Goal: Task Accomplishment & Management: Use online tool/utility

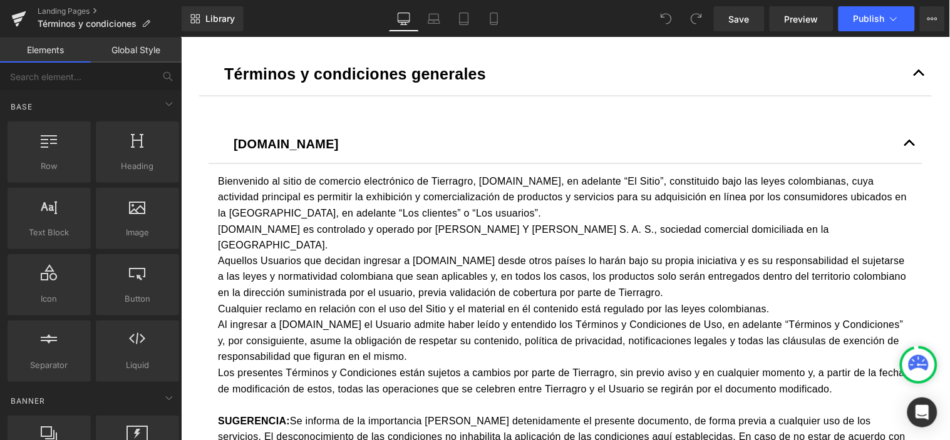
scroll to position [417, 0]
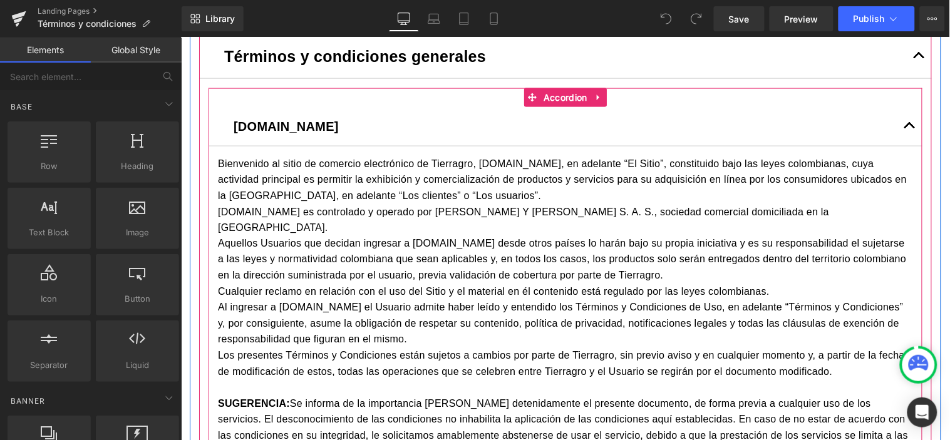
click at [899, 123] on button "button" at bounding box center [909, 125] width 25 height 39
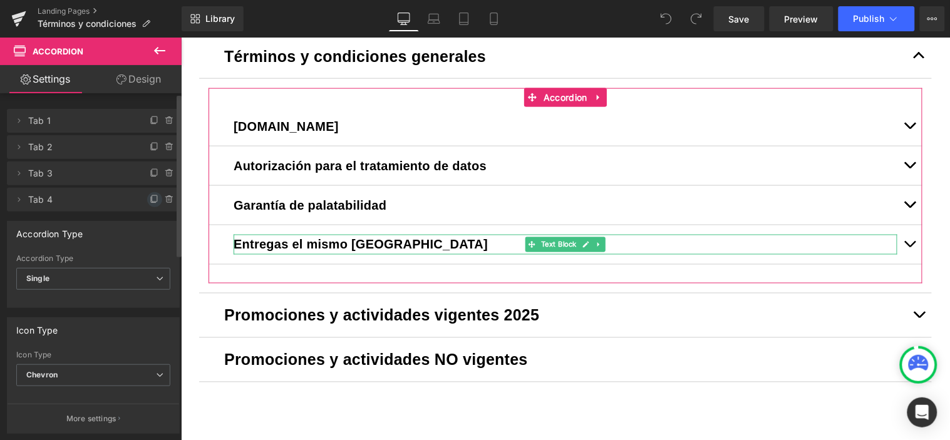
click at [150, 197] on icon at bounding box center [155, 200] width 10 height 10
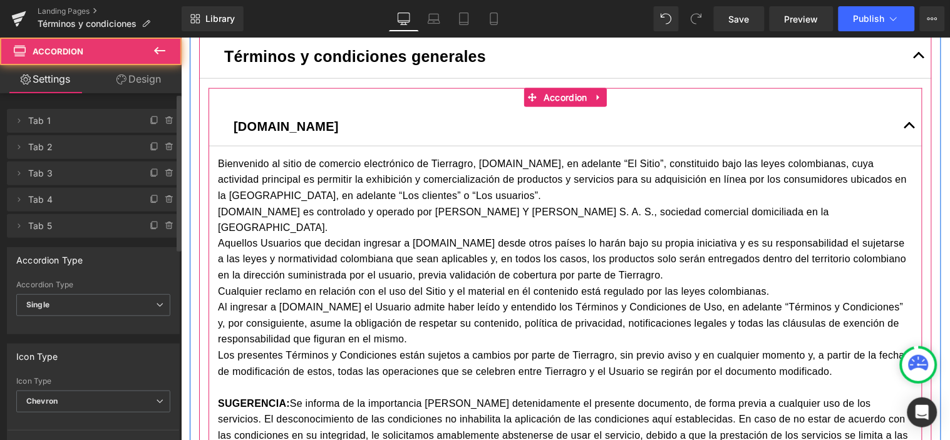
click at [909, 128] on span "button" at bounding box center [909, 128] width 0 height 0
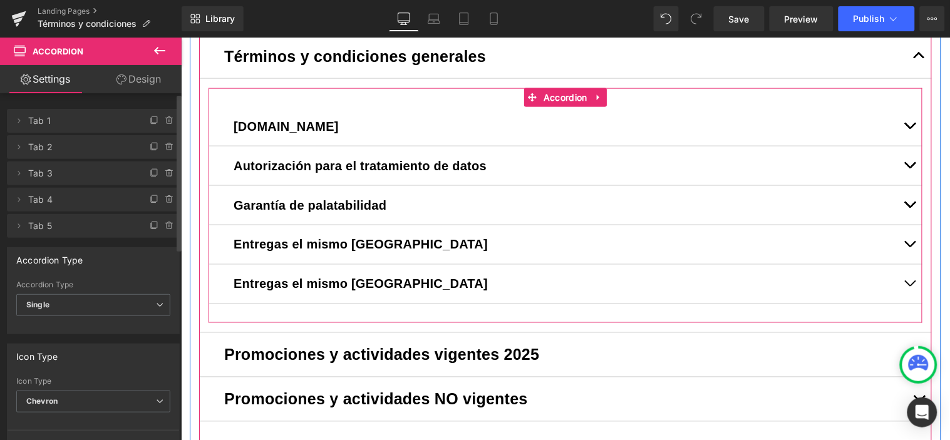
click at [328, 279] on strong "Entregas el mismo [GEOGRAPHIC_DATA]" at bounding box center [360, 284] width 254 height 14
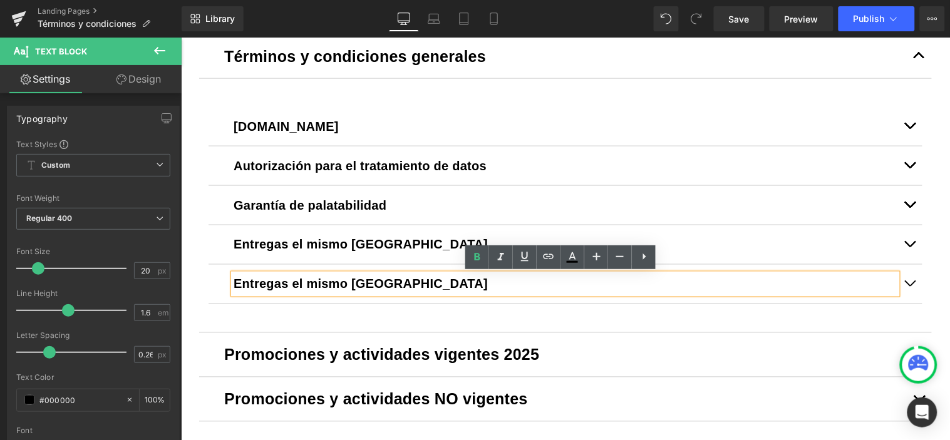
click at [416, 276] on p "Entregas el mismo [GEOGRAPHIC_DATA]" at bounding box center [565, 284] width 664 height 20
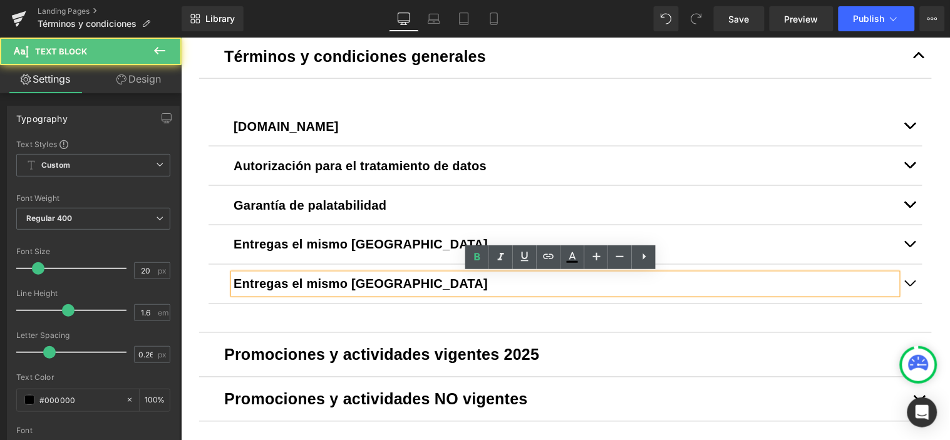
click at [416, 276] on p "Entregas el mismo [GEOGRAPHIC_DATA]" at bounding box center [565, 284] width 664 height 20
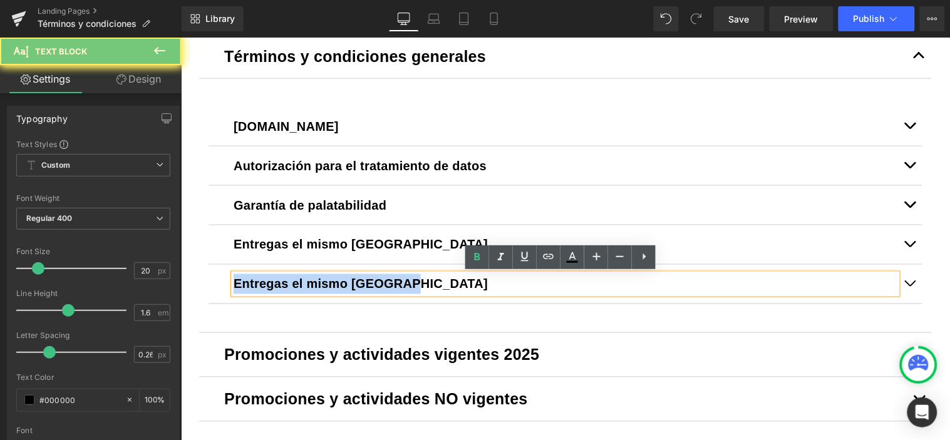
click at [416, 276] on p "Entregas el mismo [GEOGRAPHIC_DATA]" at bounding box center [565, 284] width 664 height 20
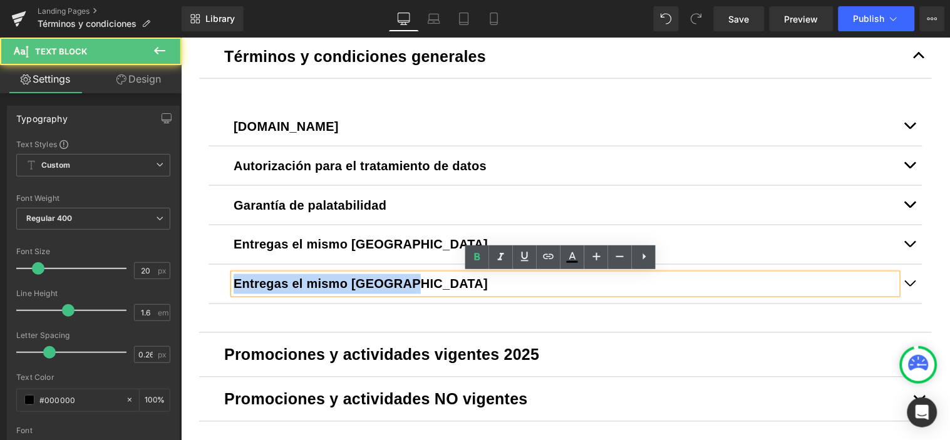
click at [299, 282] on strong "Entregas el mismo [GEOGRAPHIC_DATA]" at bounding box center [360, 284] width 254 height 14
click at [297, 281] on strong "Entregas el mismo [GEOGRAPHIC_DATA]" at bounding box center [360, 284] width 254 height 14
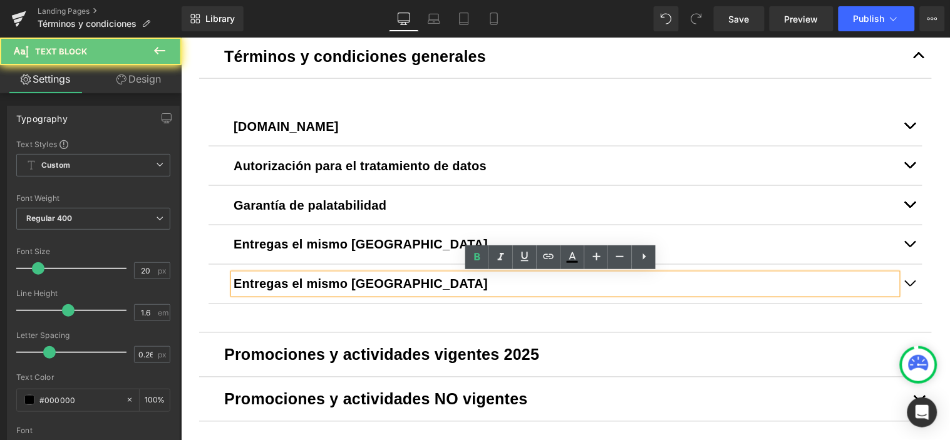
click at [296, 280] on strong "Entregas el mismo [GEOGRAPHIC_DATA]" at bounding box center [360, 284] width 254 height 14
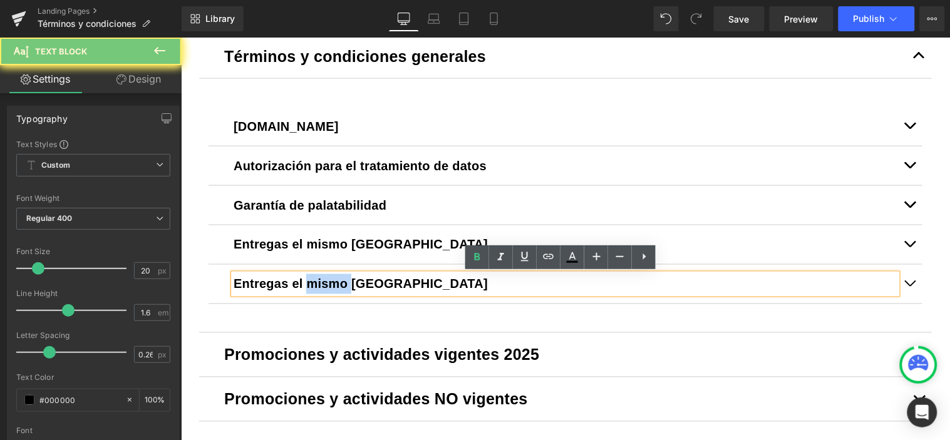
click at [296, 280] on strong "Entregas el mismo [GEOGRAPHIC_DATA]" at bounding box center [360, 284] width 254 height 14
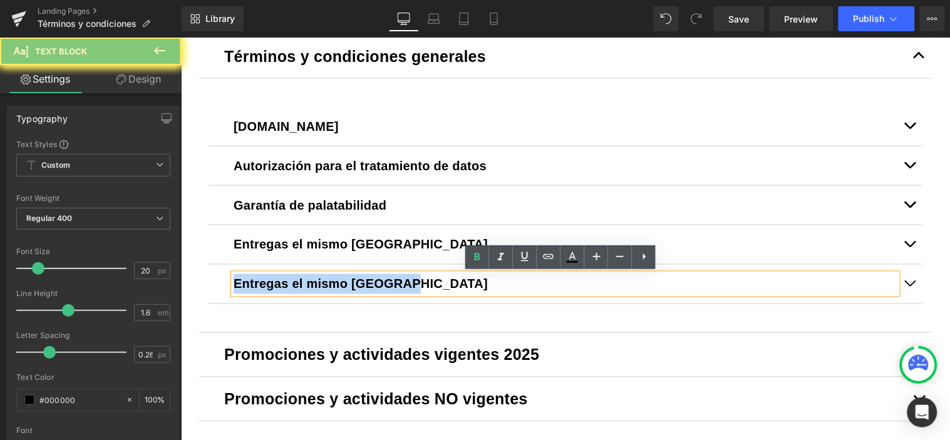
click at [296, 280] on strong "Entregas el mismo [GEOGRAPHIC_DATA]" at bounding box center [360, 284] width 254 height 14
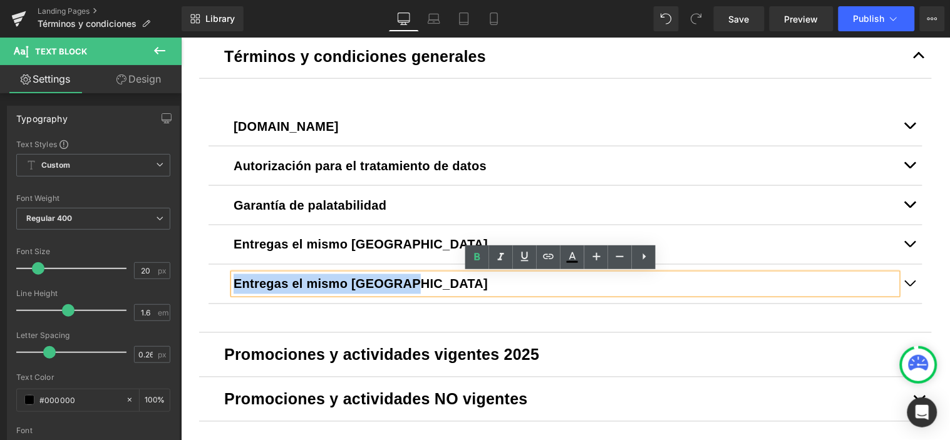
click at [296, 280] on strong "Entregas el mismo [GEOGRAPHIC_DATA]" at bounding box center [360, 284] width 254 height 14
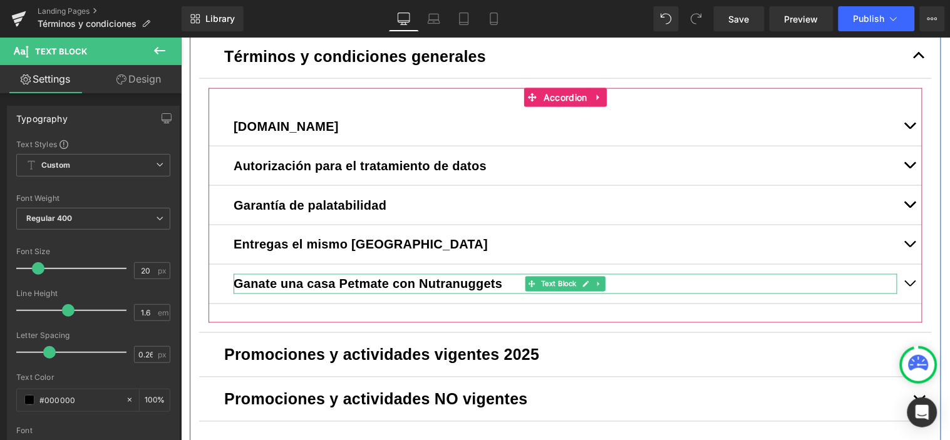
click at [450, 284] on b "Ganate una casa Petmate con Nutranuggets" at bounding box center [367, 284] width 269 height 14
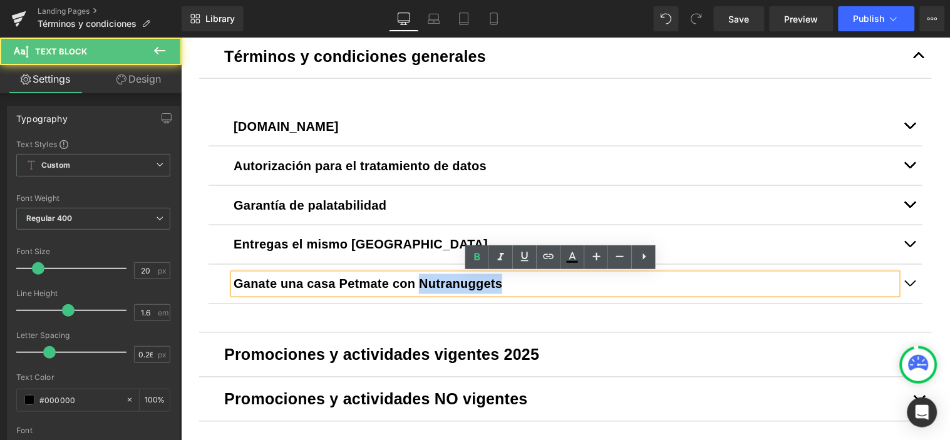
click at [450, 284] on b "Ganate una casa Petmate con Nutranuggets" at bounding box center [367, 284] width 269 height 14
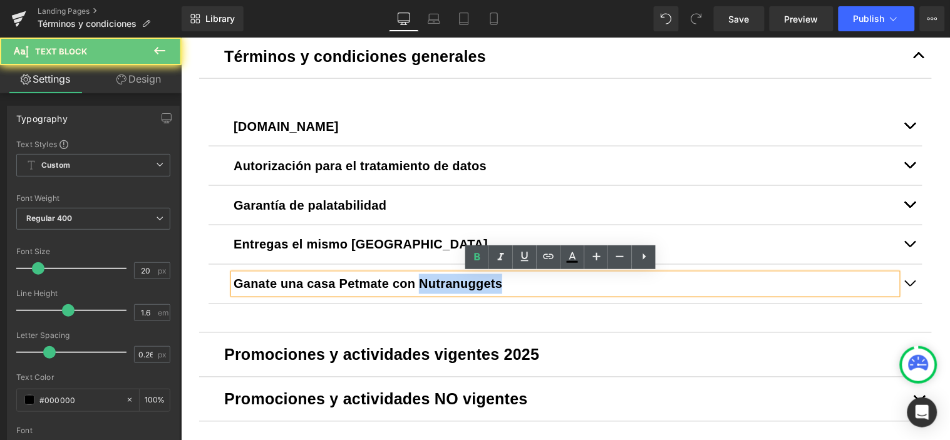
click at [452, 285] on b "Ganate una casa Petmate con Nutranuggets" at bounding box center [367, 284] width 269 height 14
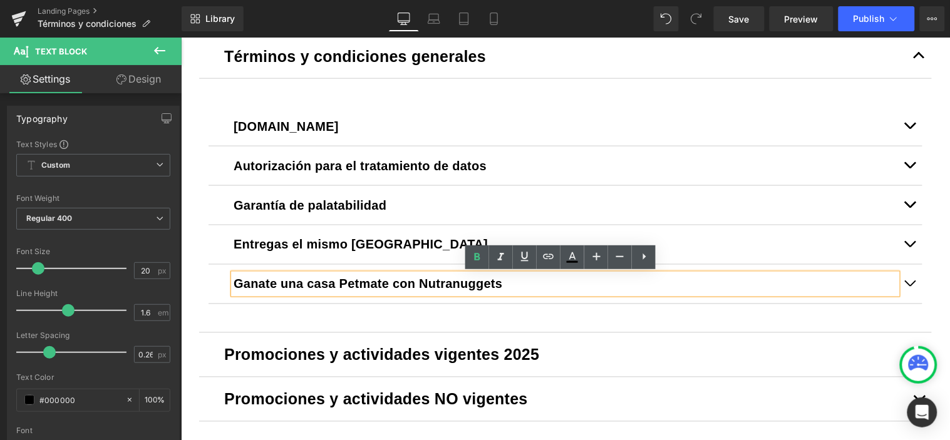
click at [445, 283] on b "Ganate una casa Petmate con Nutranuggets" at bounding box center [367, 284] width 269 height 14
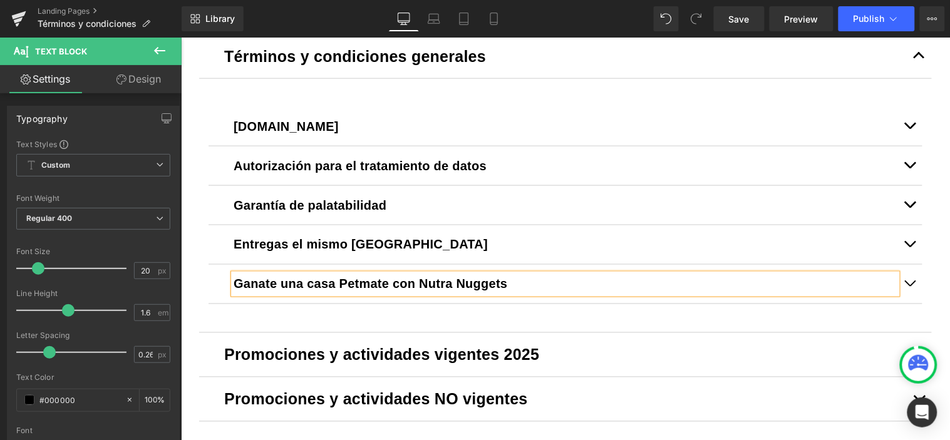
click at [905, 283] on button "button" at bounding box center [909, 283] width 25 height 39
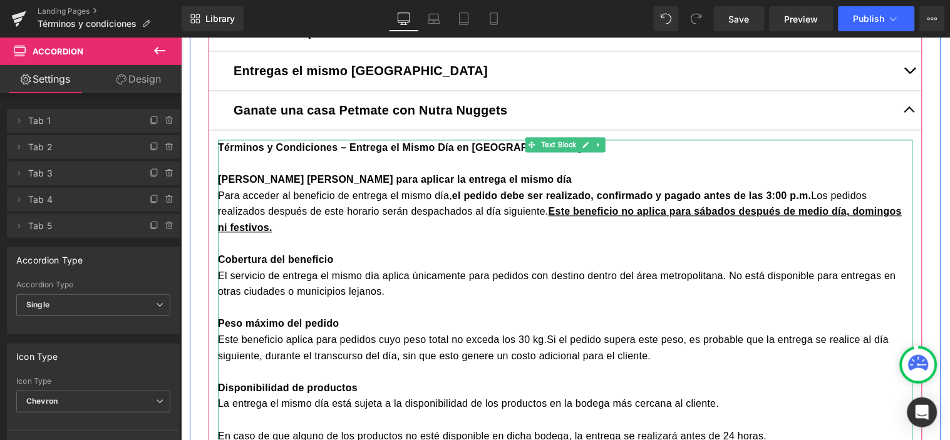
scroll to position [626, 0]
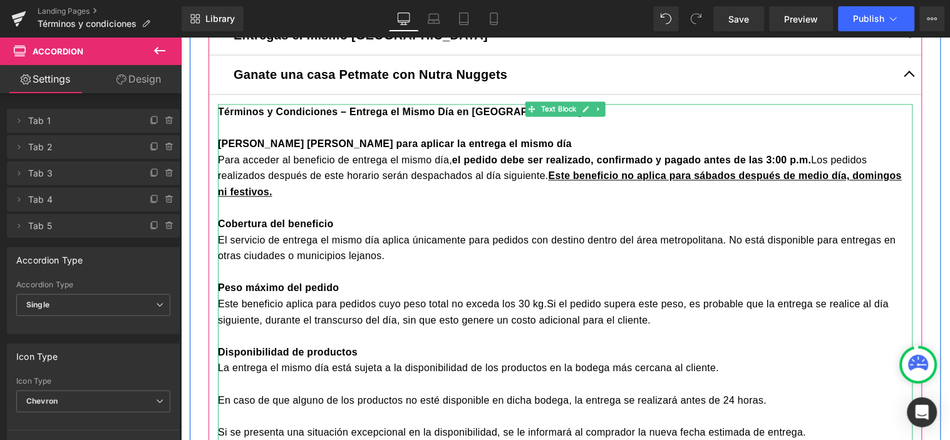
drag, startPoint x: 322, startPoint y: 197, endPoint x: 235, endPoint y: 120, distance: 115.8
click at [322, 200] on div at bounding box center [564, 208] width 695 height 16
click at [239, 125] on div at bounding box center [564, 128] width 695 height 16
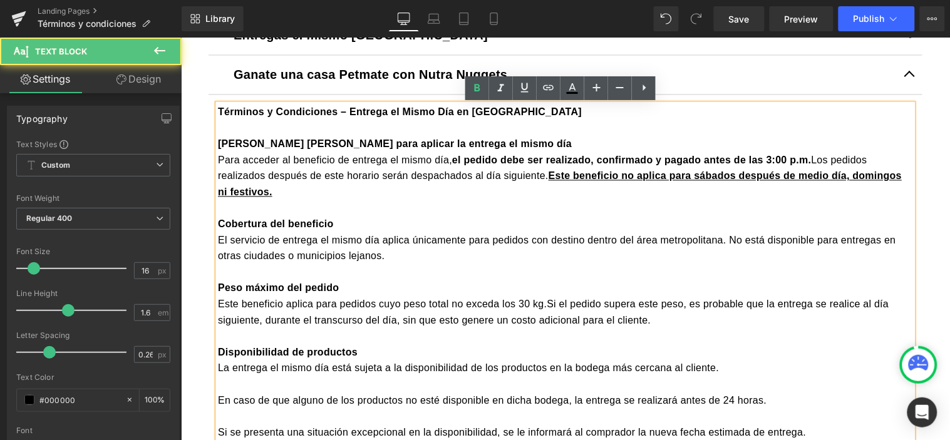
click at [217, 106] on strong "Términos y Condiciones – Entrega el Mismo Día en [GEOGRAPHIC_DATA]" at bounding box center [399, 111] width 364 height 11
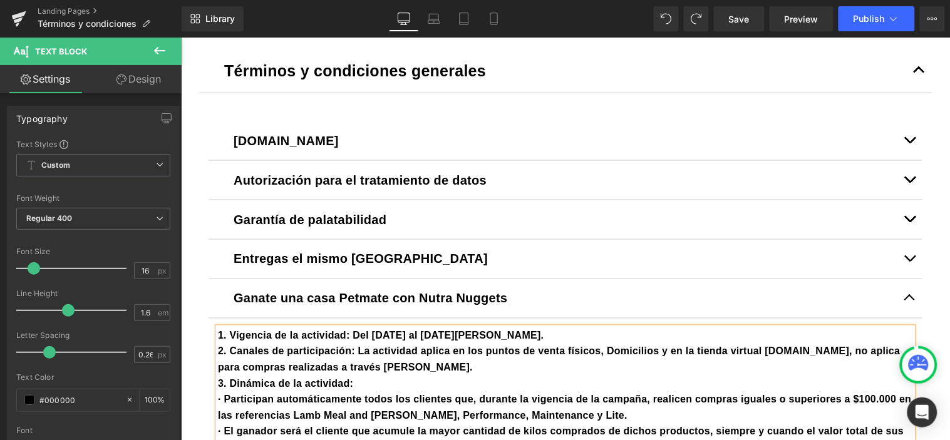
scroll to position [530, 0]
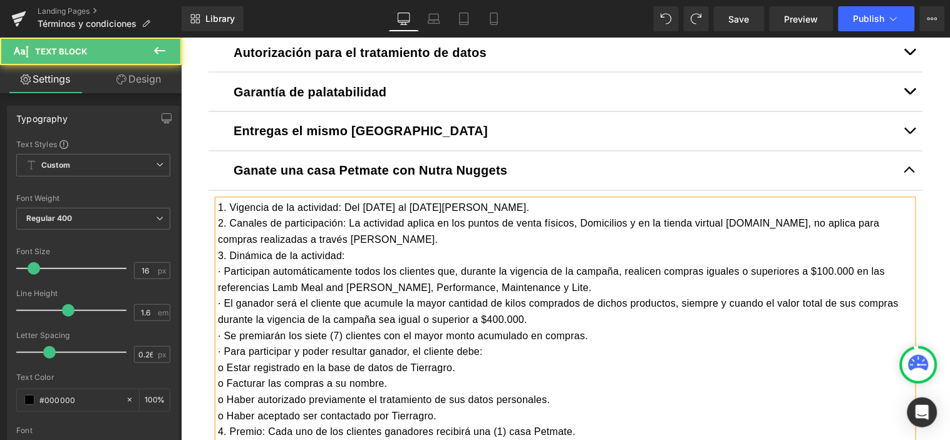
click at [494, 209] on div "1. Vigencia de la actividad: Del 1 al 31 de agosto de 2025.  2. Canales de pa…" at bounding box center [564, 384] width 695 height 369
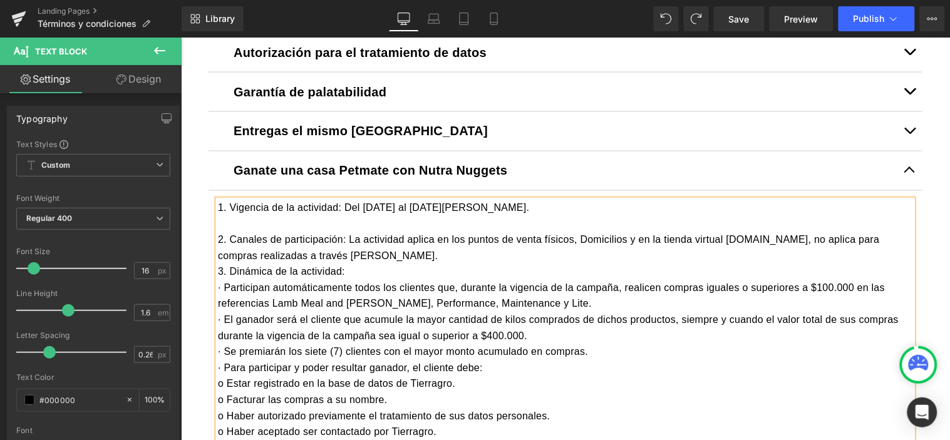
click at [420, 257] on div "2. Canales de participación: La actividad aplica en los puntos de venta físicos…" at bounding box center [564, 248] width 695 height 32
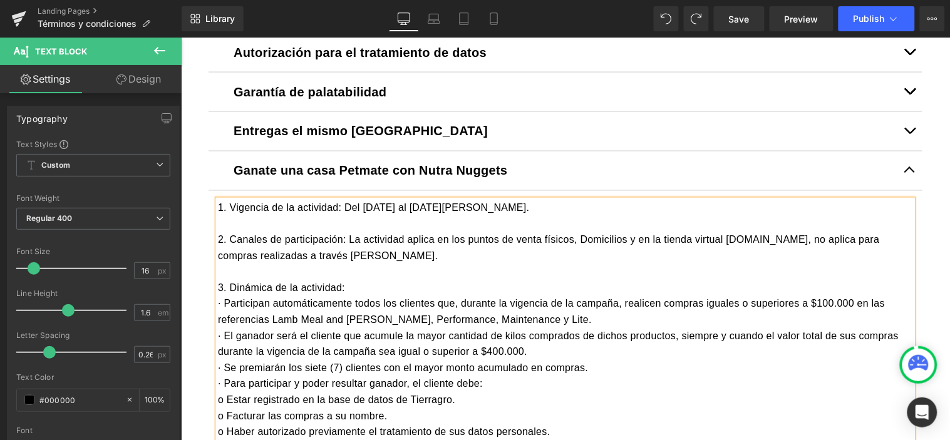
click at [344, 284] on div "3. Dinámica de la actividad:" at bounding box center [564, 288] width 695 height 16
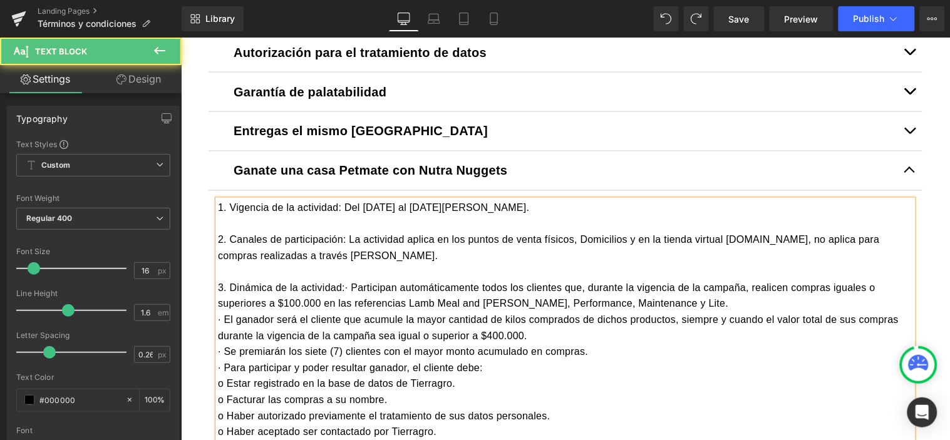
click at [652, 303] on div "3. Dinámica de la actividad: · Participan automáticamente todos los clientes qu…" at bounding box center [564, 296] width 695 height 32
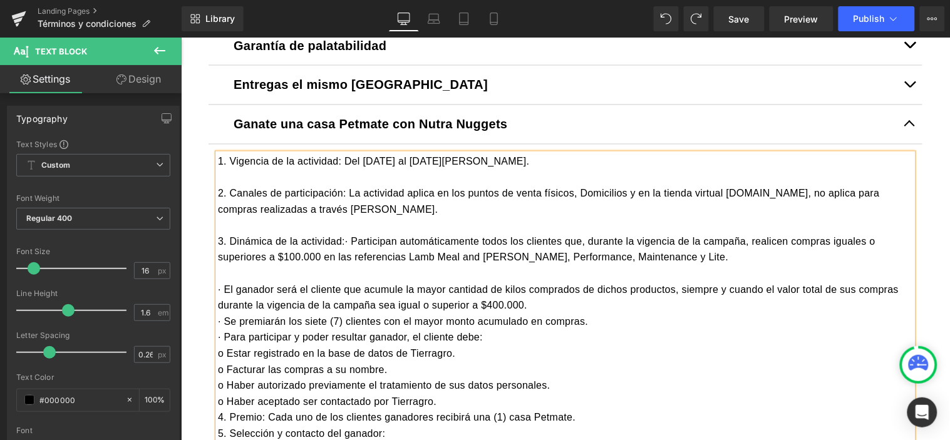
scroll to position [670, 0]
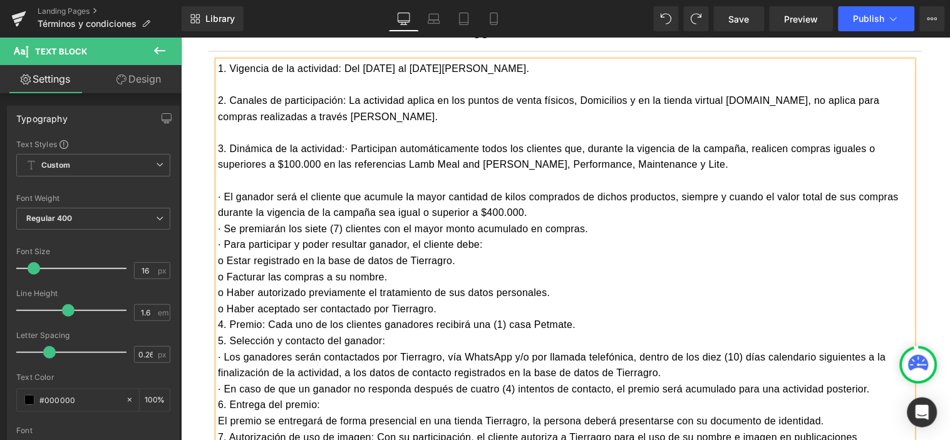
click at [574, 321] on div "4. Premio: Cada uno de los clientes ganadores recibirá una (1) casa Petmate." at bounding box center [564, 324] width 695 height 16
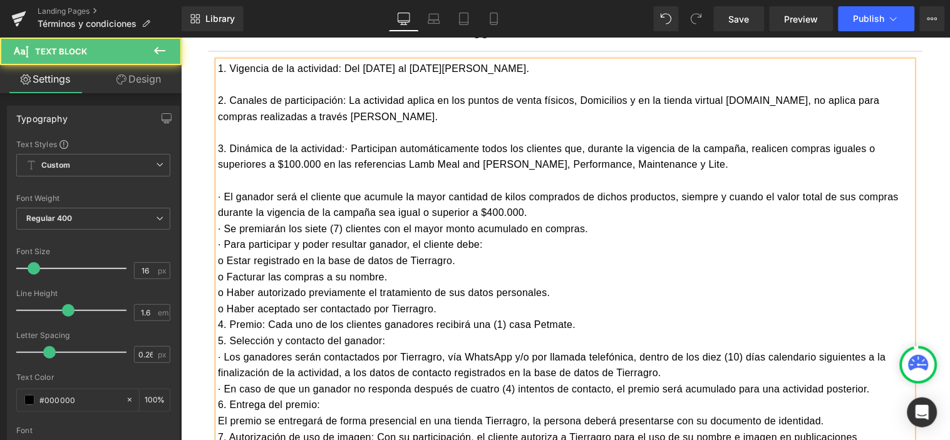
click at [460, 307] on div "o Haber aceptado ser contactado por Tierragro." at bounding box center [564, 309] width 695 height 16
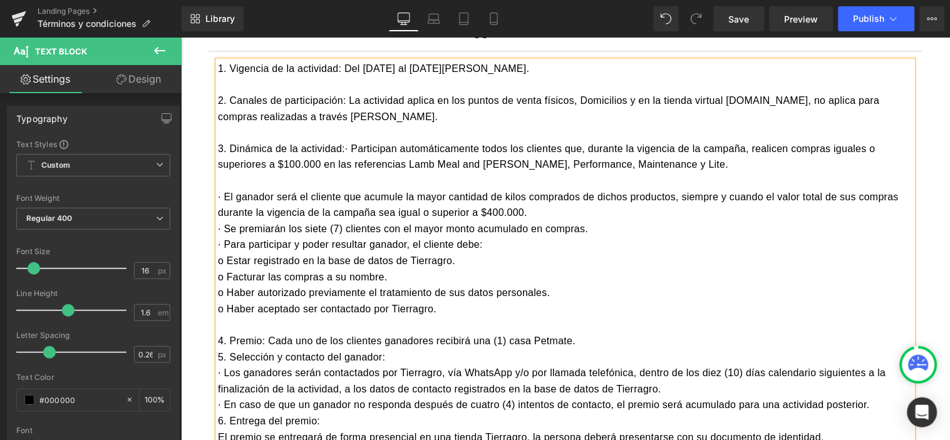
click at [389, 349] on div "5. Selección y contacto del ganador:" at bounding box center [564, 357] width 695 height 16
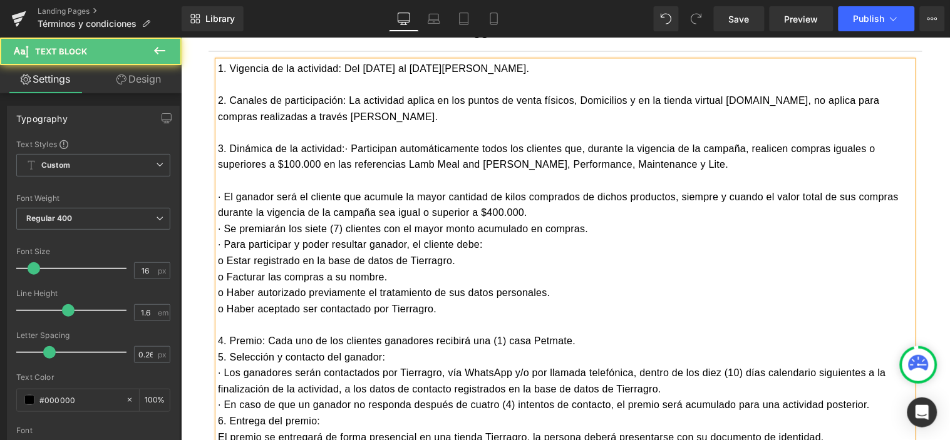
click at [388, 351] on div "5. Selección y contacto del ganador:" at bounding box center [564, 357] width 695 height 16
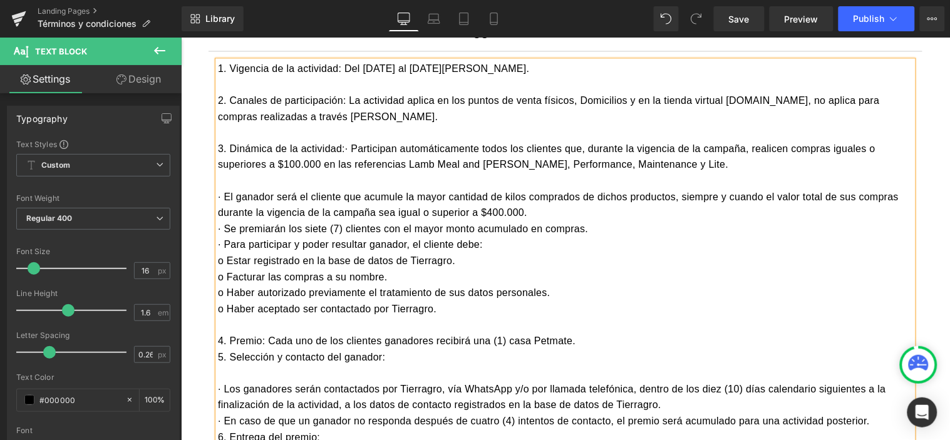
click at [582, 339] on div "4. Premio: Cada uno de los clientes ganadores recibirá una (1) casa Petmate." at bounding box center [564, 341] width 695 height 16
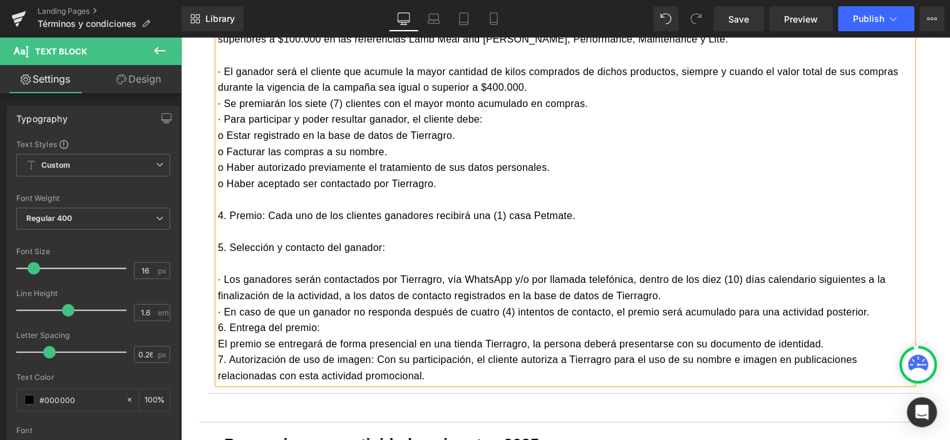
scroll to position [809, 0]
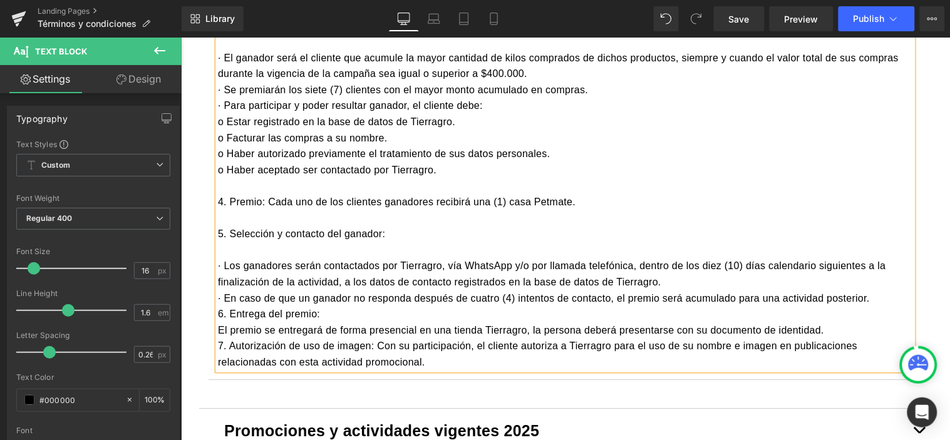
click at [875, 298] on div "· En caso de que un ganador no responda después de cuatro (4) intentos de conta…" at bounding box center [564, 298] width 695 height 16
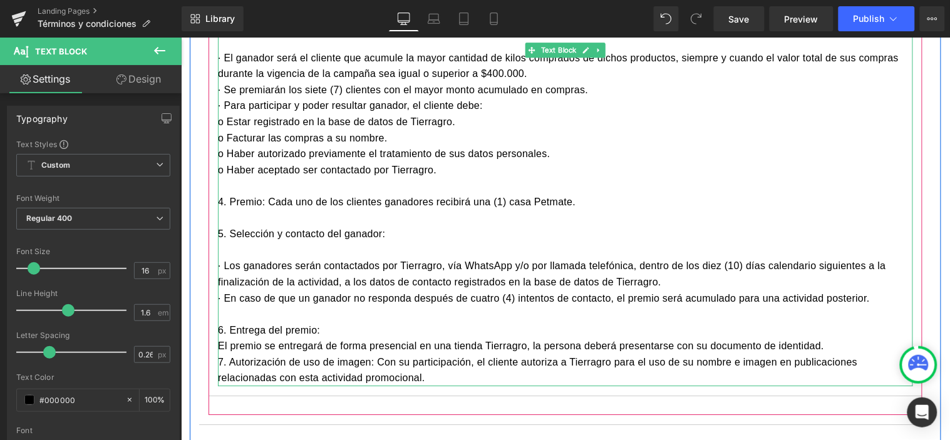
click at [346, 327] on div "6. Entrega del premio:" at bounding box center [564, 330] width 695 height 16
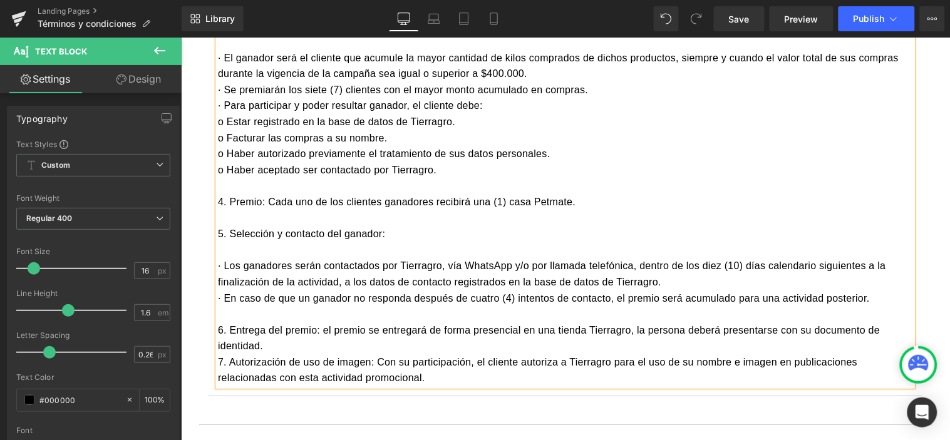
click at [266, 344] on div "6. Entrega del premio: e l premio se entregará de forma presencial en una tiend…" at bounding box center [564, 338] width 695 height 32
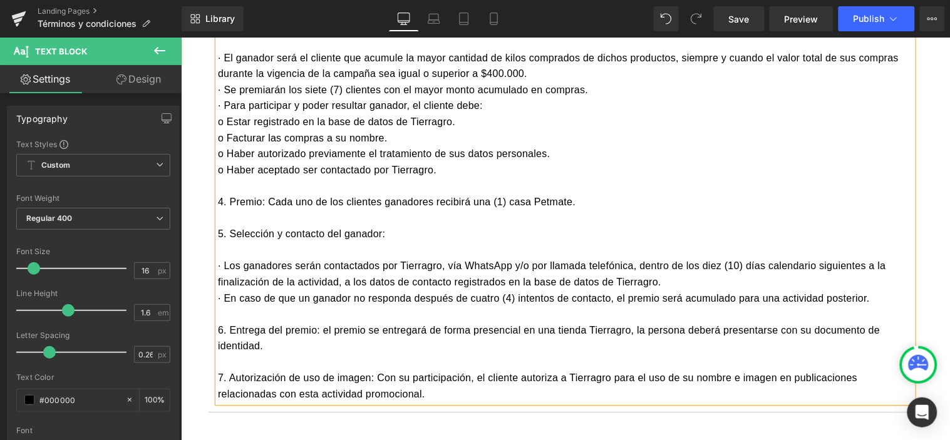
click at [376, 376] on div "7. Autorización de uso de imagen: Con su participación, el cliente autoriza a T…" at bounding box center [564, 386] width 695 height 32
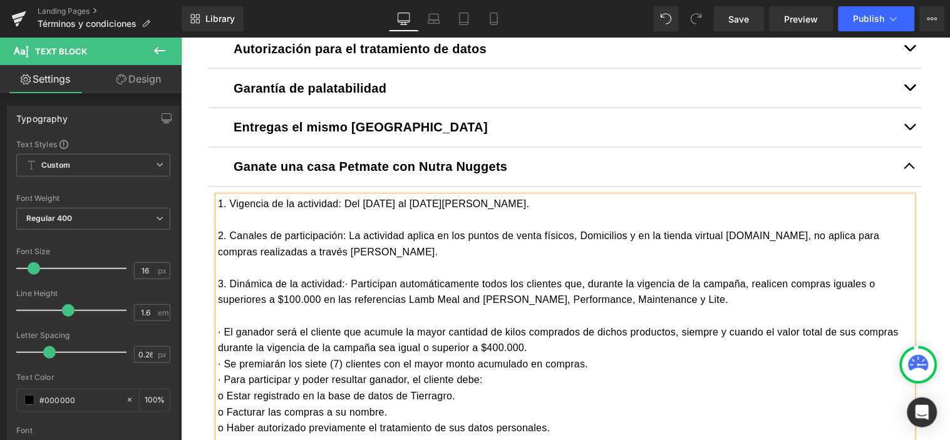
scroll to position [530, 0]
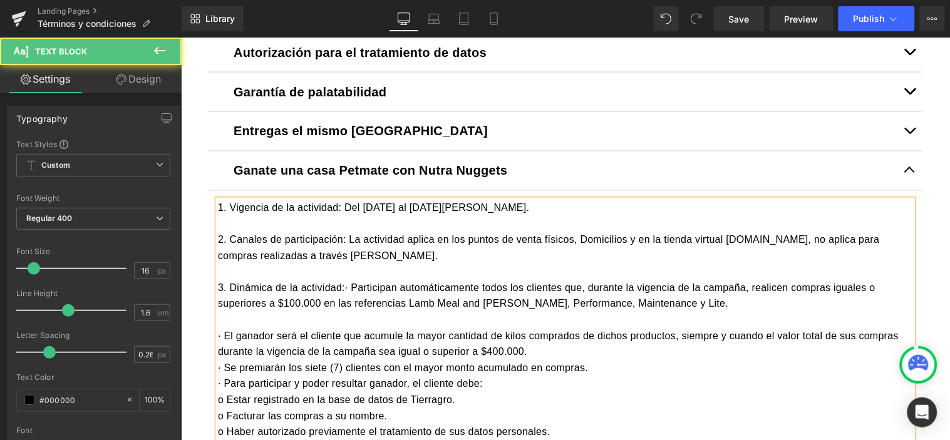
click at [556, 352] on div "· El ganador será el cliente que acumule la mayor cantidad de kilos comprados d…" at bounding box center [564, 344] width 695 height 32
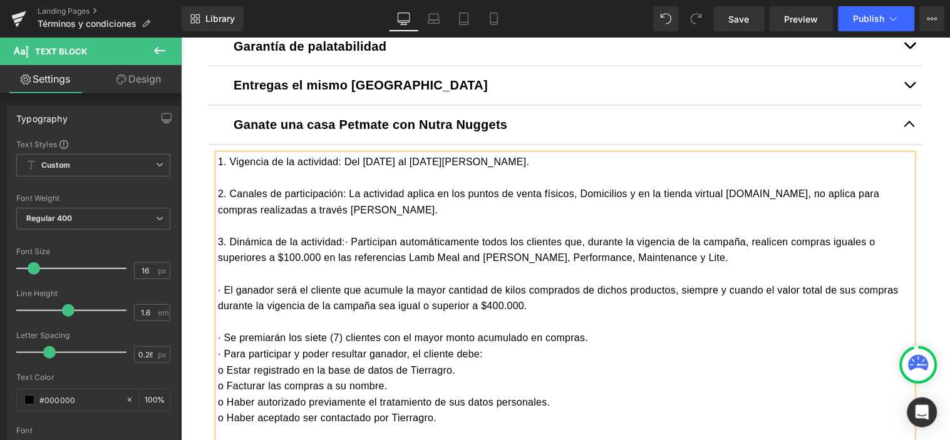
scroll to position [600, 0]
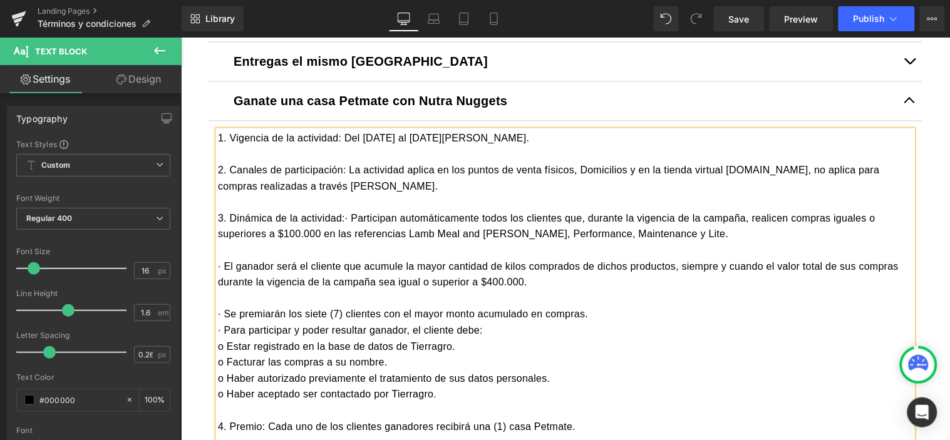
click at [572, 326] on div "· Para participar y poder resultar ganador, el cliente debe:" at bounding box center [564, 331] width 695 height 16
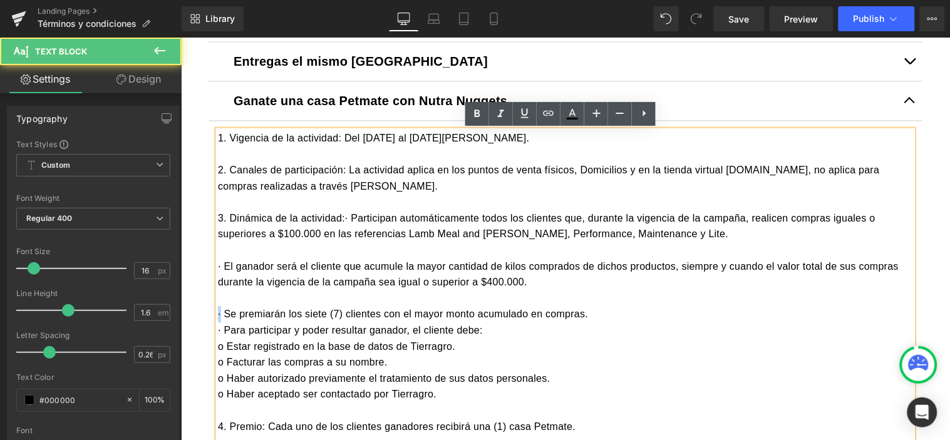
drag, startPoint x: 212, startPoint y: 310, endPoint x: 220, endPoint y: 315, distance: 9.0
click at [217, 311] on div "· Se premiarán los siete (7) clientes con el mayor monto acumulado en compras." at bounding box center [564, 314] width 695 height 16
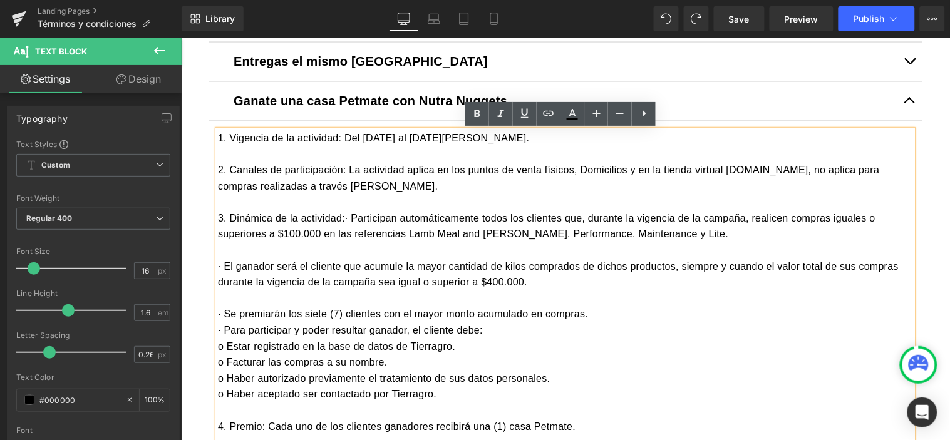
click at [217, 313] on div "1. Vigencia de la actividad: Del 1 al 31 de agosto de 2025. 2. Canales de parti…" at bounding box center [564, 378] width 695 height 497
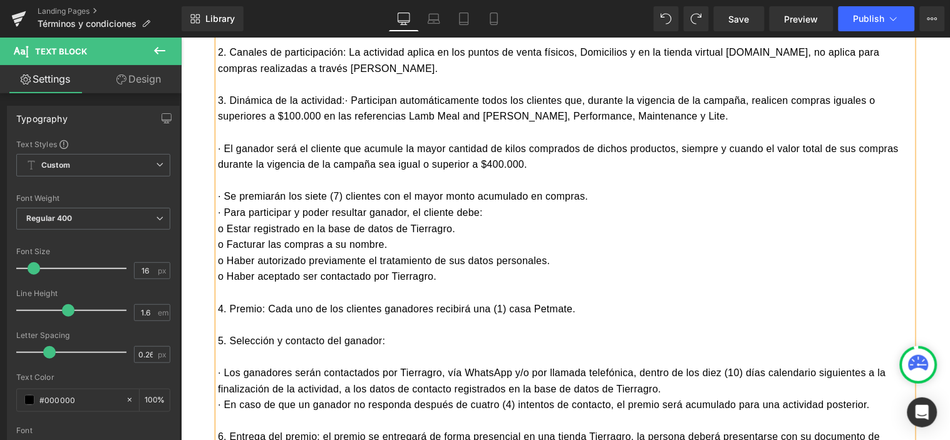
scroll to position [698, 0]
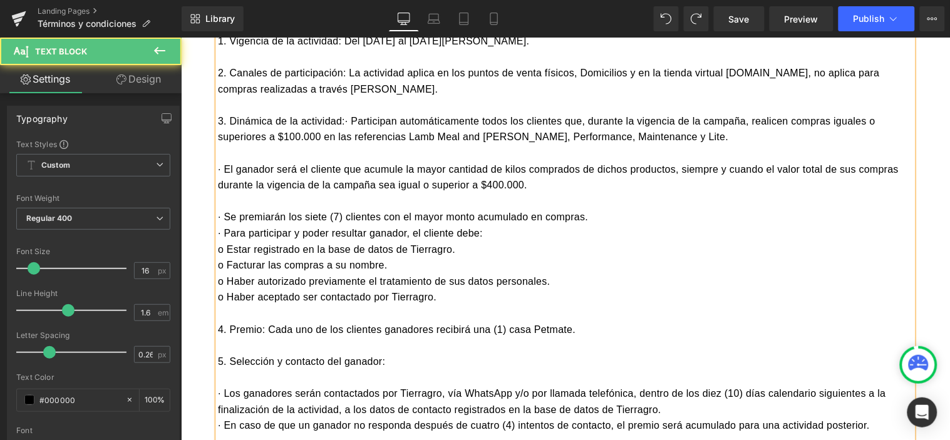
click at [487, 233] on div "· Para participar y poder resultar ganador, el cliente debe:" at bounding box center [564, 233] width 695 height 16
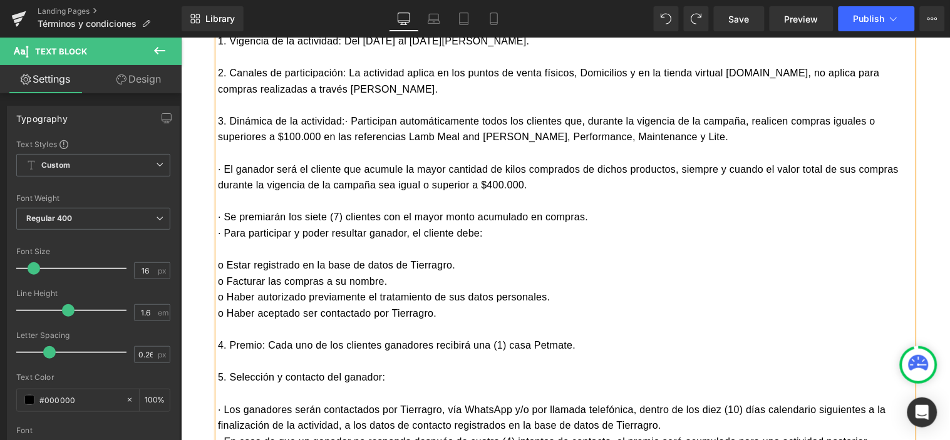
click at [609, 216] on div "· Se premiarán los siete (7) clientes con el mayor monto acumulado en compras." at bounding box center [564, 217] width 695 height 16
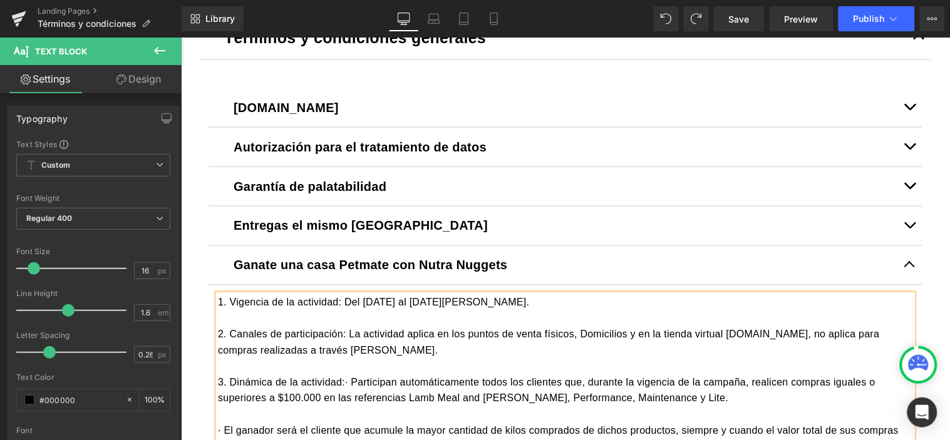
scroll to position [420, 0]
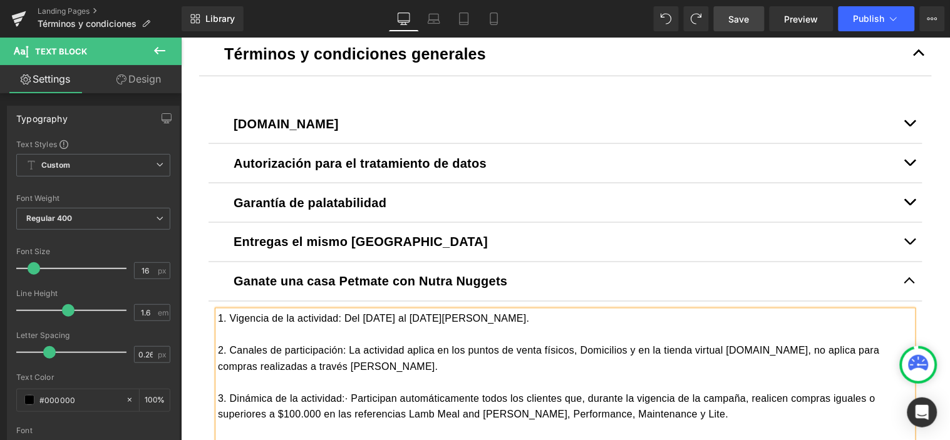
click at [738, 23] on span "Save" at bounding box center [739, 19] width 21 height 13
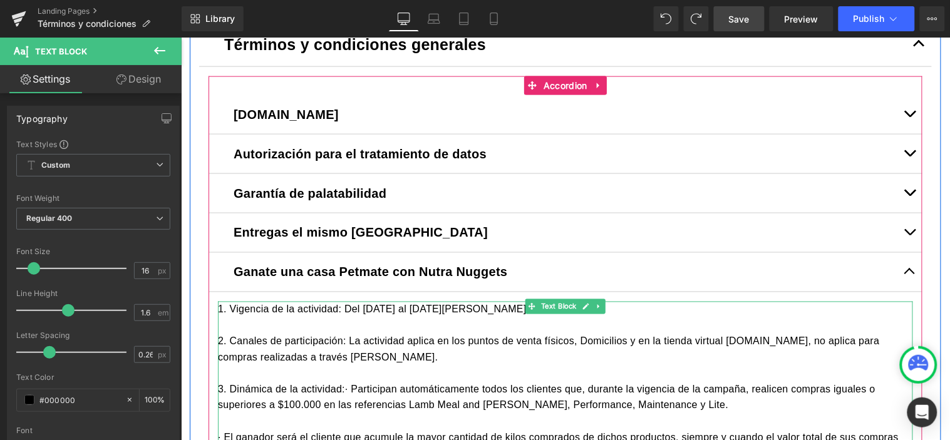
scroll to position [489, 0]
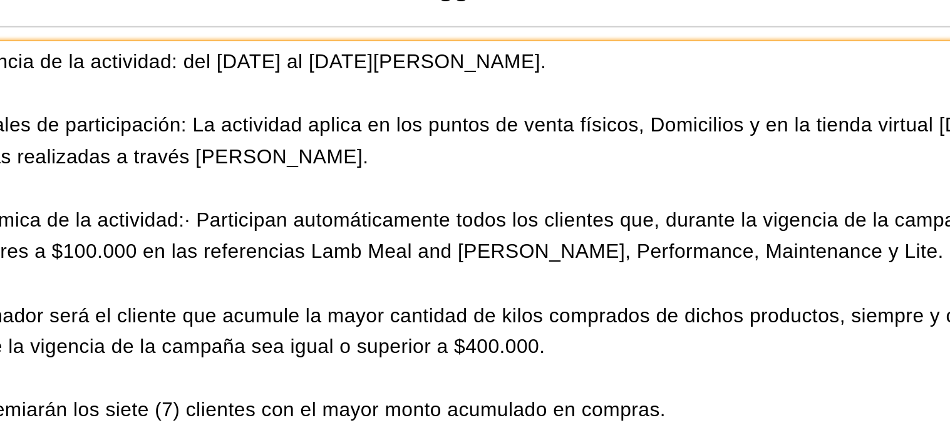
scroll to position [559, 0]
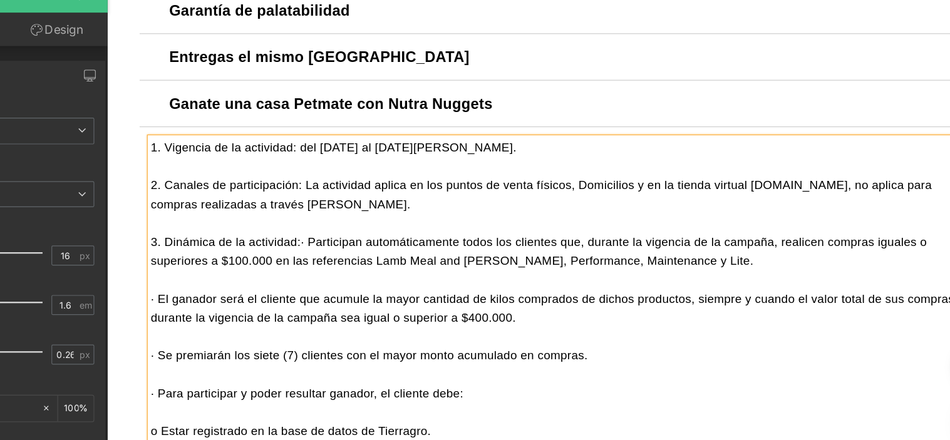
click at [270, 162] on div "2. Canales de participación: La actividad aplica en los puntos de venta físicos…" at bounding box center [490, 163] width 695 height 32
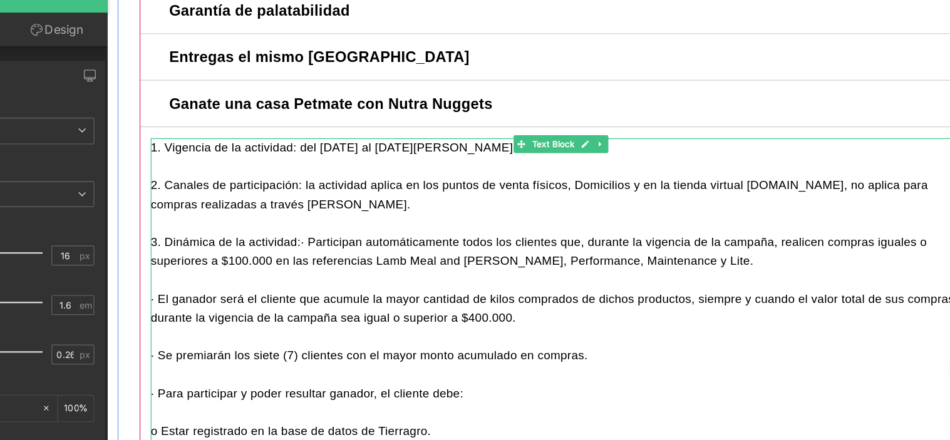
click at [272, 210] on div "3. Dinámica de la actividad: · Participan automáticamente todos los clientes qu…" at bounding box center [490, 211] width 695 height 32
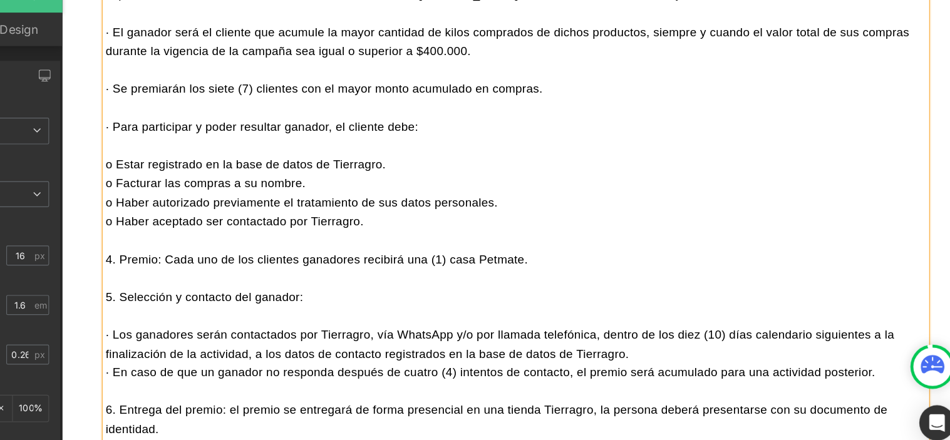
scroll to position [854, 0]
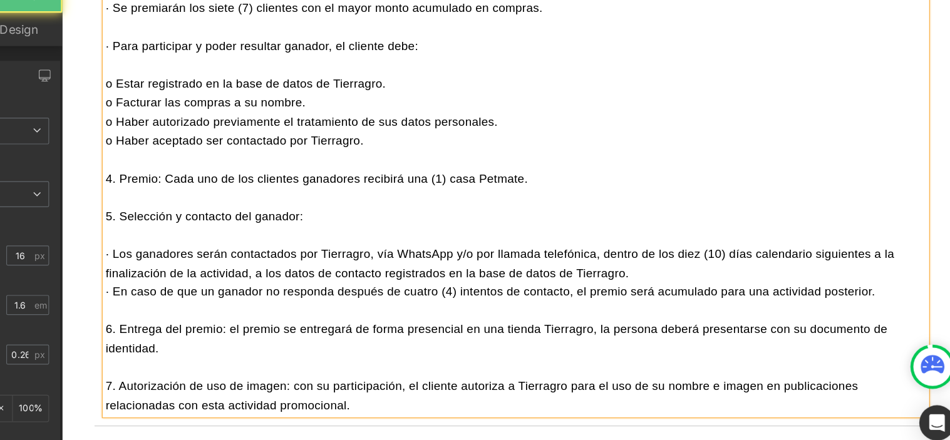
click at [148, 151] on div "4. Premio: Cada uno de los clientes ganadores recibirá una (1) casa Petmate." at bounding box center [445, 149] width 695 height 16
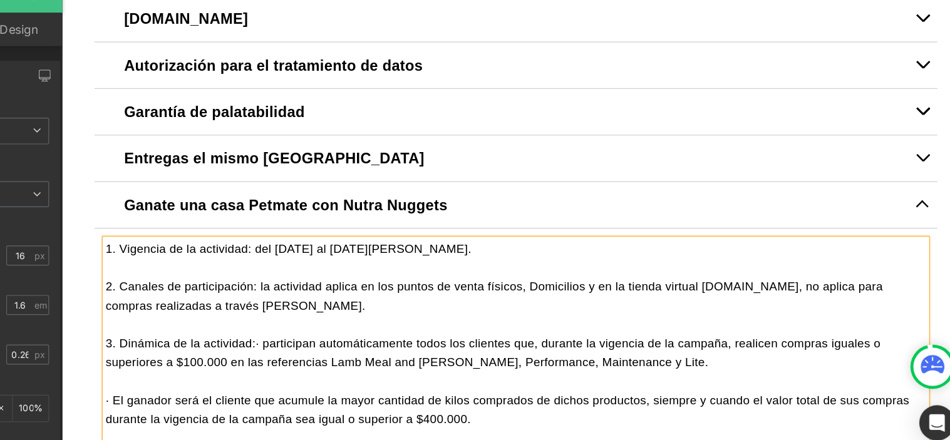
scroll to position [441, 0]
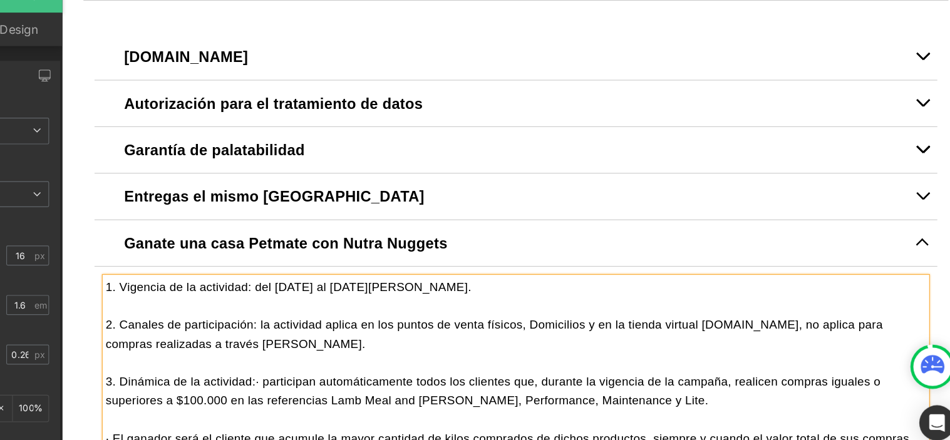
click at [790, 206] on span "button" at bounding box center [790, 206] width 0 height 0
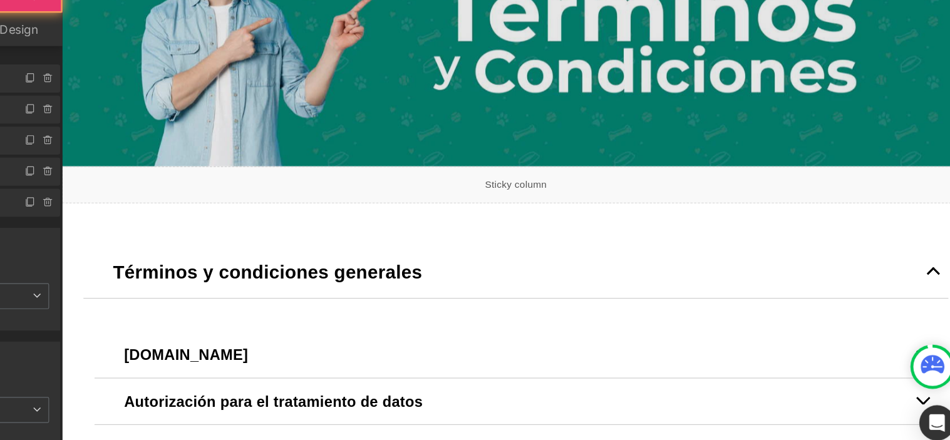
scroll to position [0, 0]
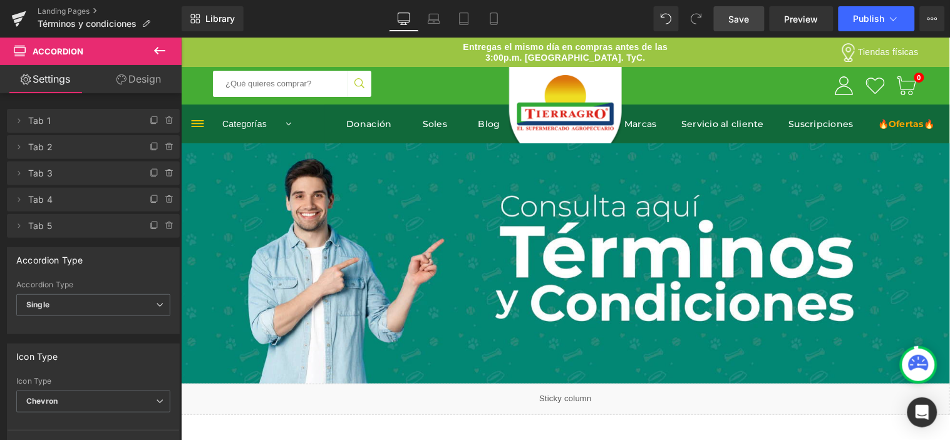
click at [730, 23] on span "Save" at bounding box center [739, 19] width 21 height 13
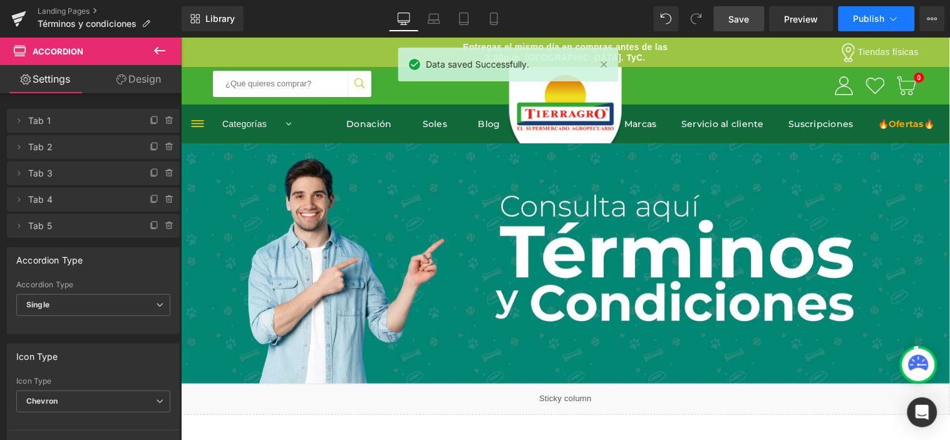
click at [875, 14] on span "Publish" at bounding box center [869, 19] width 31 height 10
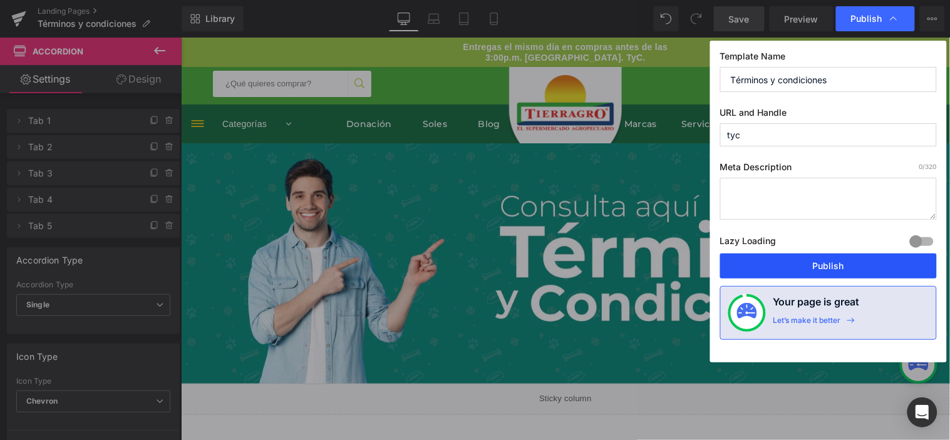
click at [816, 271] on button "Publish" at bounding box center [828, 266] width 217 height 25
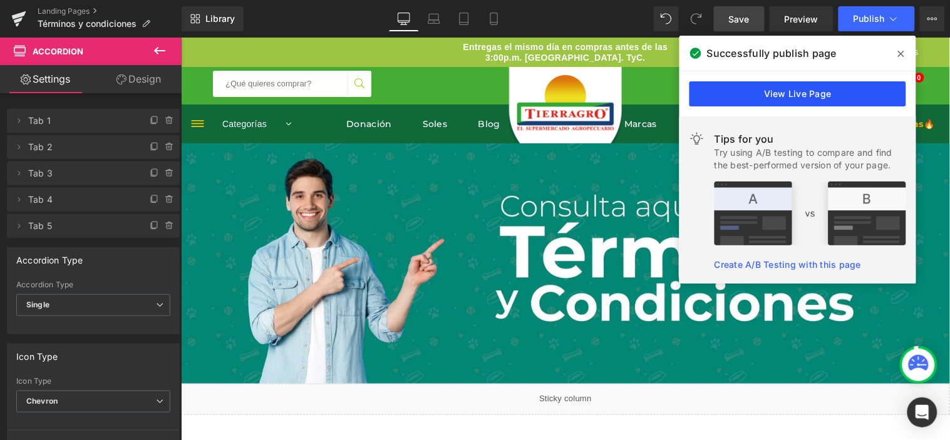
click at [771, 95] on link "View Live Page" at bounding box center [798, 93] width 217 height 25
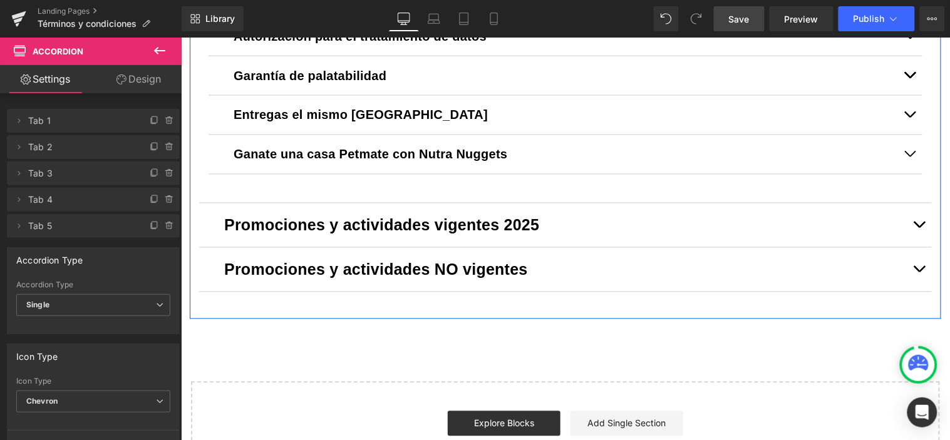
scroll to position [556, 0]
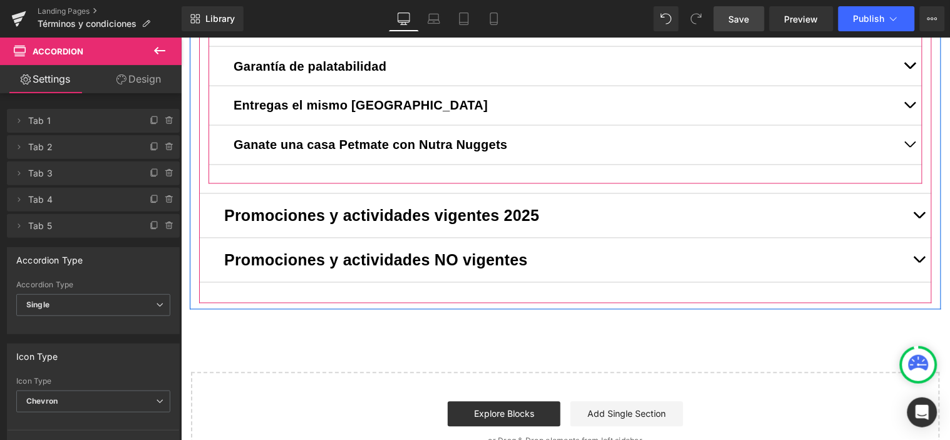
click at [220, 141] on div "Ganate una casa Petmate con Nutra Nuggets Text Block" at bounding box center [565, 144] width 714 height 39
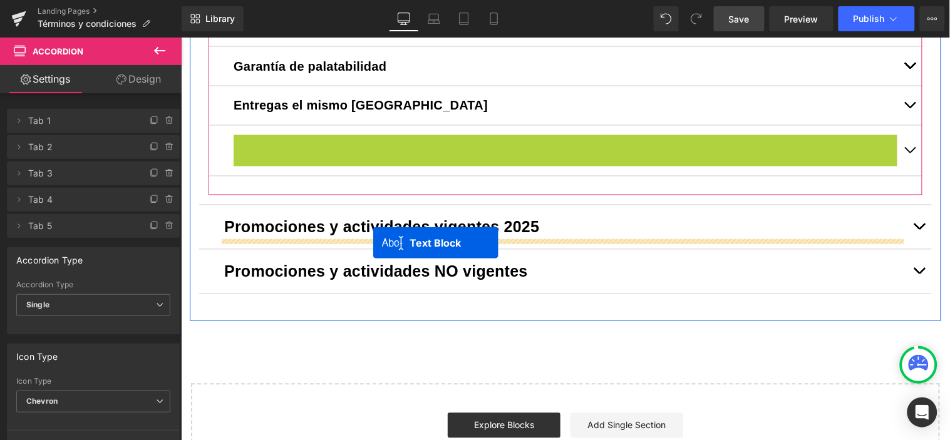
drag, startPoint x: 523, startPoint y: 142, endPoint x: 372, endPoint y: 242, distance: 181.5
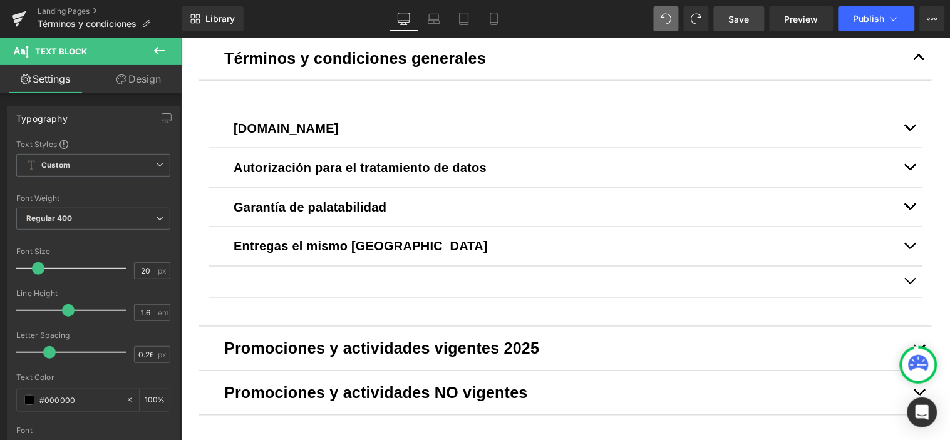
scroll to position [417, 0]
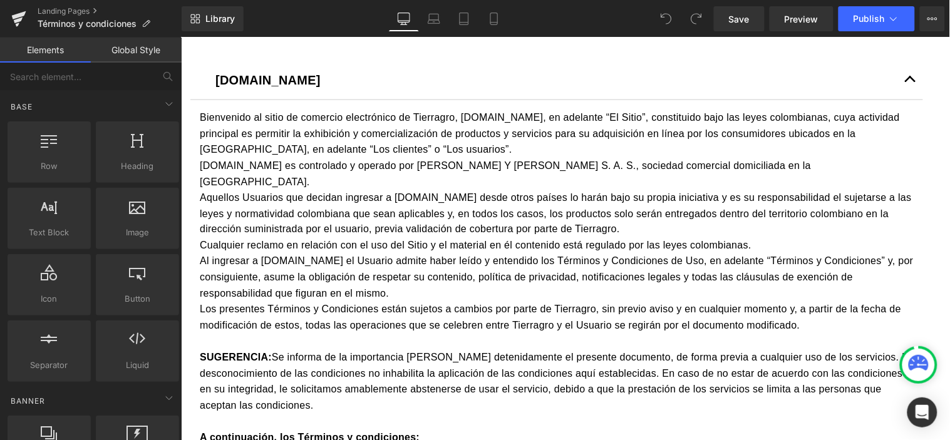
click at [910, 82] on span "button" at bounding box center [910, 82] width 0 height 0
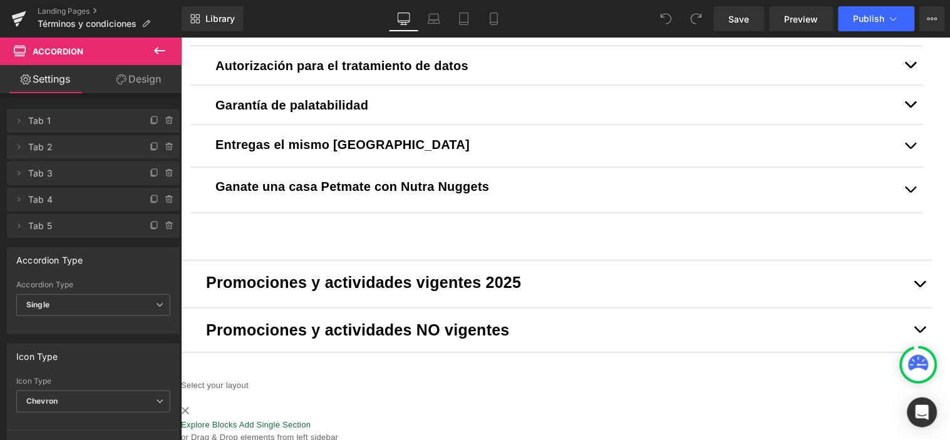
scroll to position [556, 0]
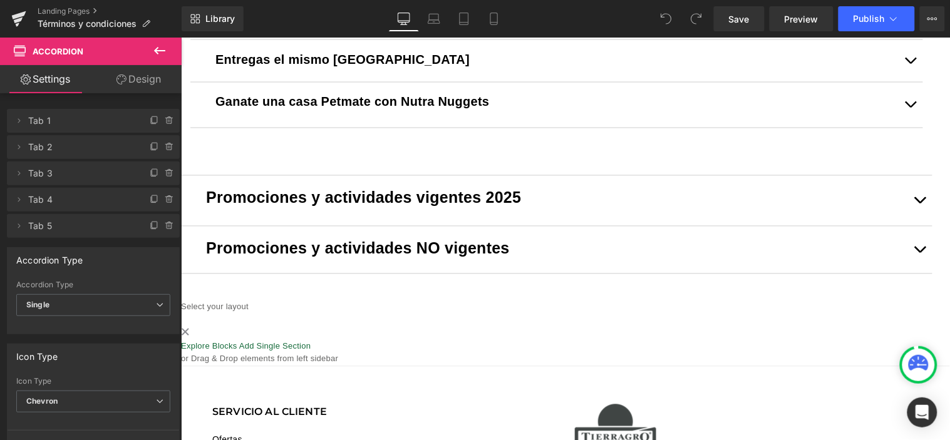
click at [914, 210] on button "button" at bounding box center [919, 200] width 25 height 50
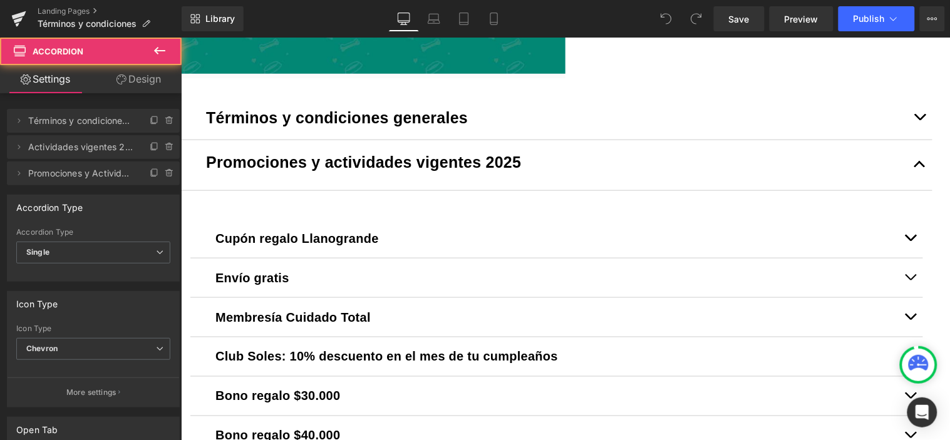
scroll to position [302, 0]
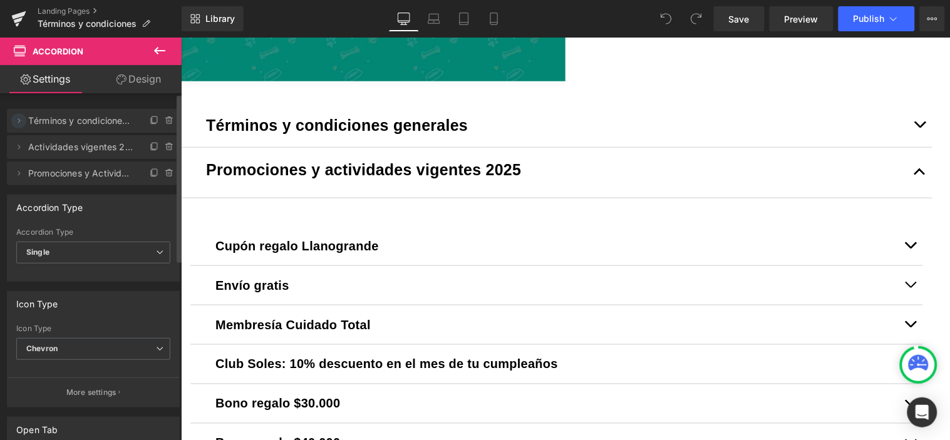
click at [21, 123] on icon at bounding box center [19, 121] width 10 height 10
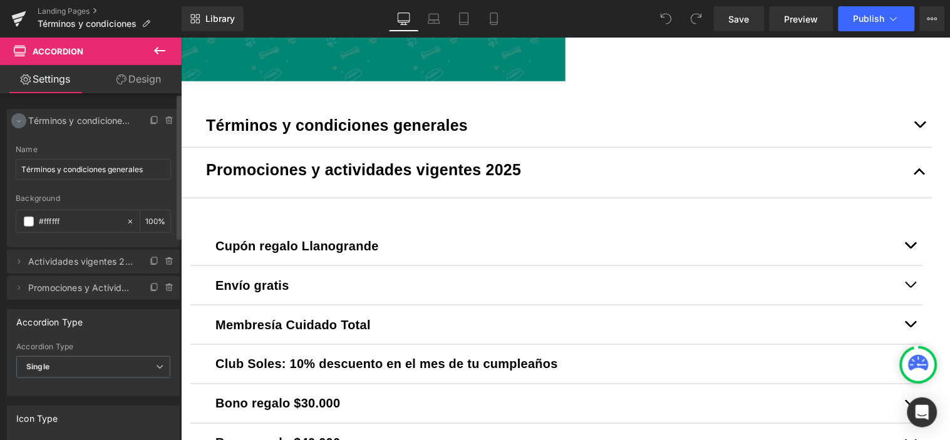
click at [21, 123] on icon at bounding box center [19, 121] width 10 height 10
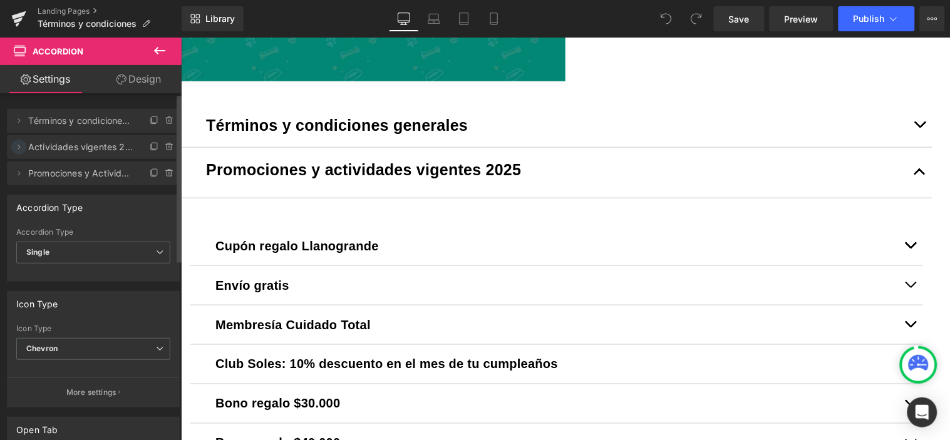
click at [23, 147] on icon at bounding box center [19, 147] width 10 height 10
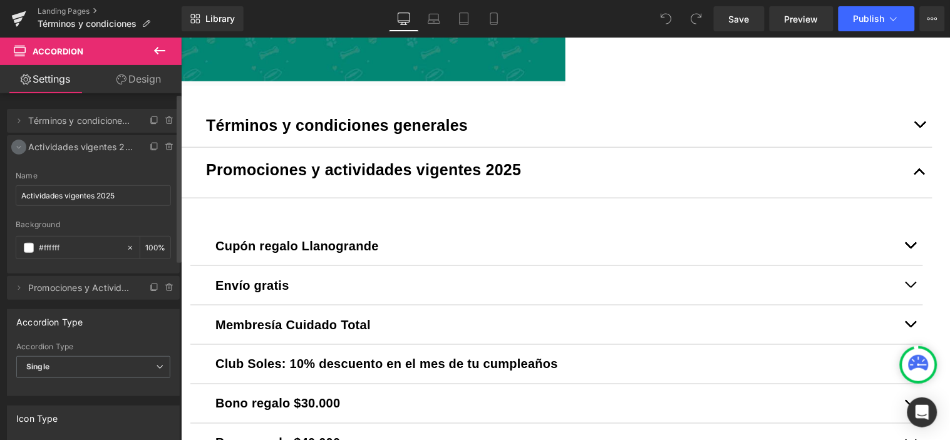
click at [23, 147] on icon at bounding box center [19, 147] width 10 height 10
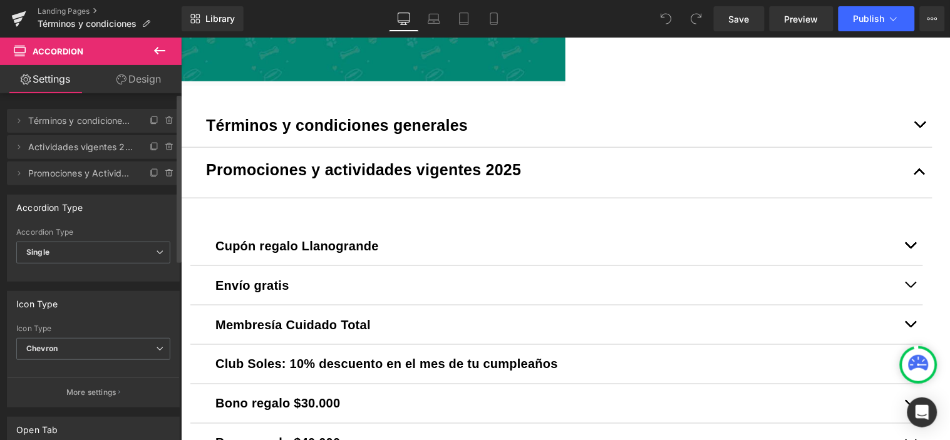
click at [105, 147] on span "Actividades vigentes 2025" at bounding box center [80, 147] width 105 height 24
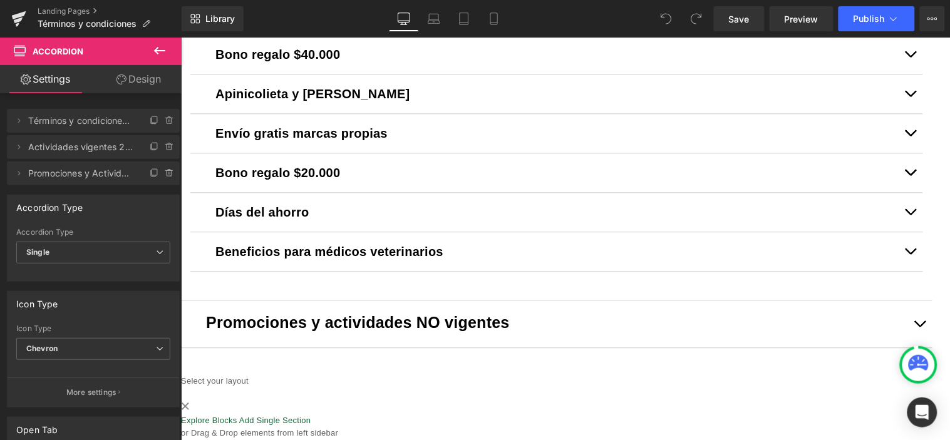
scroll to position [859, 0]
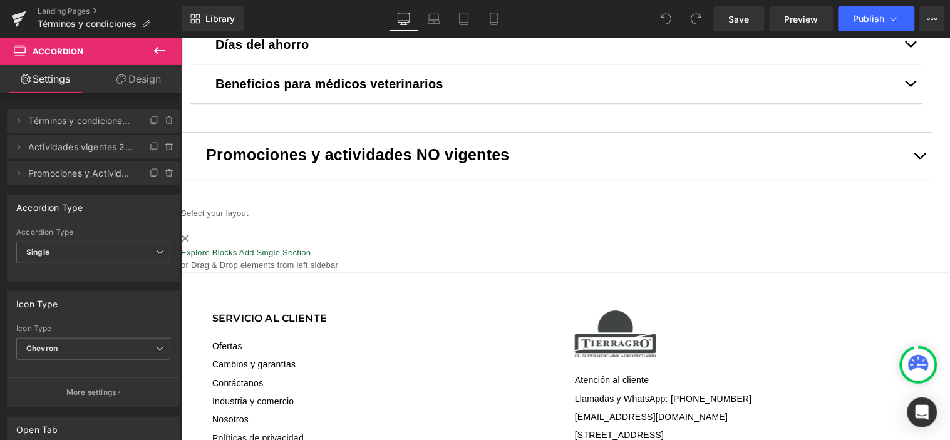
click at [180, 37] on icon at bounding box center [180, 37] width 0 height 0
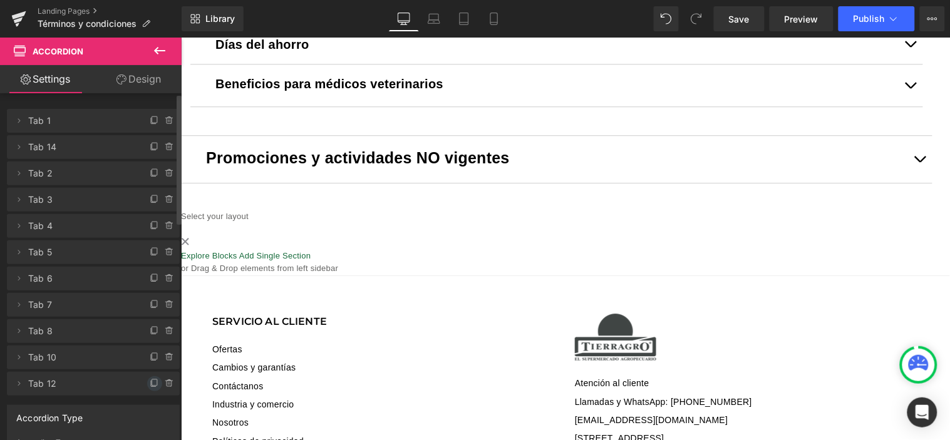
click at [152, 380] on icon at bounding box center [154, 383] width 5 height 6
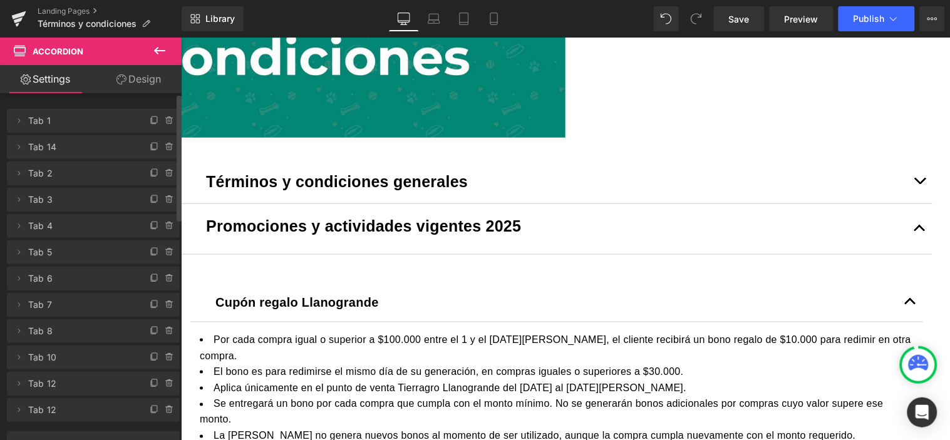
scroll to position [232, 0]
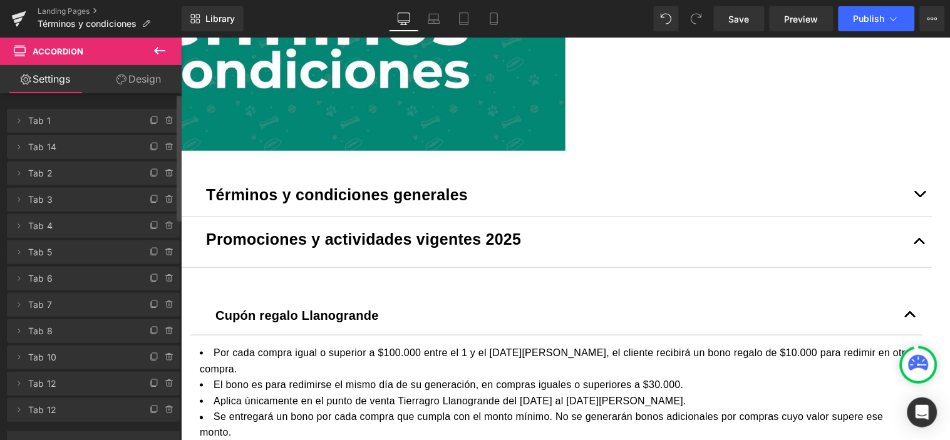
click at [917, 216] on button "button" at bounding box center [919, 194] width 25 height 44
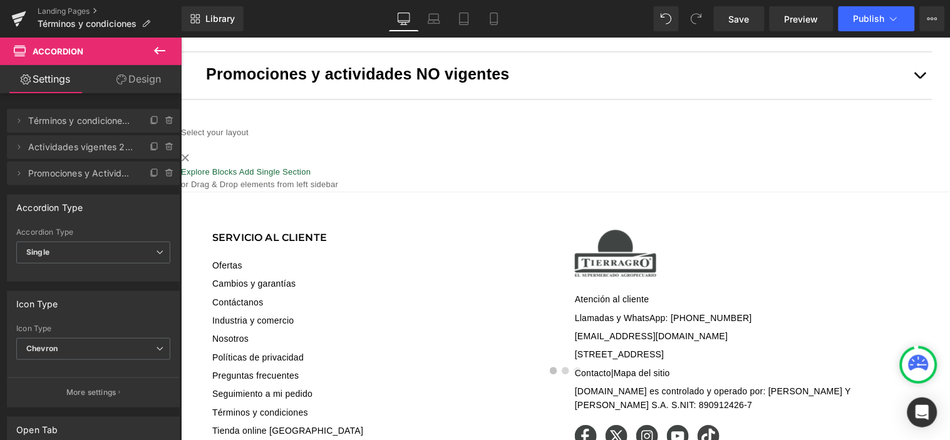
scroll to position [510, 0]
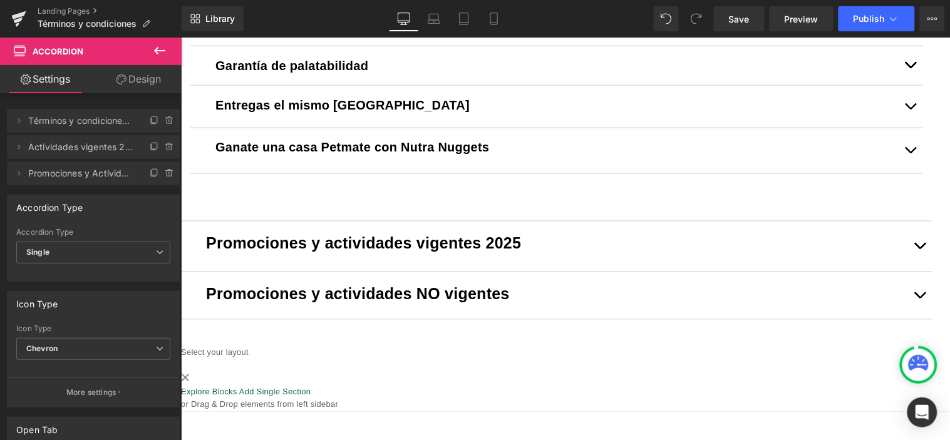
click at [467, 154] on b "Ganate una casa Petmate con Nutra Nuggets" at bounding box center [352, 147] width 274 height 14
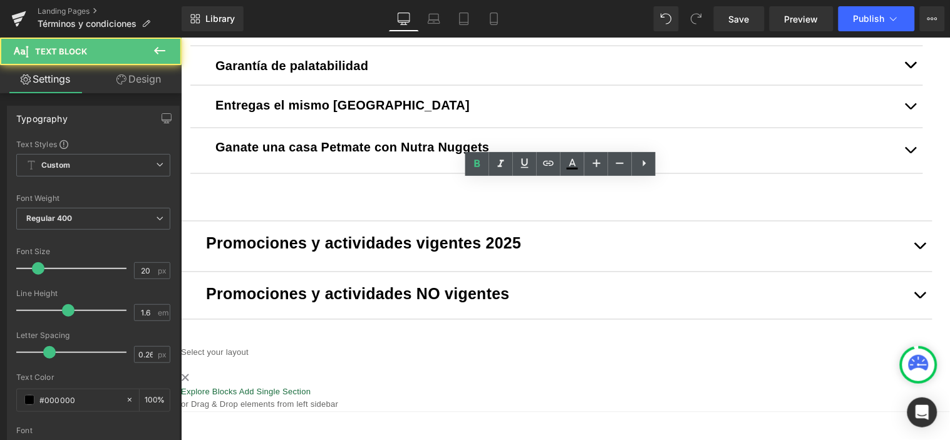
click at [467, 154] on b "Ganate una casa Petmate con Nutra Nuggets" at bounding box center [352, 147] width 274 height 14
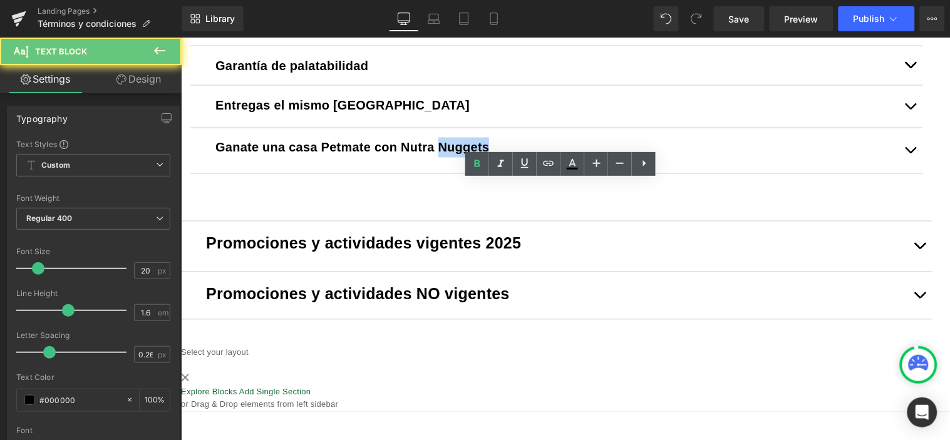
click at [467, 154] on b "Ganate una casa Petmate con Nutra Nuggets" at bounding box center [352, 147] width 274 height 14
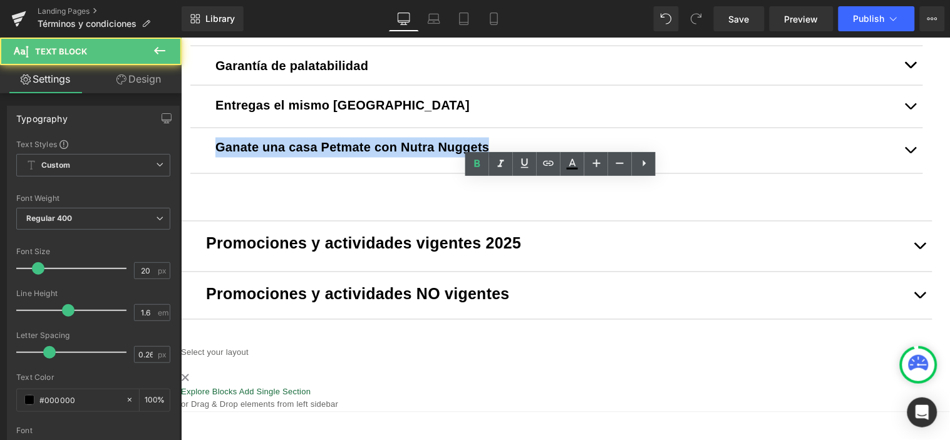
click at [467, 154] on b "Ganate una casa Petmate con Nutra Nuggets" at bounding box center [352, 147] width 274 height 14
copy b "Ganate una casa Petmate con Nutra Nuggets"
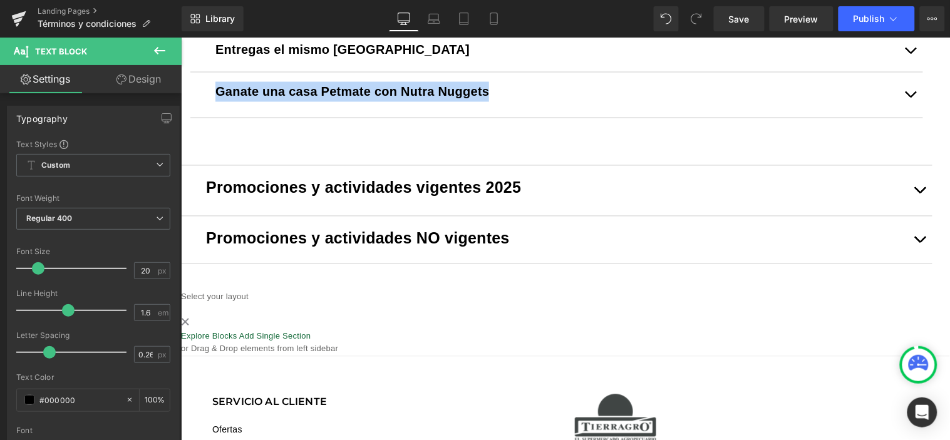
scroll to position [371, 0]
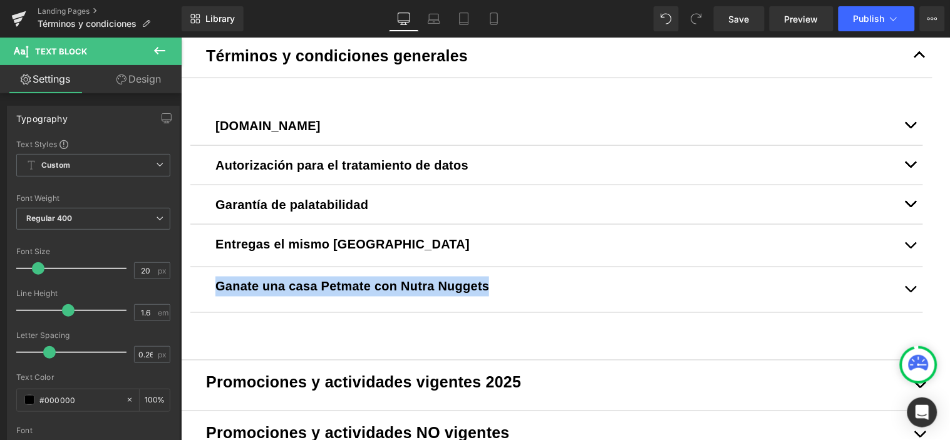
click at [902, 145] on button "button" at bounding box center [910, 125] width 25 height 39
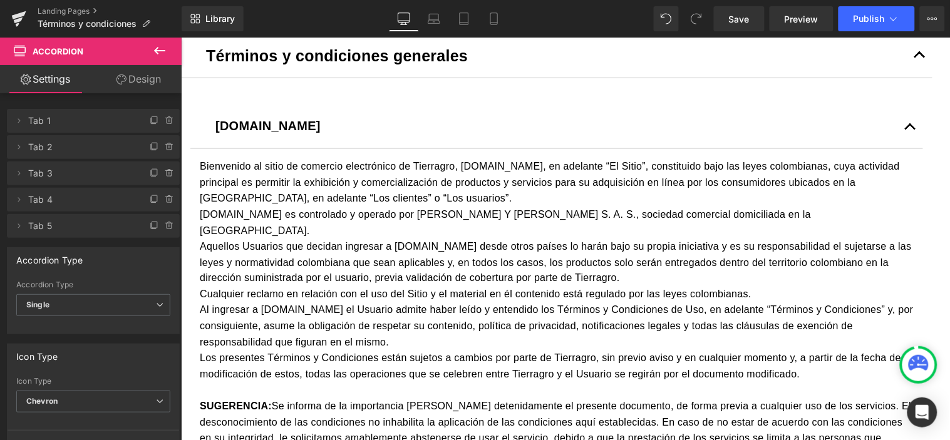
click at [919, 58] on span "button" at bounding box center [919, 58] width 0 height 0
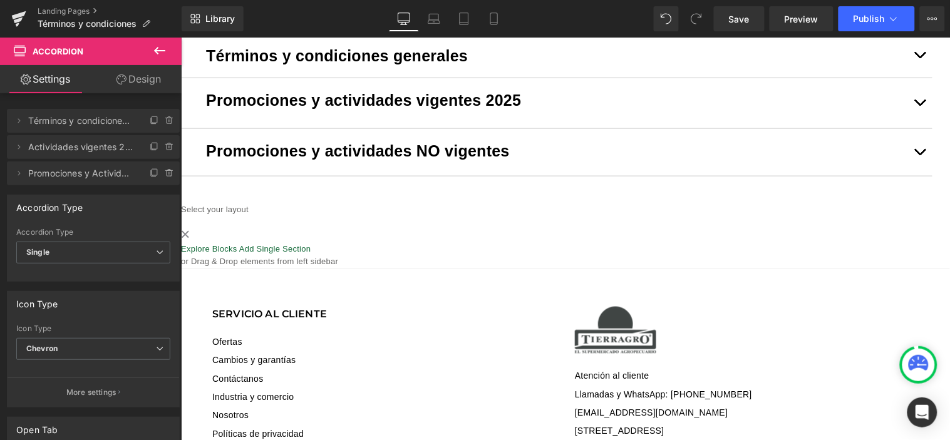
click at [907, 128] on button "button" at bounding box center [919, 103] width 25 height 50
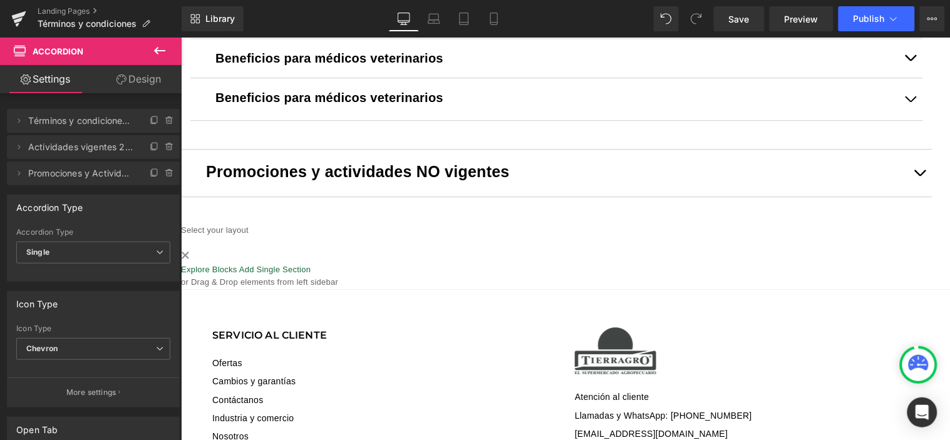
scroll to position [719, 0]
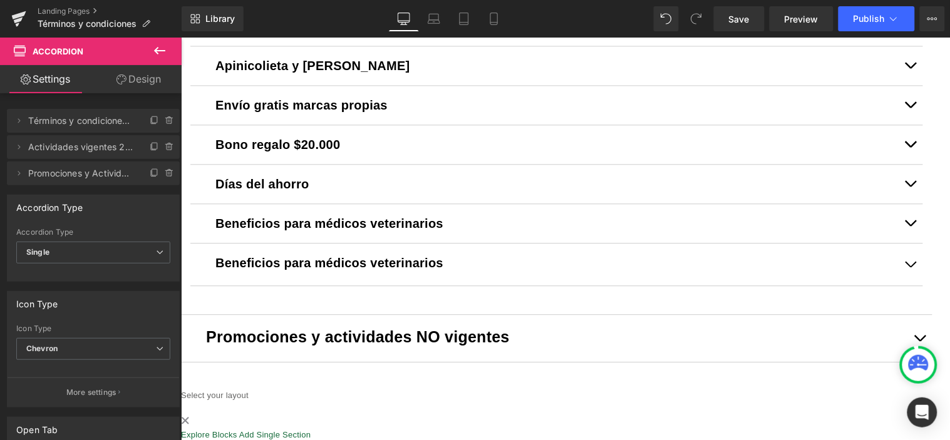
click at [348, 269] on b "Beneficios para médicos veterinarios" at bounding box center [329, 263] width 228 height 14
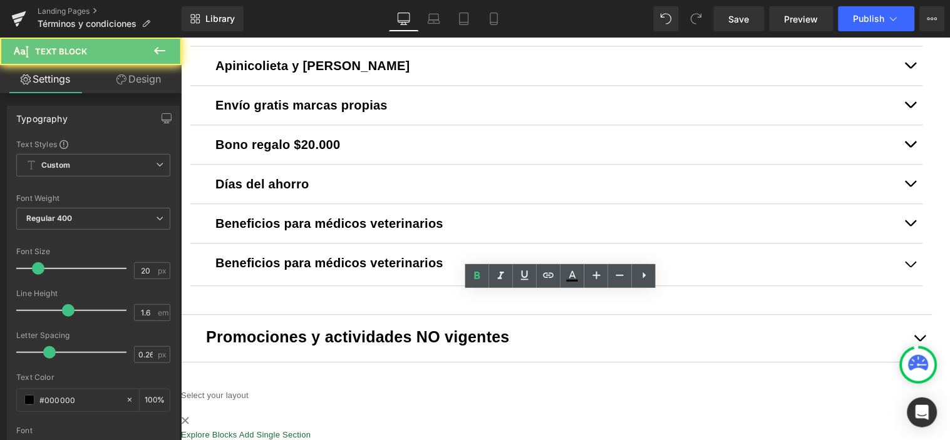
click at [442, 269] on b "Beneficios para médicos veterinarios" at bounding box center [329, 263] width 228 height 14
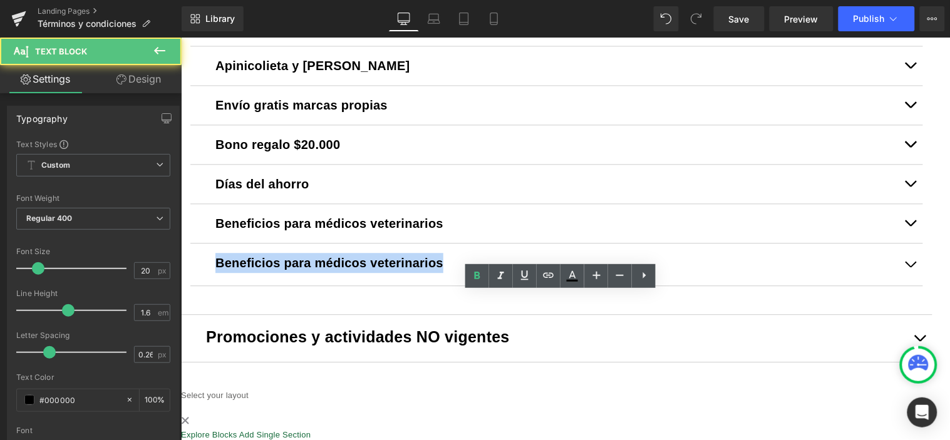
click at [442, 269] on b "Beneficios para médicos veterinarios" at bounding box center [329, 263] width 228 height 14
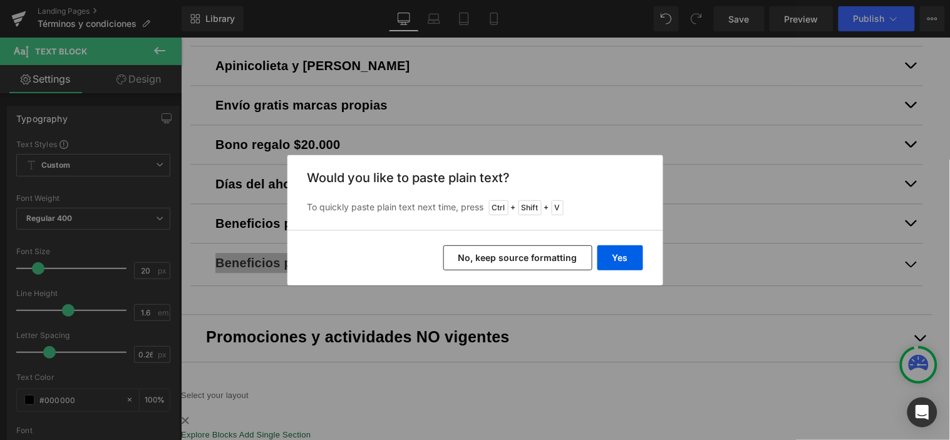
click at [548, 258] on button "No, keep source formatting" at bounding box center [517, 258] width 149 height 25
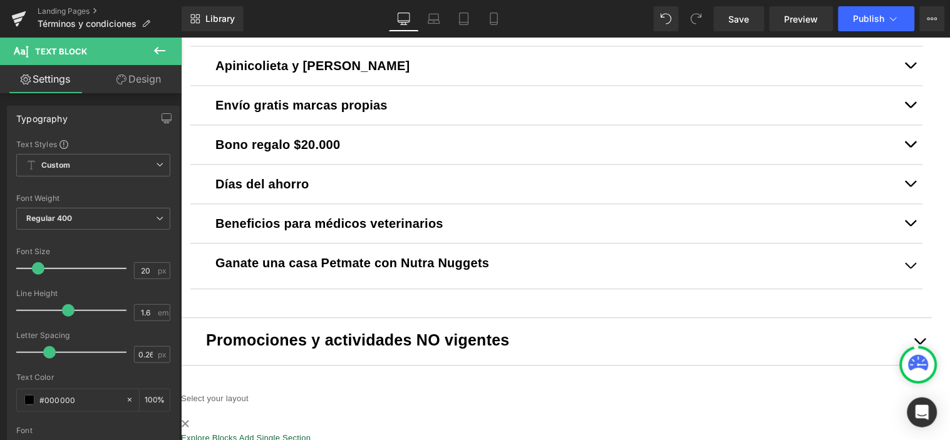
click at [244, 269] on span "Ganate una casa Petmate con Nutra Nuggets" at bounding box center [352, 263] width 274 height 14
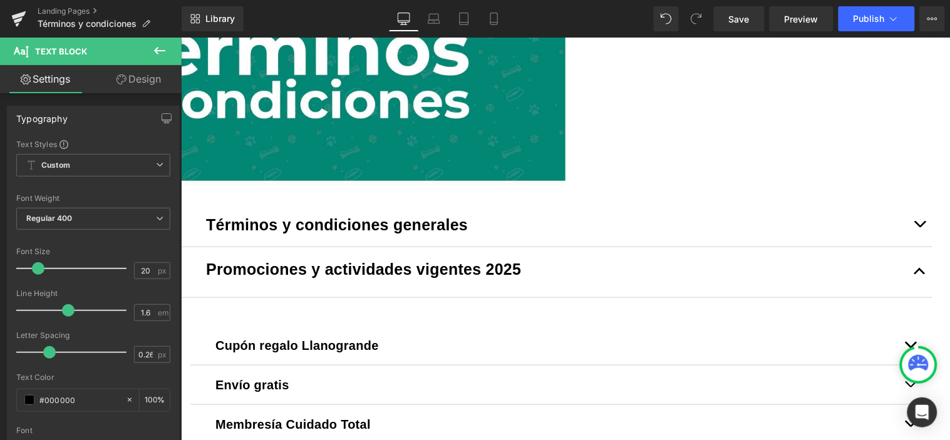
scroll to position [232, 0]
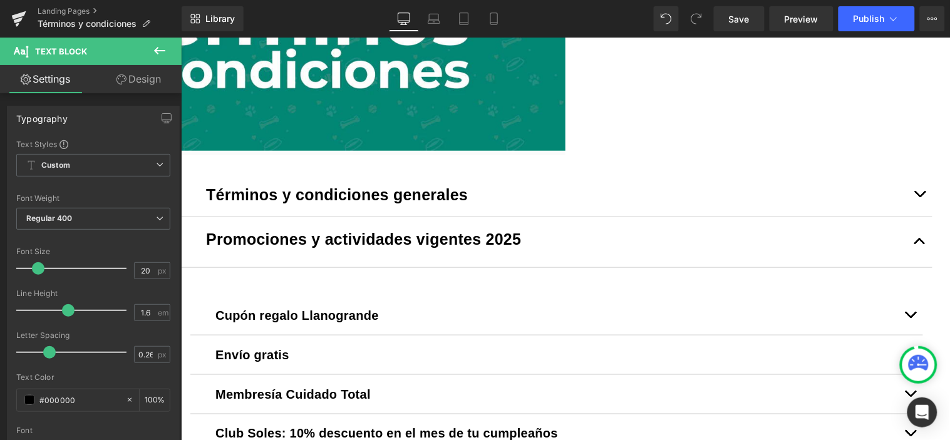
click at [914, 216] on button "button" at bounding box center [919, 194] width 25 height 44
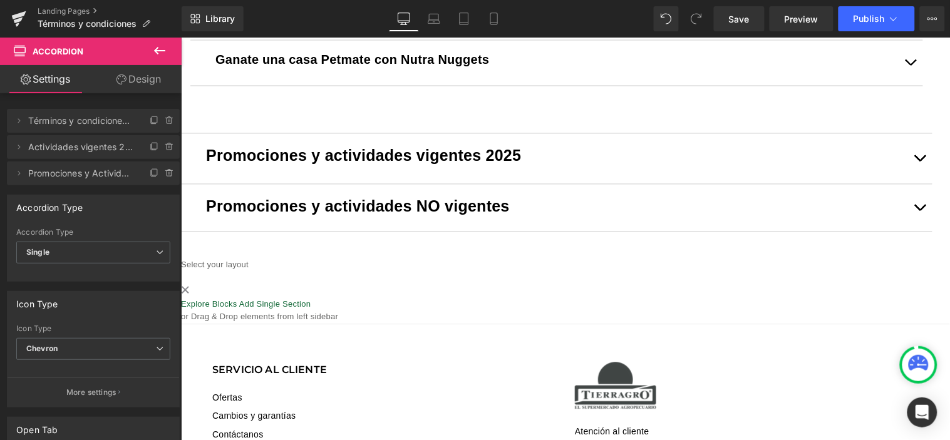
scroll to position [580, 0]
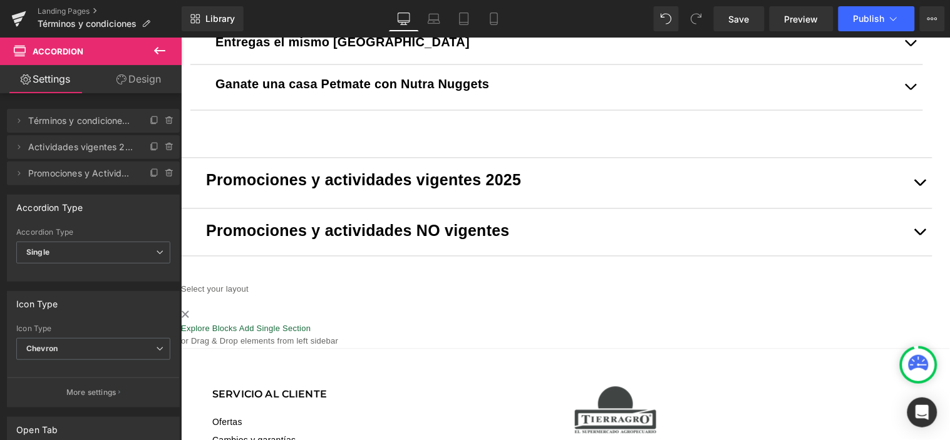
click at [898, 110] on button "button" at bounding box center [910, 87] width 25 height 45
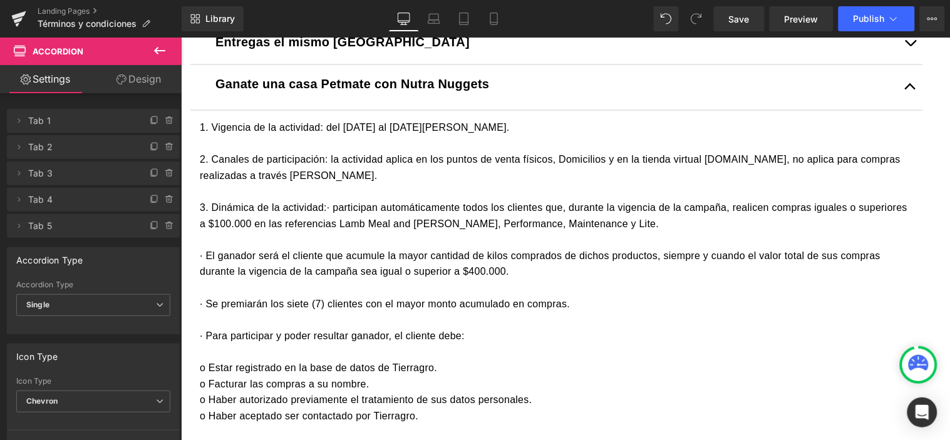
click at [225, 169] on div "2. Canales de participación: la actividad aplica en los puntos de venta físicos…" at bounding box center [556, 384] width 714 height 497
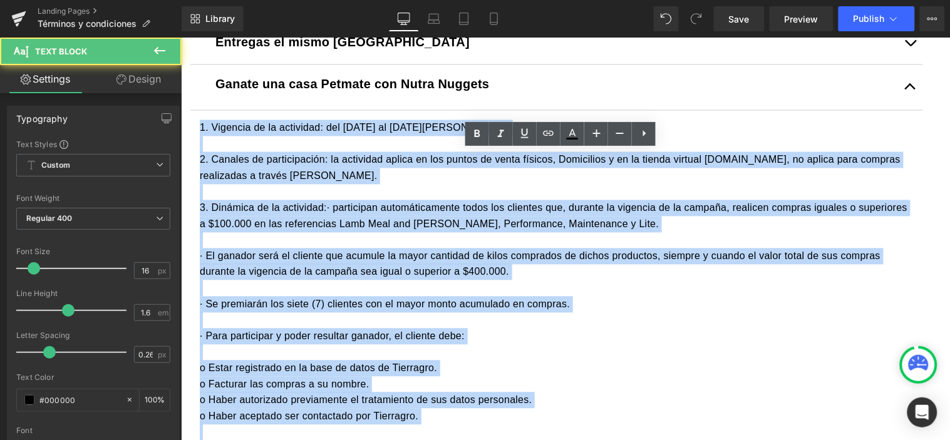
click at [209, 154] on div "1. Vigencia de la actividad: del [DATE] al [DATE][PERSON_NAME]. 2. Canales de p…" at bounding box center [556, 376] width 714 height 513
copy div "0. Loremips do si ametconse: adi 0 el 57 se doeius te 7473. 4. Incidid ut labor…"
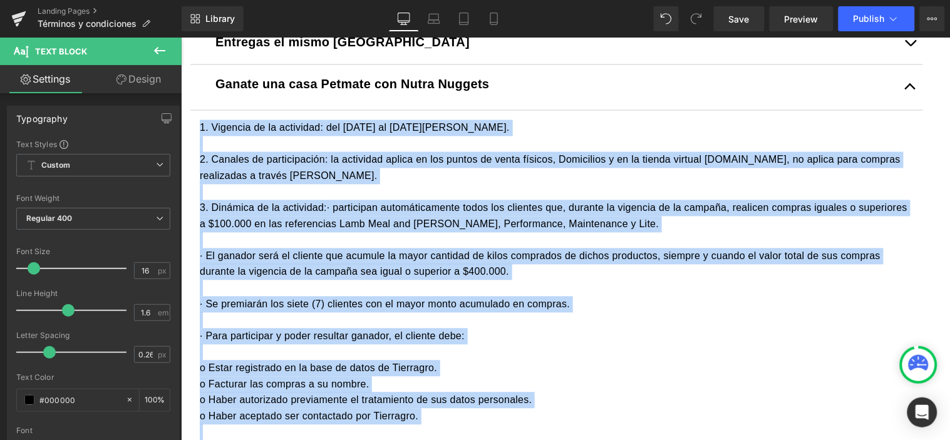
click at [910, 90] on span "button" at bounding box center [910, 90] width 0 height 0
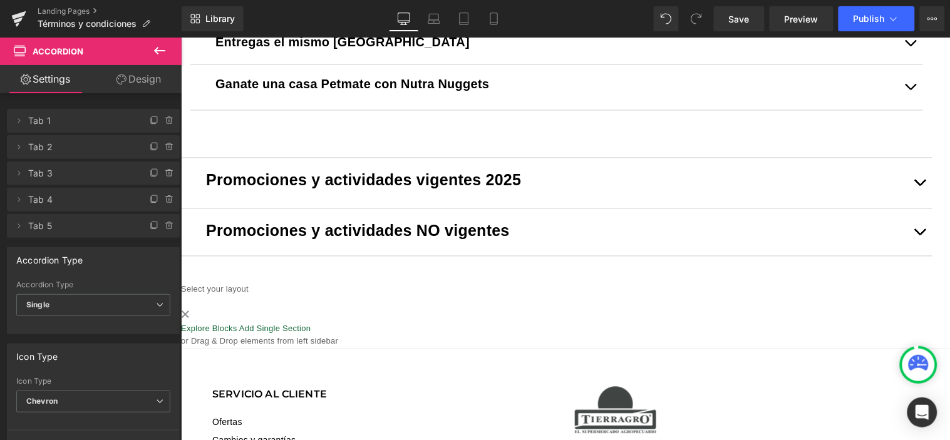
click at [916, 188] on button "button" at bounding box center [919, 183] width 25 height 50
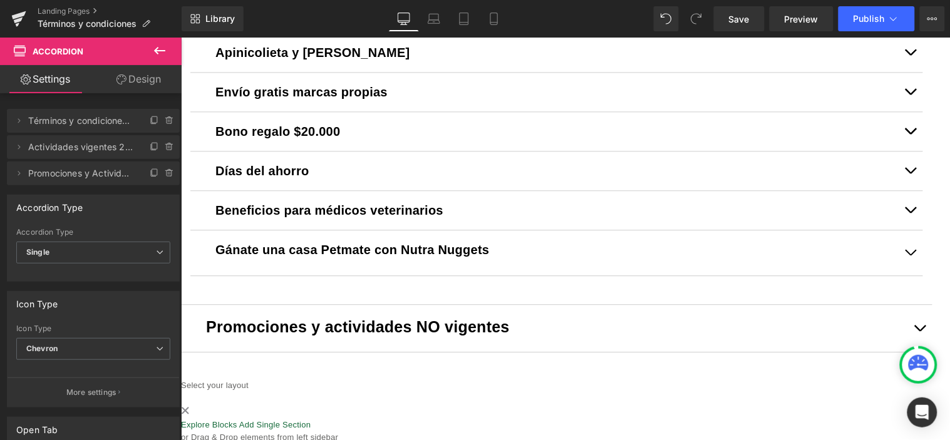
scroll to position [743, 0]
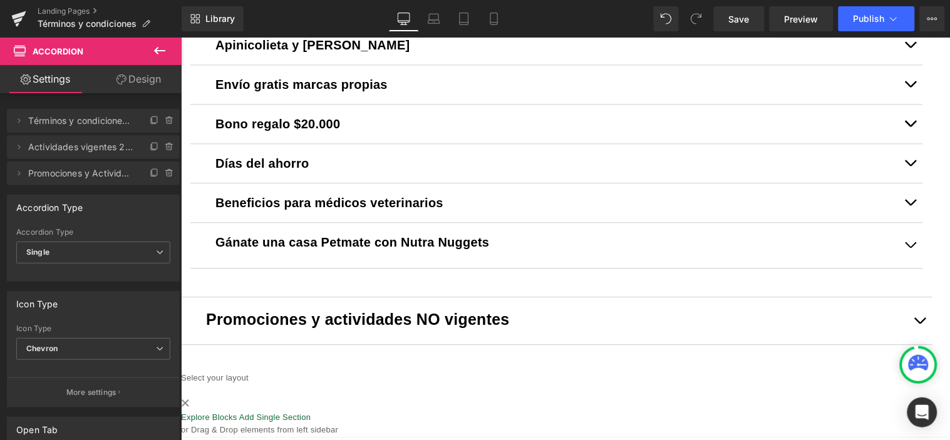
click at [219, 268] on div "Gánate una casa Petmate con Nutra Nuggets Text Block" at bounding box center [556, 245] width 733 height 46
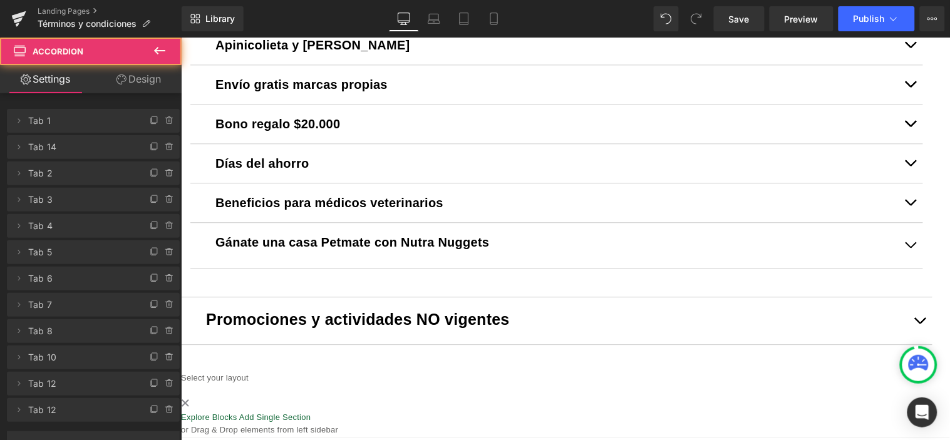
click at [907, 267] on button "button" at bounding box center [910, 244] width 25 height 45
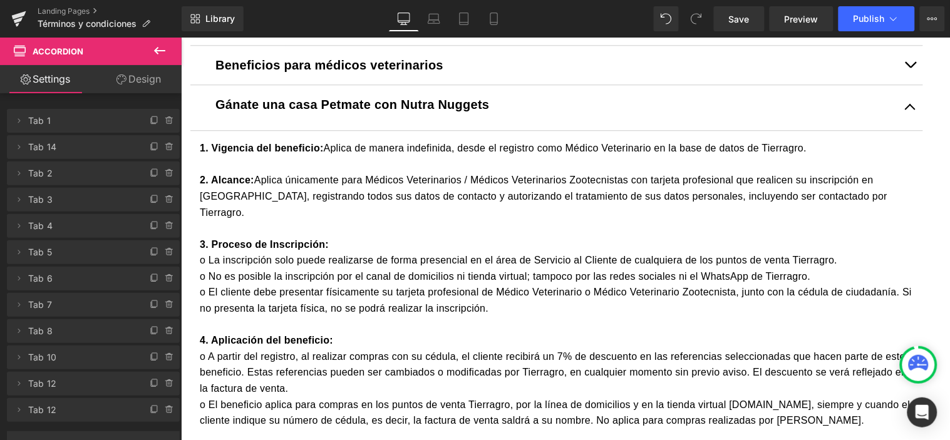
scroll to position [882, 0]
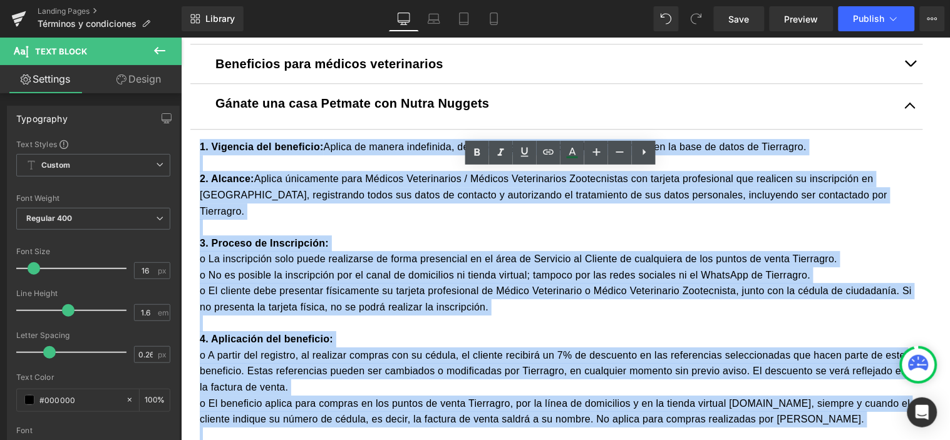
drag, startPoint x: 214, startPoint y: 176, endPoint x: 210, endPoint y: 170, distance: 6.8
click at [210, 170] on div "1. Vigencia del beneficio: Aplica de manera indefinida, desde el registro como …" at bounding box center [556, 322] width 714 height 369
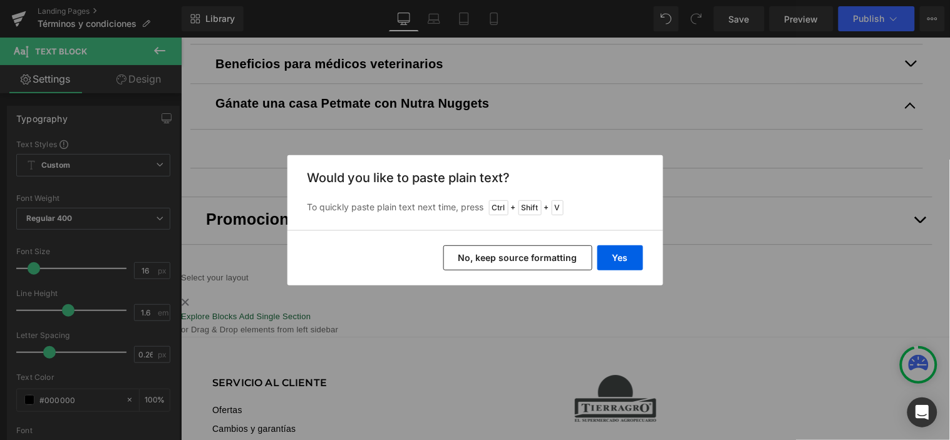
click at [516, 259] on button "No, keep source formatting" at bounding box center [517, 258] width 149 height 25
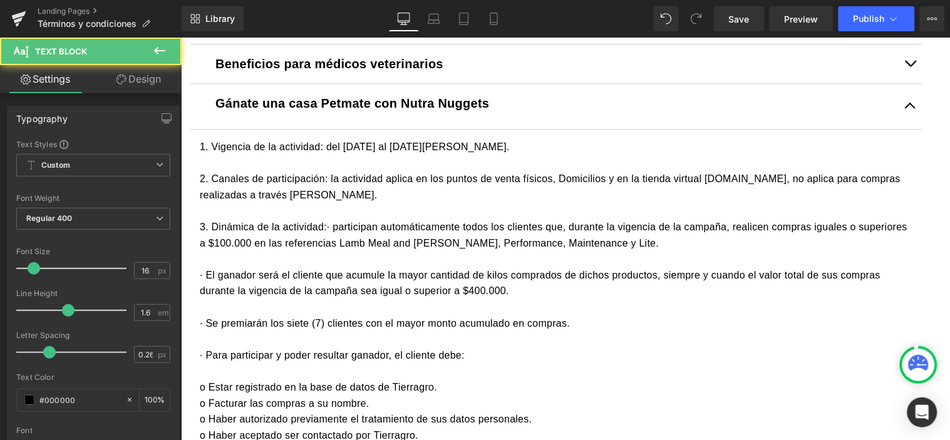
click at [449, 152] on span "1. Vigencia de la actividad: del [DATE] al [DATE][PERSON_NAME]." at bounding box center [354, 146] width 310 height 11
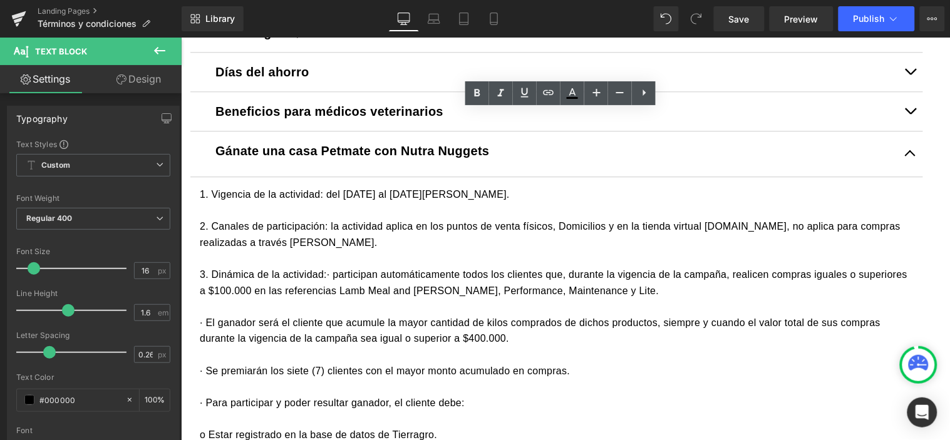
scroll to position [812, 0]
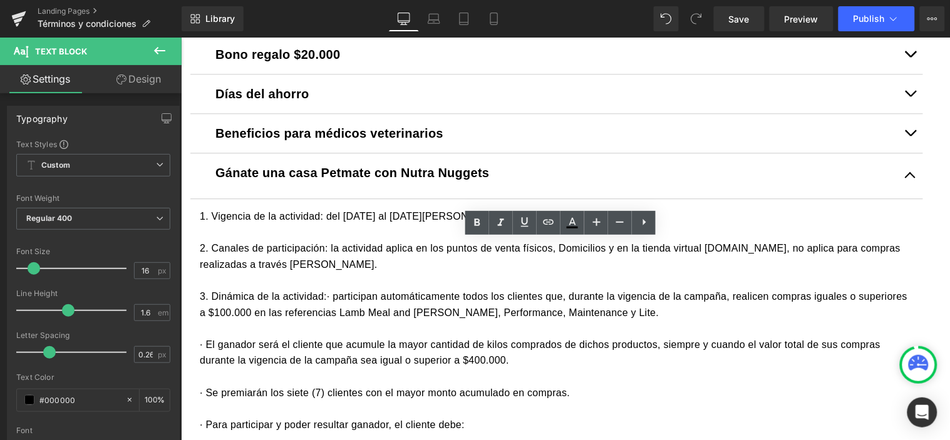
click at [910, 178] on span "button" at bounding box center [910, 178] width 0 height 0
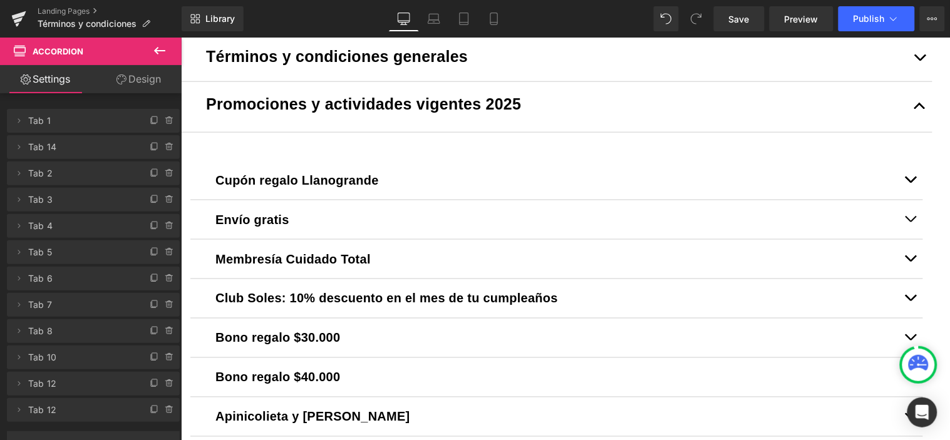
scroll to position [256, 0]
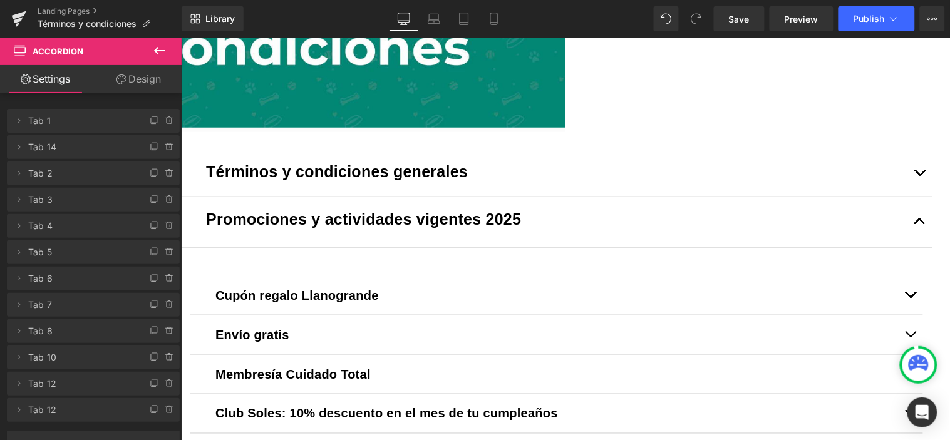
click at [913, 196] on button "button" at bounding box center [919, 172] width 25 height 47
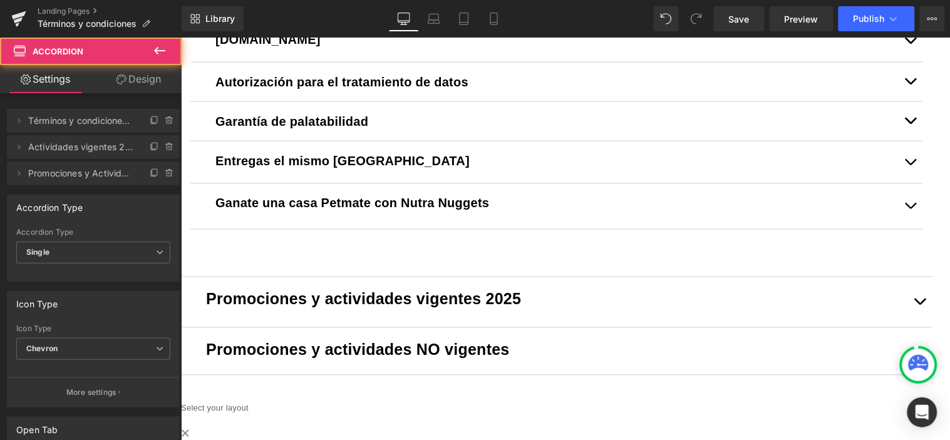
scroll to position [465, 0]
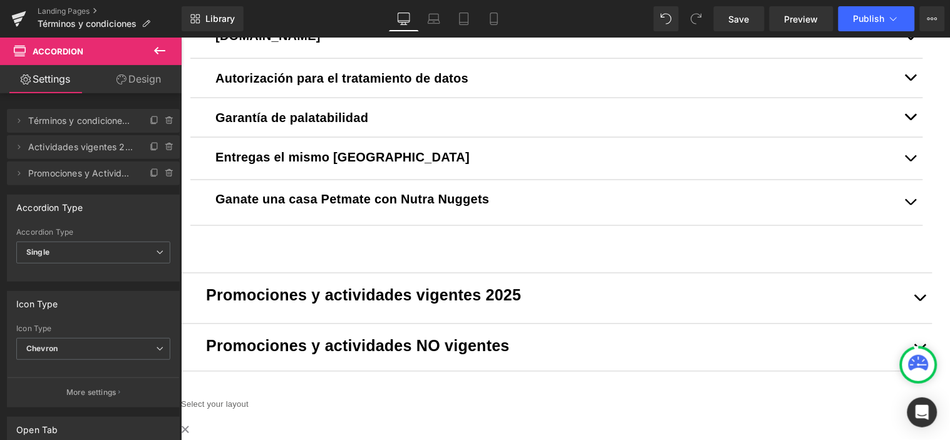
click at [209, 225] on div "Ganate una casa Petmate con Nutra Nuggets Text Block" at bounding box center [556, 203] width 733 height 46
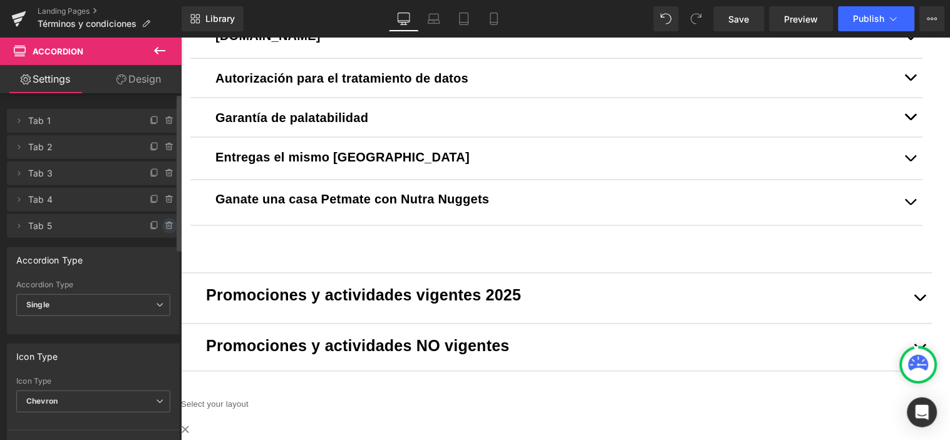
click at [165, 225] on icon at bounding box center [170, 226] width 10 height 10
click at [162, 225] on button "Delete" at bounding box center [156, 227] width 39 height 16
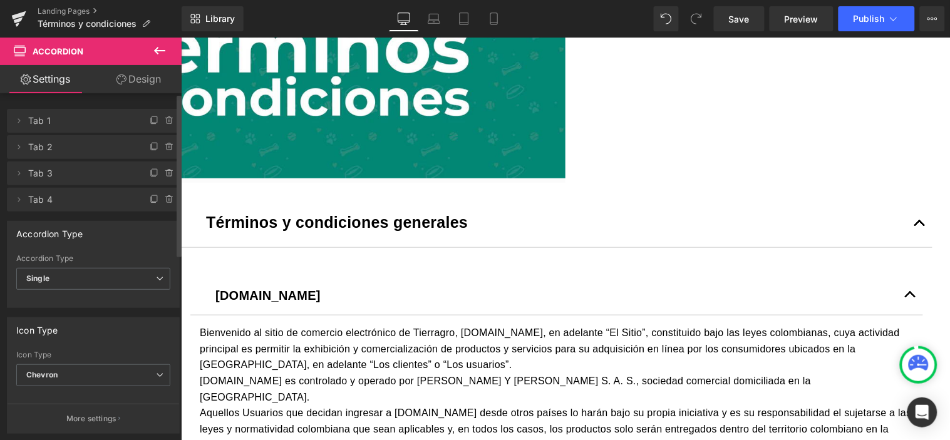
scroll to position [186, 0]
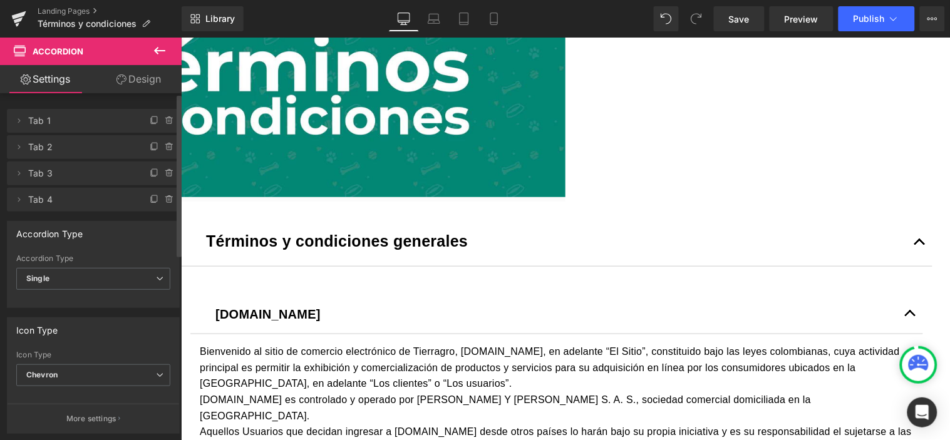
click at [914, 266] on button "button" at bounding box center [919, 242] width 25 height 47
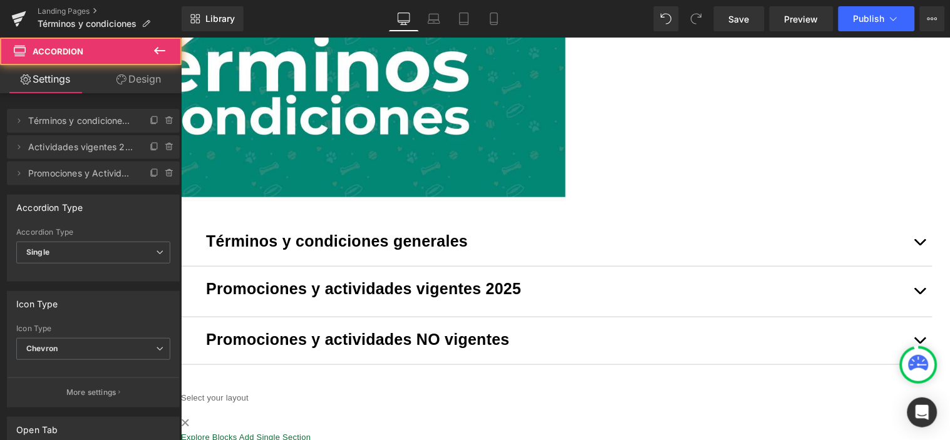
click at [915, 266] on button "button" at bounding box center [919, 242] width 25 height 47
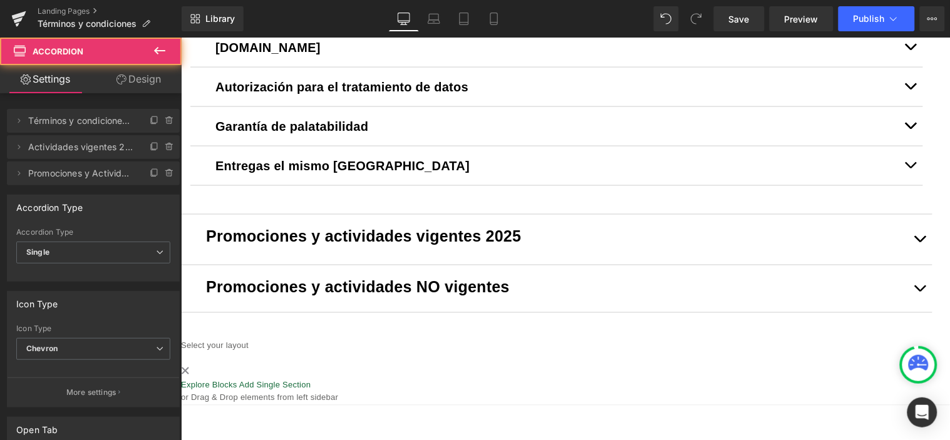
scroll to position [465, 0]
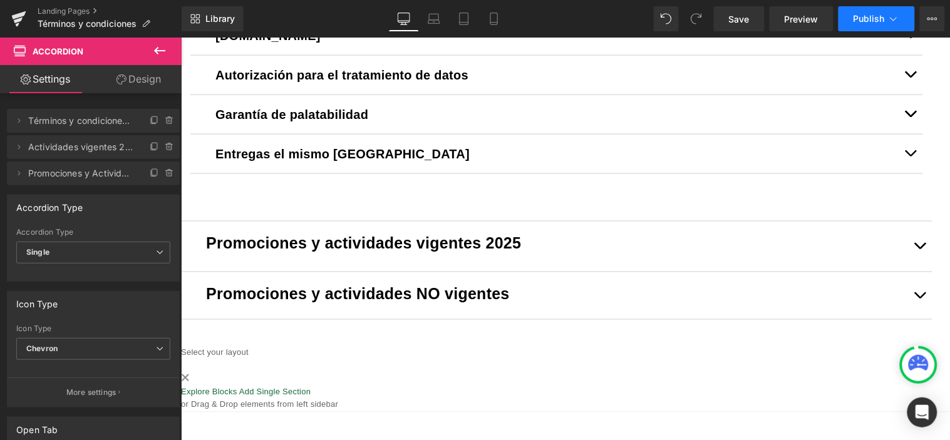
click at [864, 22] on span "Publish" at bounding box center [869, 19] width 31 height 10
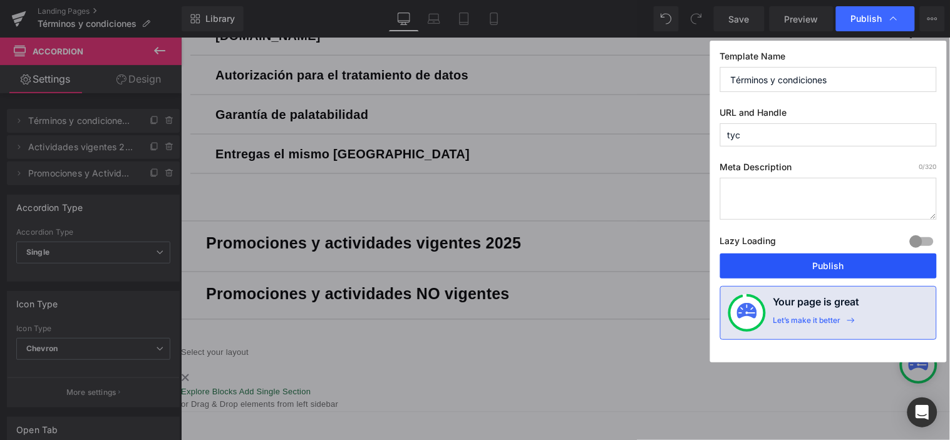
click at [790, 264] on button "Publish" at bounding box center [828, 266] width 217 height 25
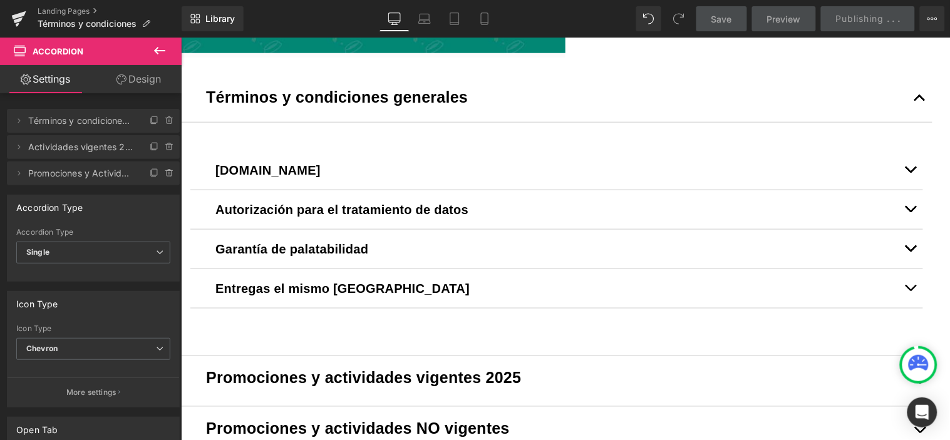
scroll to position [47, 0]
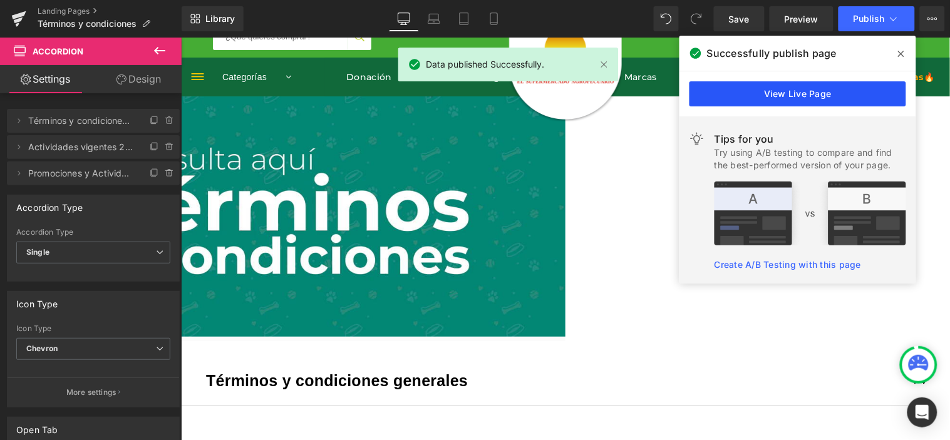
click at [791, 90] on link "View Live Page" at bounding box center [798, 93] width 217 height 25
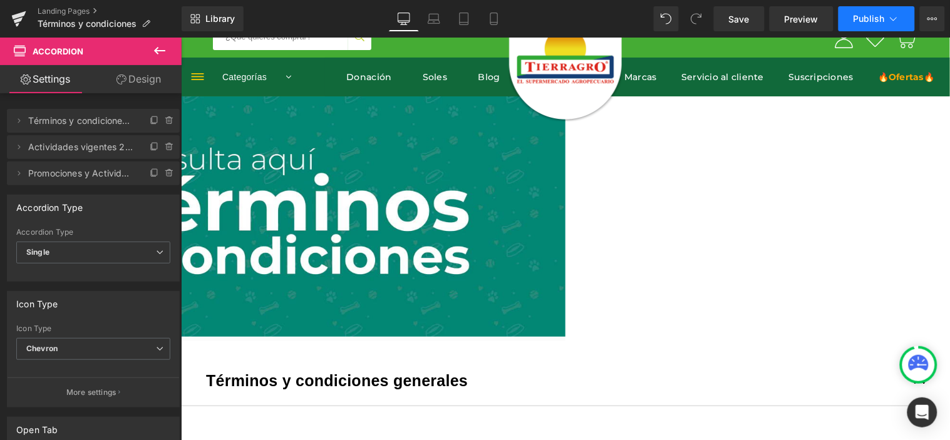
click at [868, 22] on span "Publish" at bounding box center [869, 19] width 31 height 10
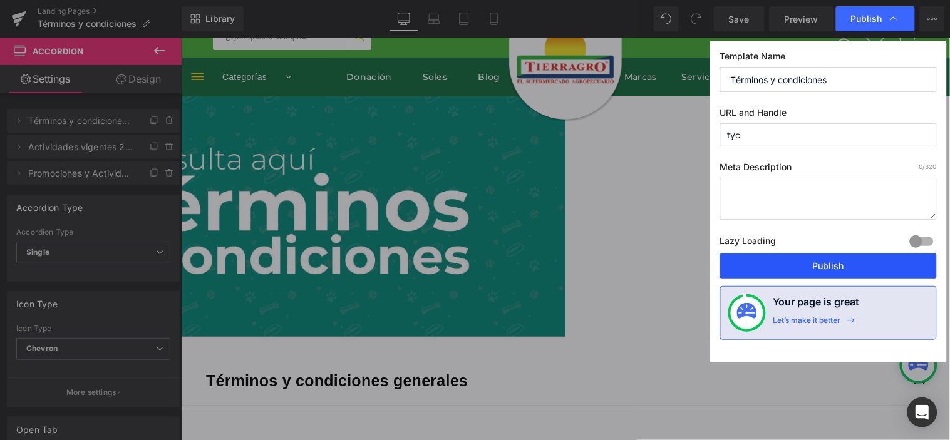
click at [780, 271] on button "Publish" at bounding box center [828, 266] width 217 height 25
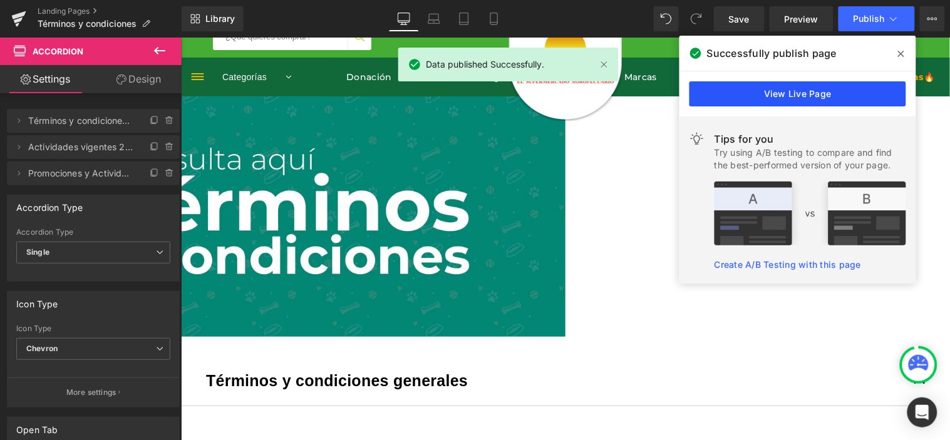
click at [777, 95] on link "View Live Page" at bounding box center [798, 93] width 217 height 25
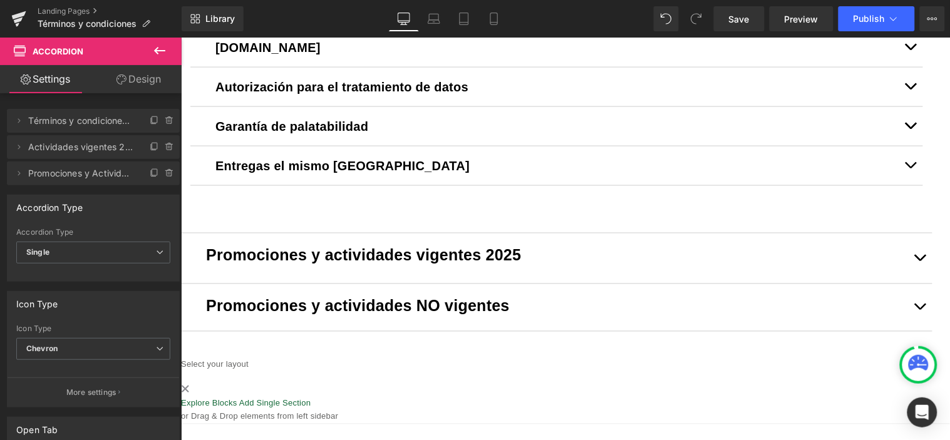
scroll to position [256, 0]
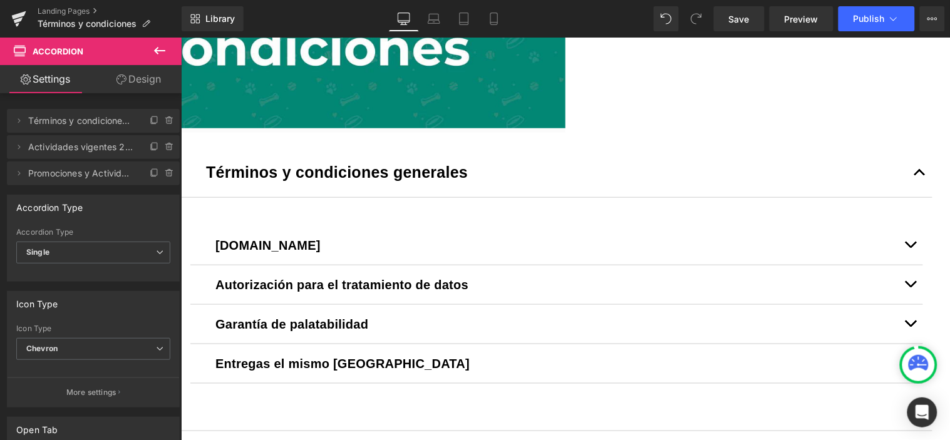
click at [909, 197] on button "button" at bounding box center [919, 173] width 25 height 47
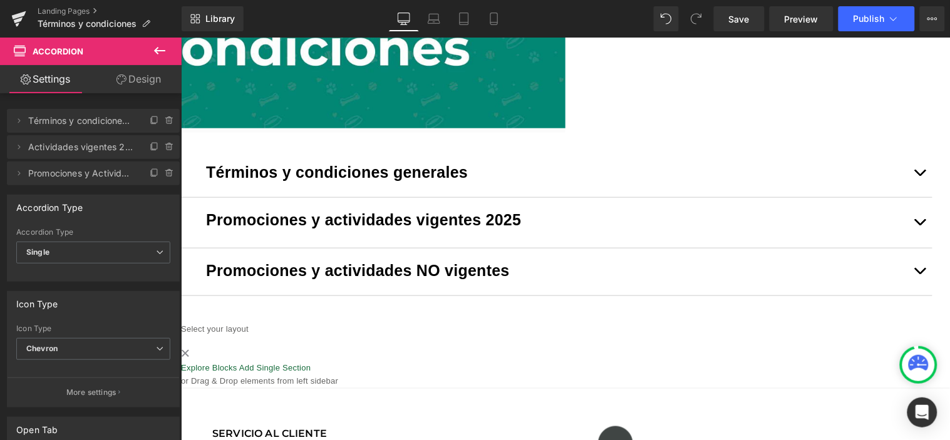
click at [917, 247] on button "button" at bounding box center [919, 222] width 25 height 50
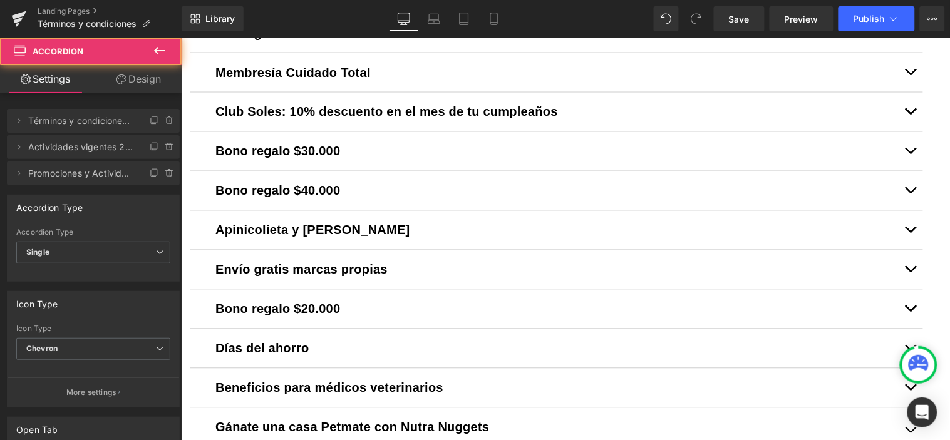
scroll to position [673, 0]
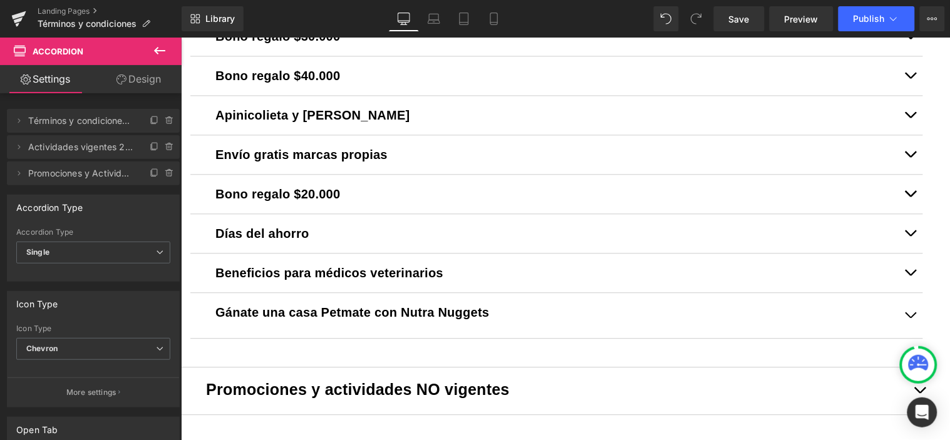
click at [458, 319] on span "Gánate una casa Petmate con Nutra Nuggets" at bounding box center [352, 312] width 274 height 14
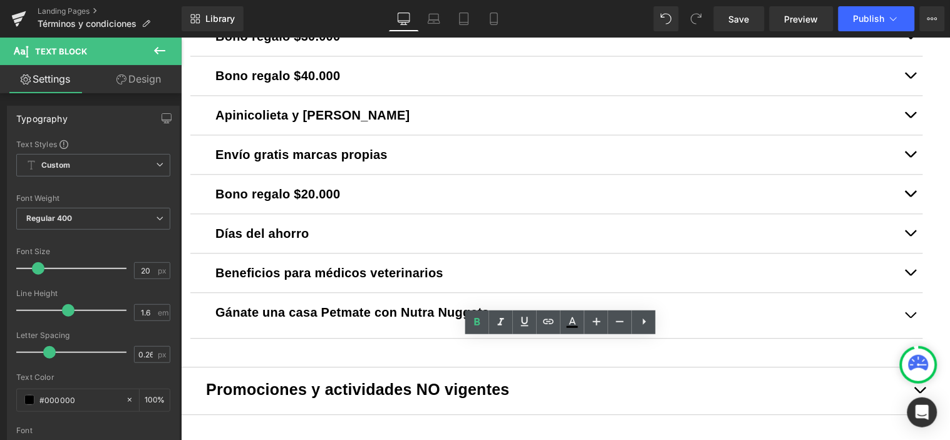
click at [909, 336] on button "button" at bounding box center [910, 314] width 25 height 45
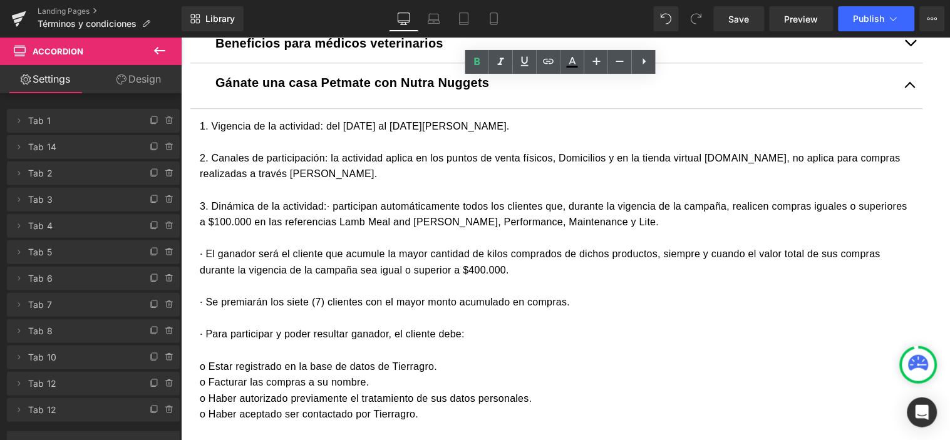
scroll to position [882, 0]
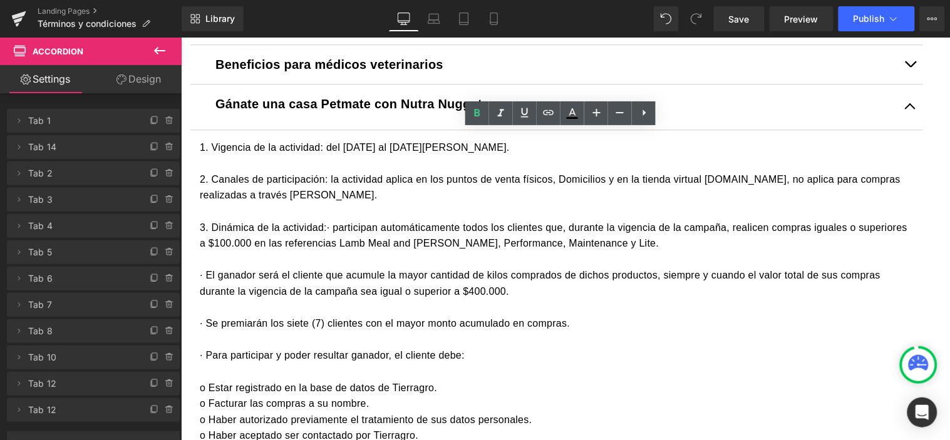
click at [262, 203] on div "2. Canales de participación: la actividad aplica en los puntos de venta físicos…" at bounding box center [556, 187] width 714 height 32
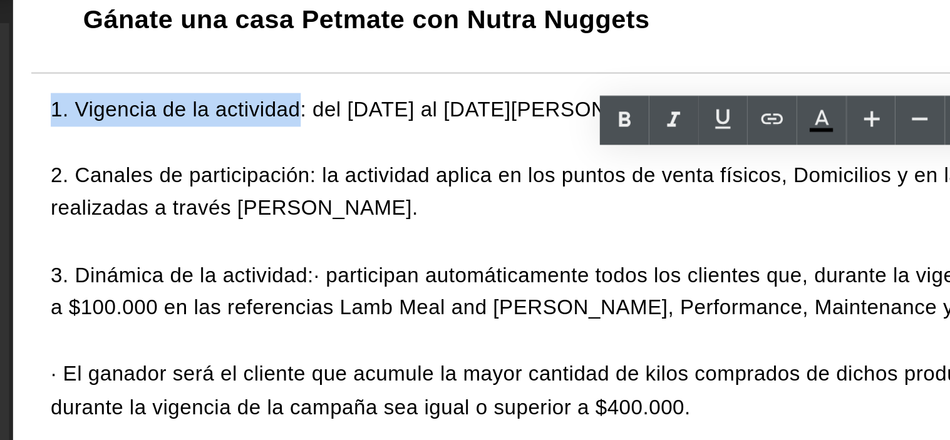
drag, startPoint x: 162, startPoint y: 23, endPoint x: 45, endPoint y: 23, distance: 116.5
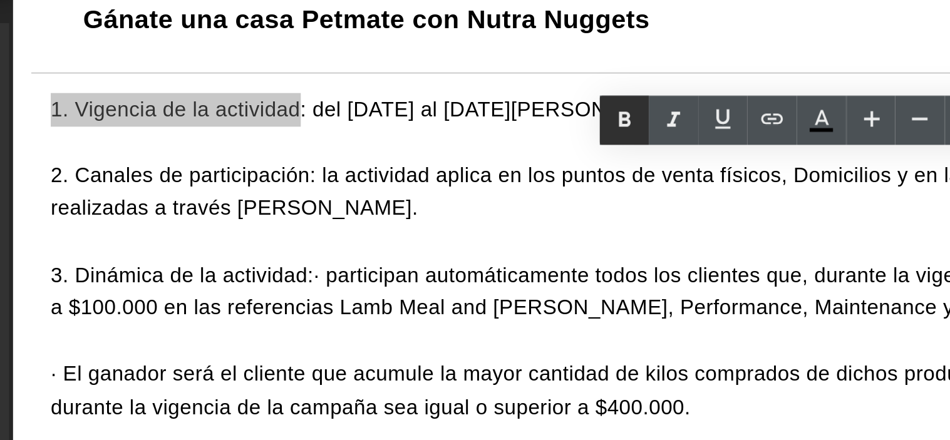
click at [475, 151] on icon at bounding box center [478, 153] width 6 height 8
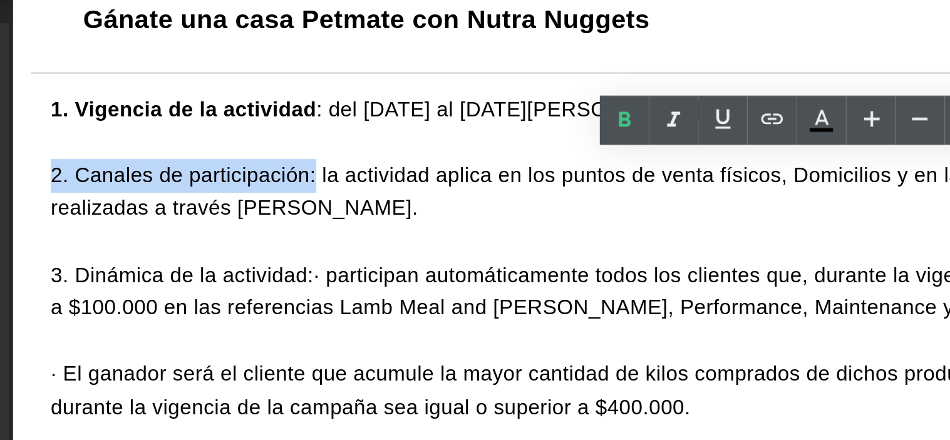
drag, startPoint x: 168, startPoint y: 54, endPoint x: 19, endPoint y: 51, distance: 148.5
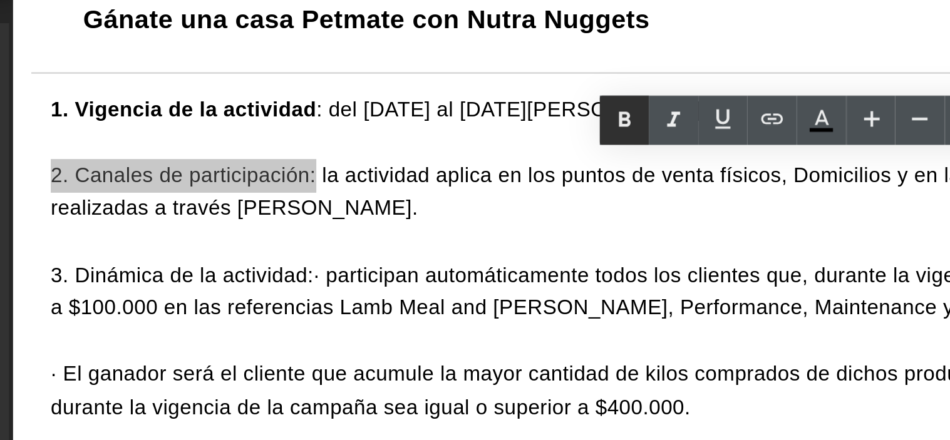
click at [477, 155] on icon at bounding box center [478, 153] width 6 height 8
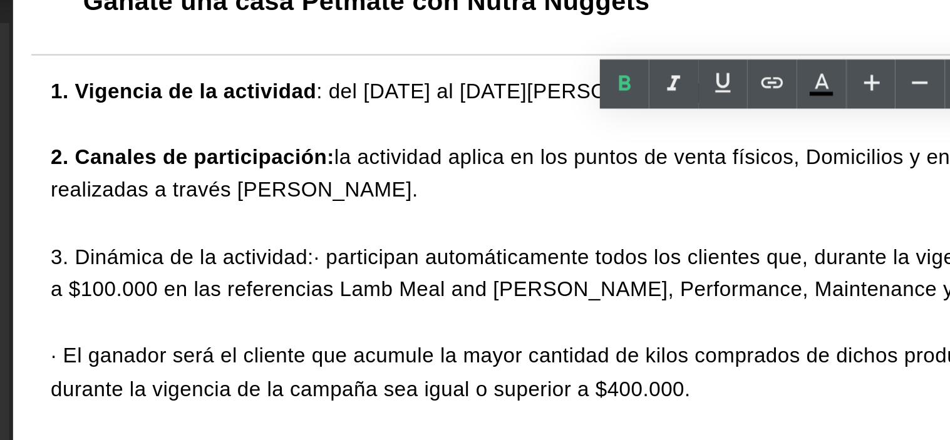
scroll to position [916, 0]
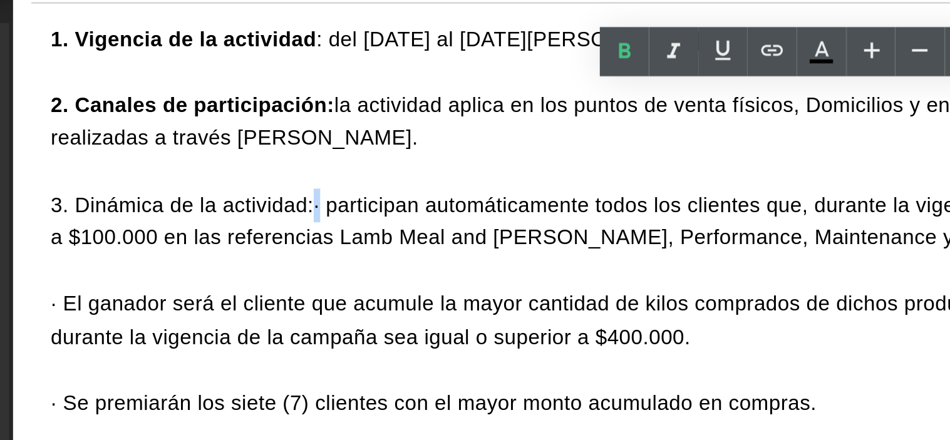
click at [168, 60] on span "· participan automáticamente todos los clientes que, durante la vigencia de la …" at bounding box center [384, 46] width 708 height 27
click at [167, 60] on span "· participan automáticamente todos los clientes que, durante la vigencia de la …" at bounding box center [384, 46] width 708 height 27
click at [167, 63] on div "3. Dinámica de la actividad: · participan automáticamente todos los clientes qu…" at bounding box center [387, 47] width 714 height 32
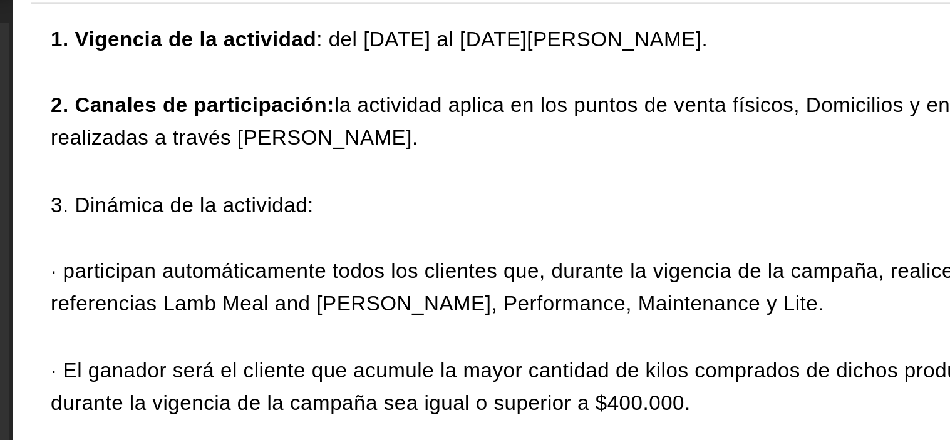
click at [51, 92] on span "· participan automáticamente todos los clientes que, durante la vigencia de la …" at bounding box center [363, 78] width 666 height 27
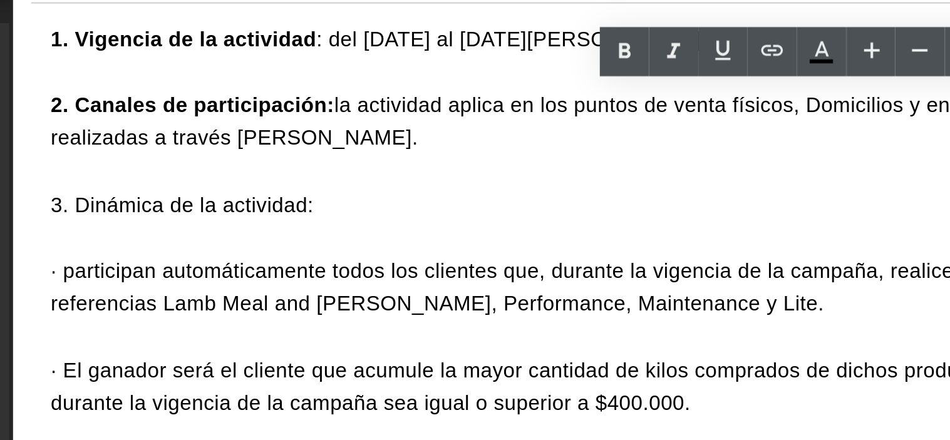
click at [54, 92] on span "· participan automáticamente todos los clientes que, durante la vigencia de la …" at bounding box center [363, 78] width 666 height 27
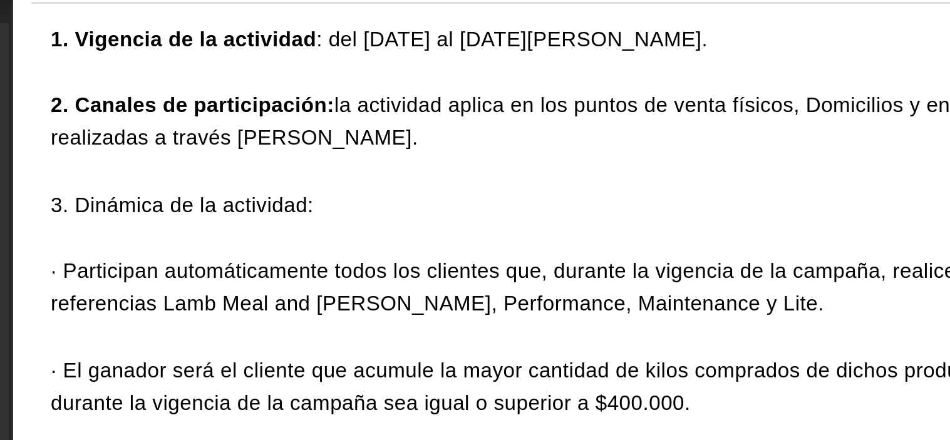
click at [66, 63] on div at bounding box center [387, 54] width 714 height 16
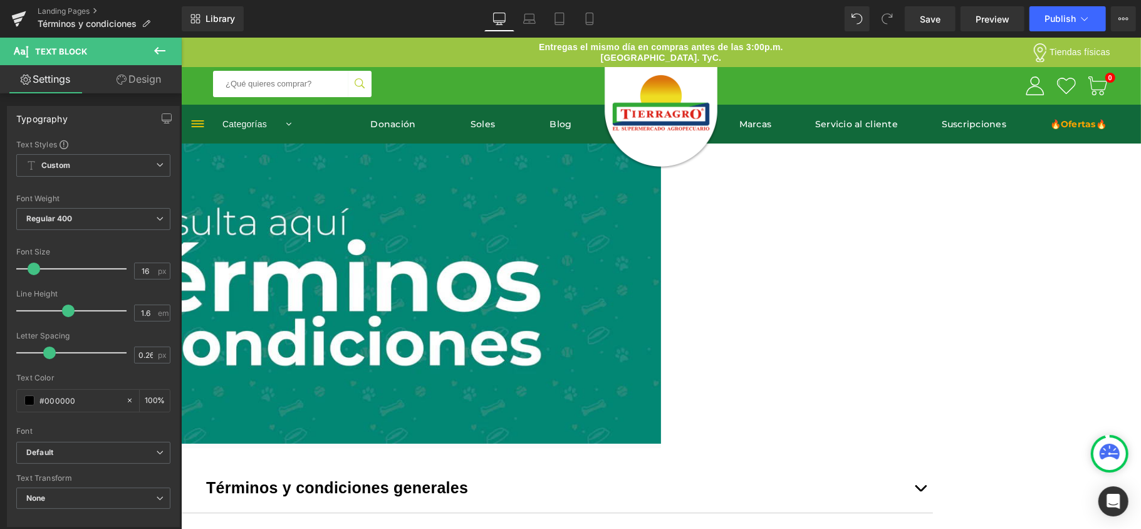
scroll to position [0, 6]
click at [153, 53] on icon at bounding box center [159, 50] width 15 height 15
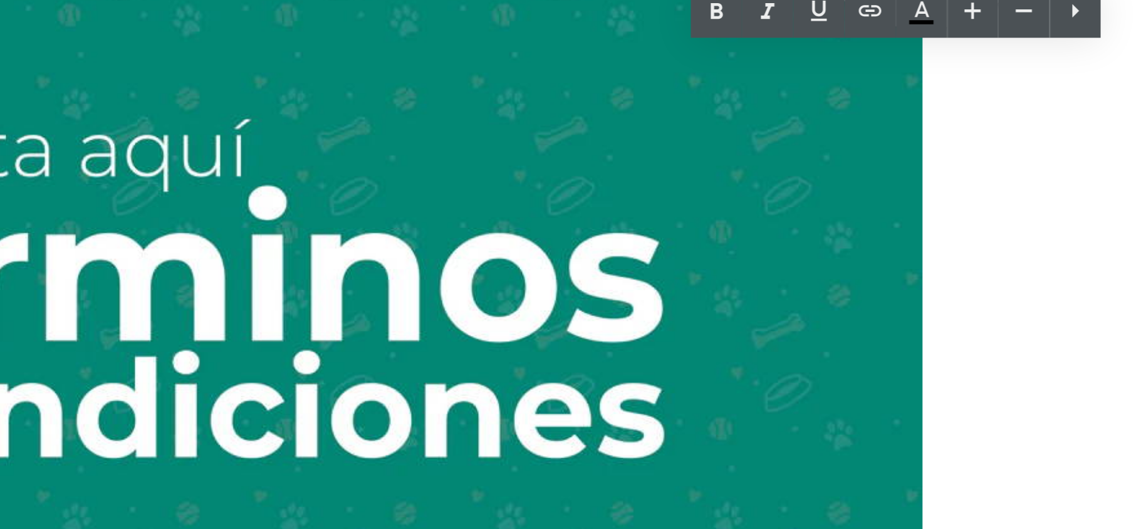
drag, startPoint x: 139, startPoint y: -20, endPoint x: 11, endPoint y: -26, distance: 127.9
click at [561, 157] on icon at bounding box center [564, 158] width 15 height 15
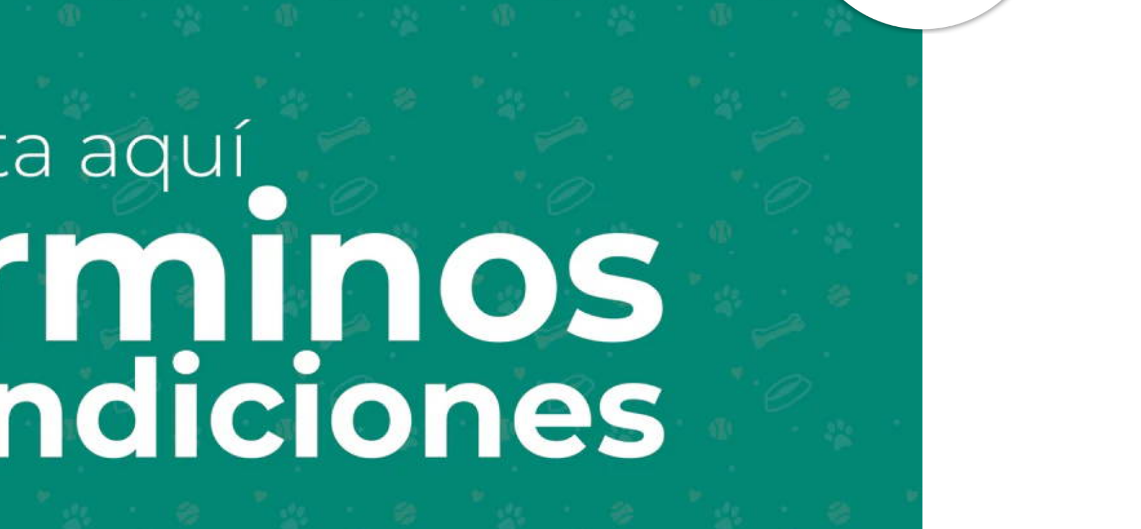
scroll to position [1210, 0]
drag, startPoint x: 55, startPoint y: -18, endPoint x: 11, endPoint y: -18, distance: 43.8
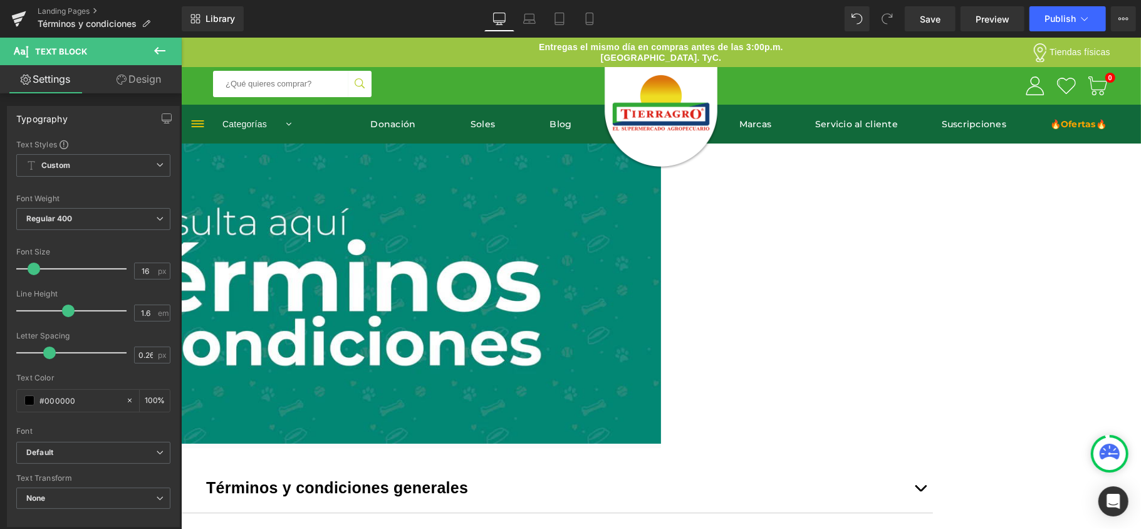
scroll to position [967, 0]
click at [556, 123] on link at bounding box center [565, 130] width 24 height 24
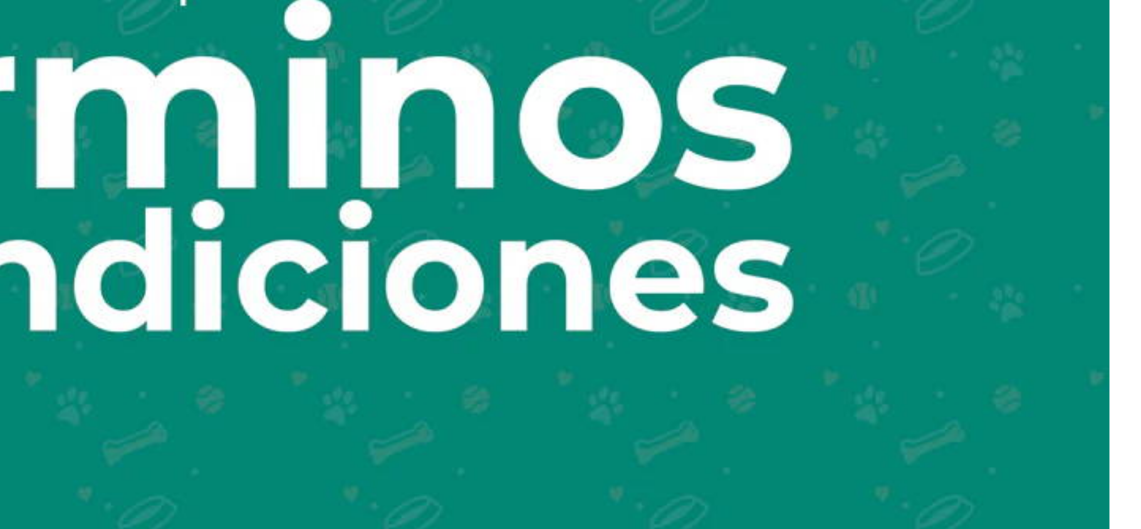
scroll to position [1166, 0]
drag, startPoint x: 133, startPoint y: -228, endPoint x: -41, endPoint y: -229, distance: 174.1
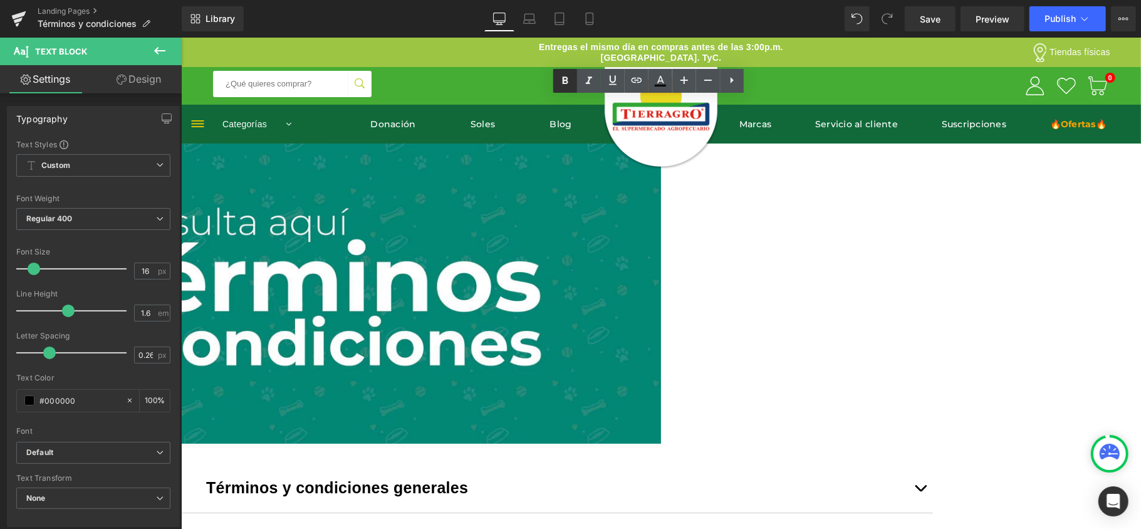
click at [560, 81] on icon at bounding box center [564, 80] width 15 height 15
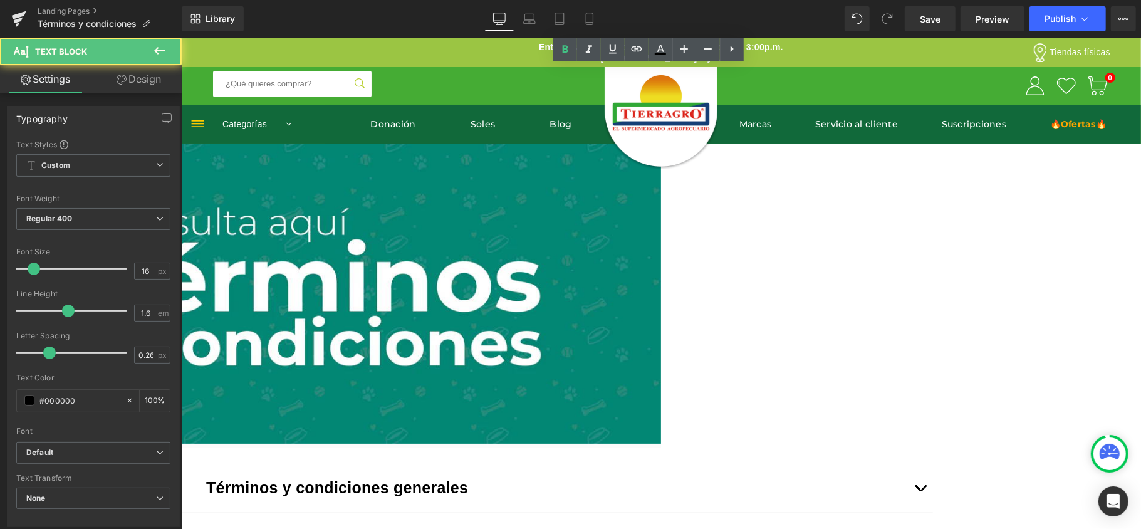
drag, startPoint x: 401, startPoint y: 271, endPoint x: 301, endPoint y: 271, distance: 99.6
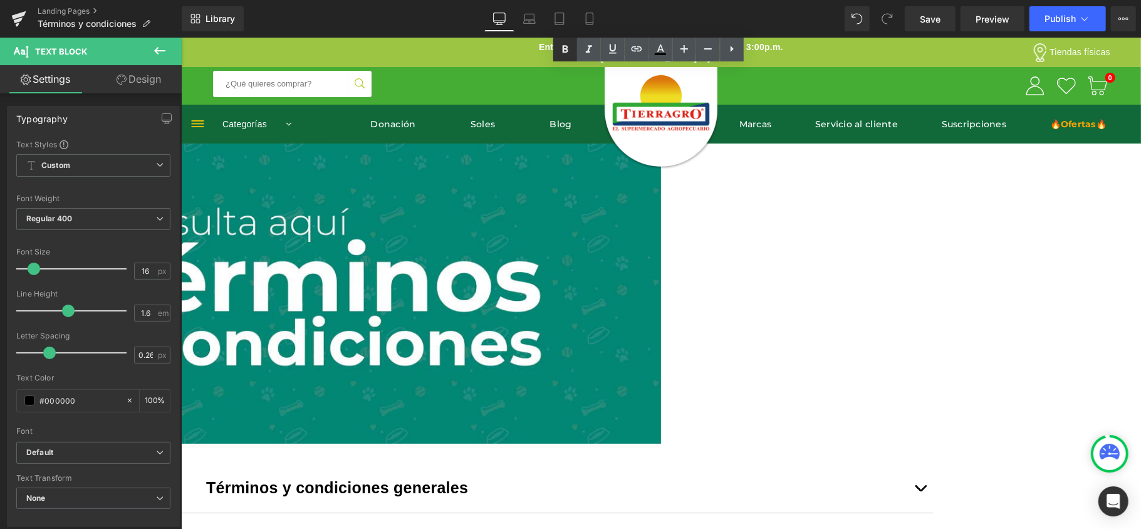
click at [567, 53] on icon at bounding box center [564, 49] width 15 height 15
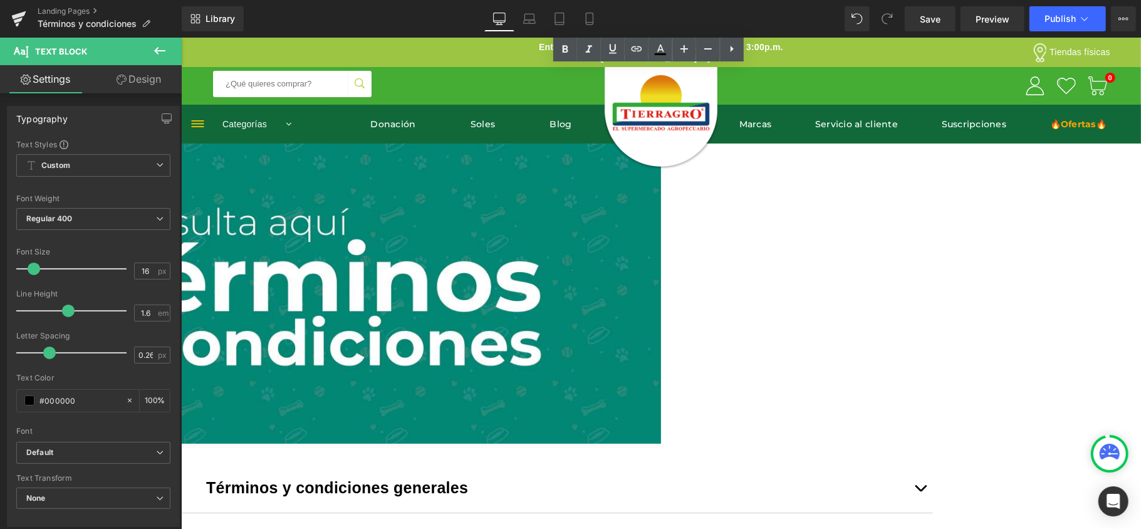
drag, startPoint x: 454, startPoint y: 316, endPoint x: 301, endPoint y: 318, distance: 153.5
click at [562, 51] on icon at bounding box center [564, 49] width 15 height 15
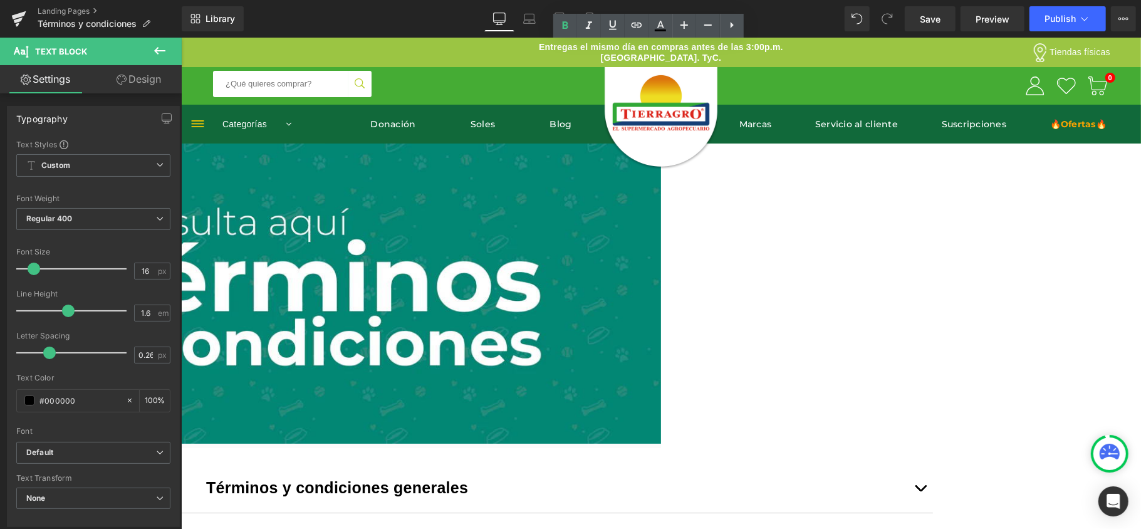
scroll to position [1166, 0]
click at [950, 21] on span "Publish" at bounding box center [1059, 19] width 31 height 10
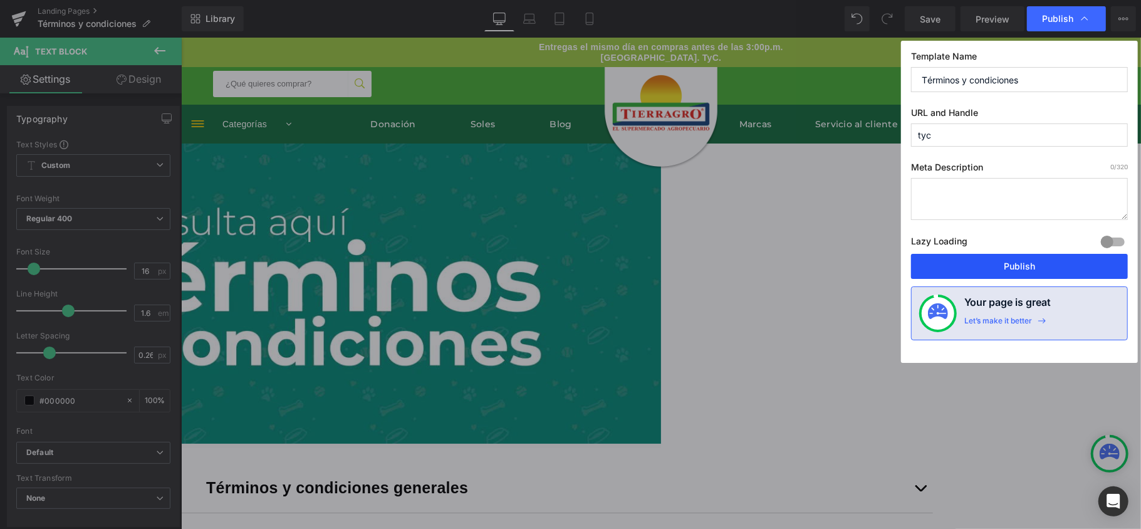
click at [950, 259] on button "Publish" at bounding box center [1019, 266] width 217 height 25
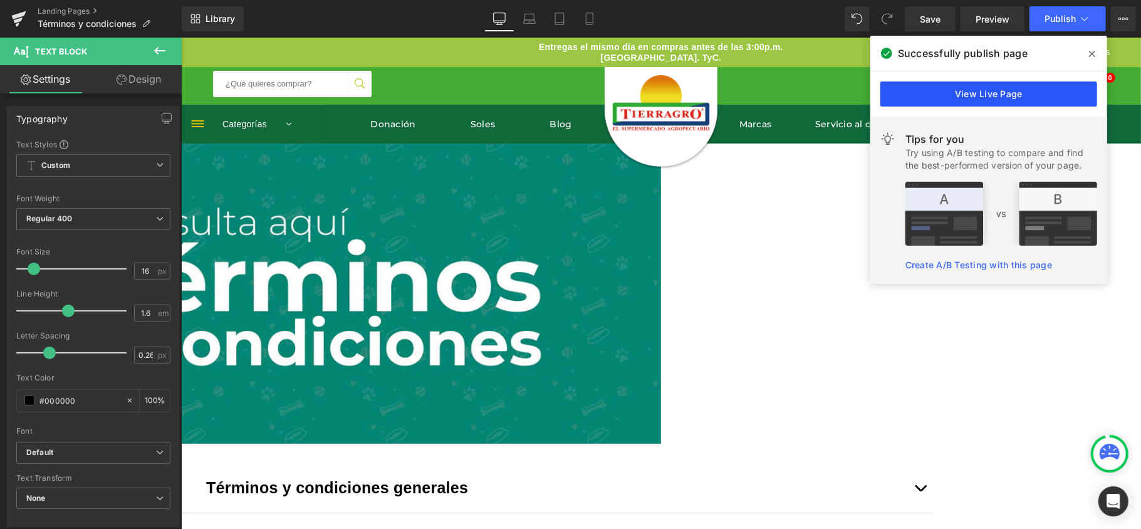
click at [950, 95] on link "View Live Page" at bounding box center [988, 93] width 217 height 25
